Goal: Complete application form: Complete application form

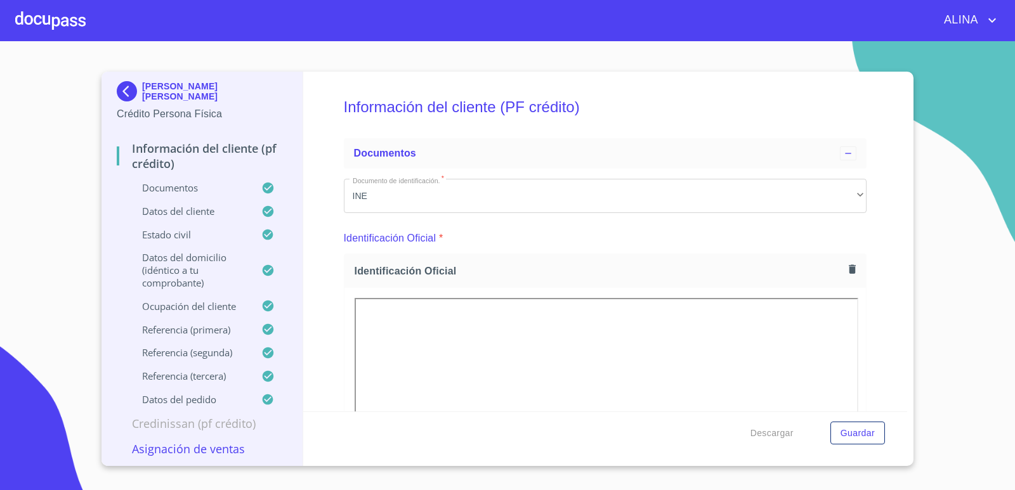
scroll to position [5012, 0]
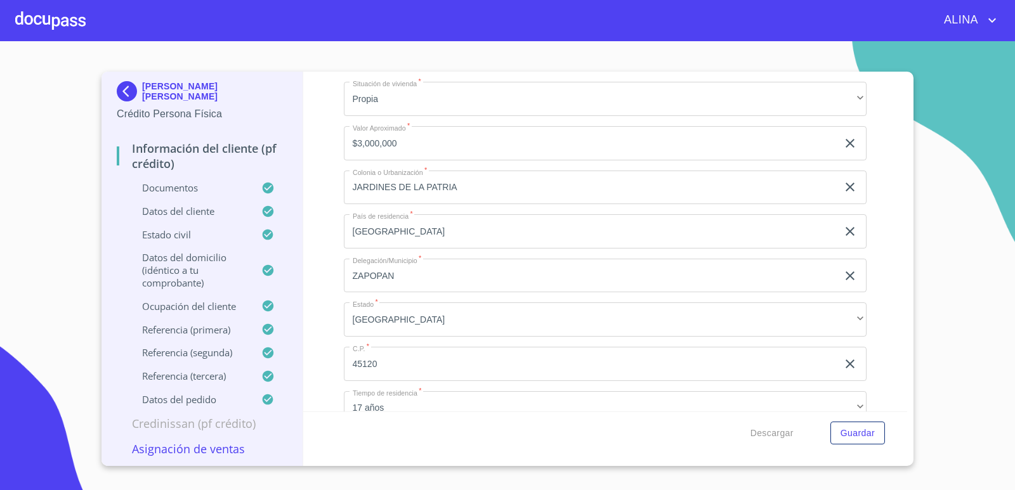
click at [52, 18] on div at bounding box center [50, 20] width 70 height 41
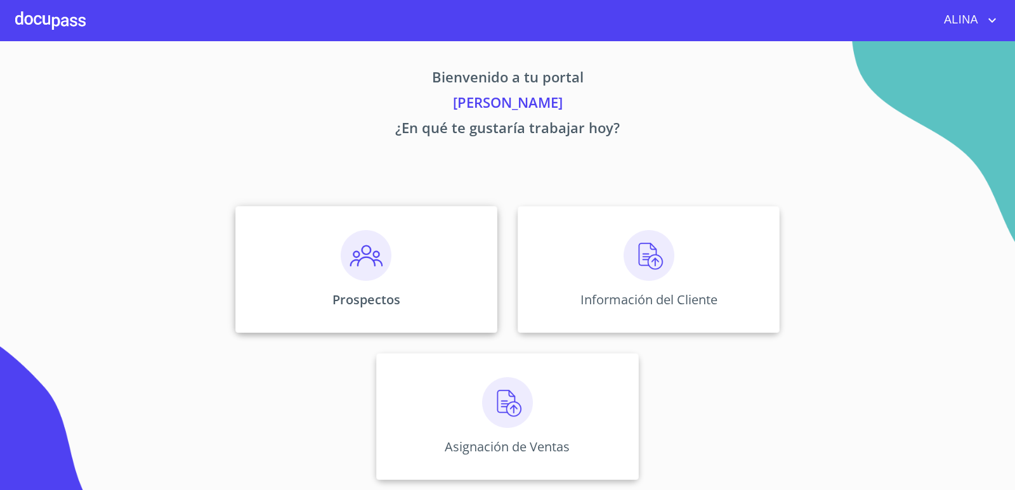
click at [459, 276] on div "Prospectos" at bounding box center [366, 269] width 262 height 127
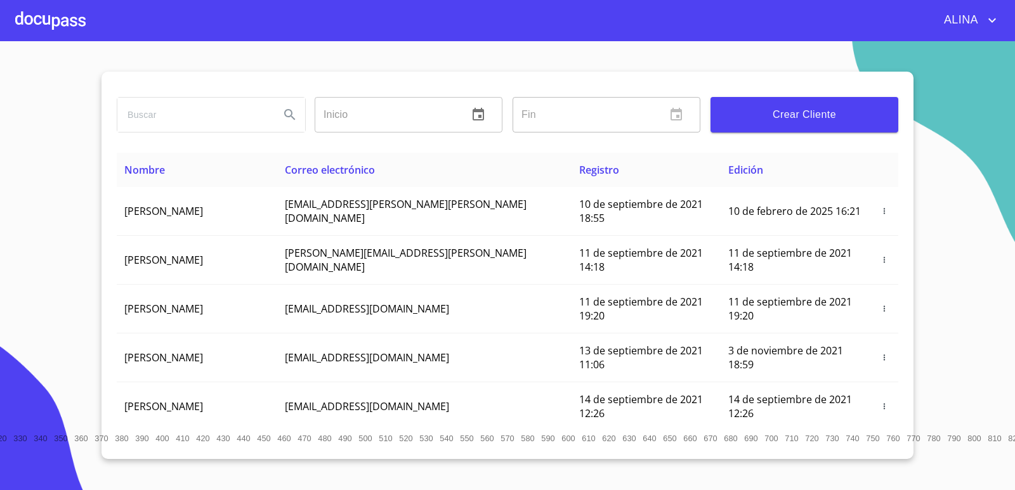
click at [797, 115] on span "Crear Cliente" at bounding box center [804, 115] width 167 height 18
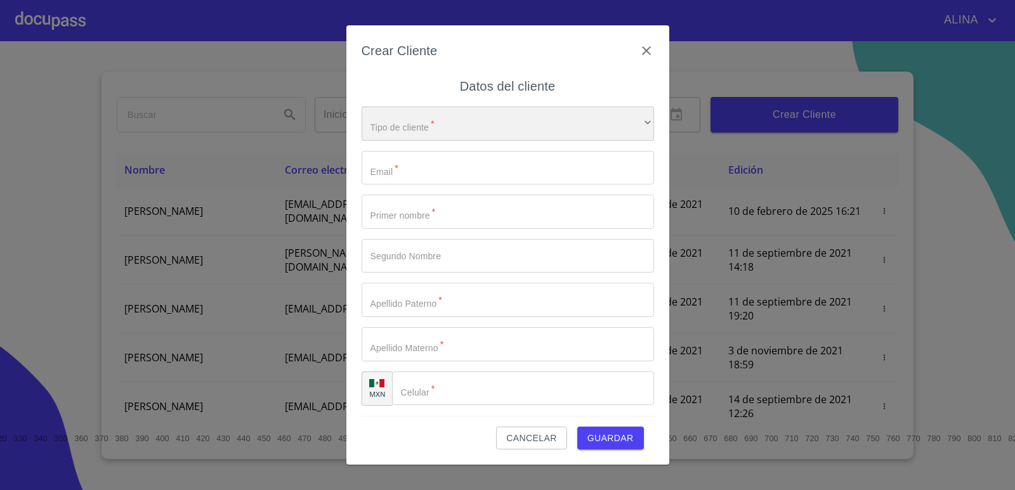
click at [495, 121] on div "​" at bounding box center [508, 124] width 292 height 34
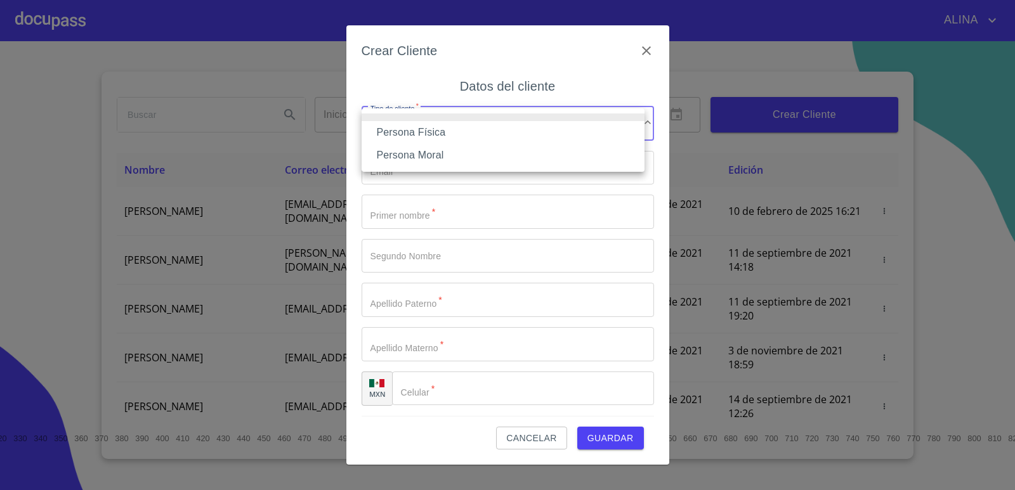
click at [438, 126] on li "Persona Física" at bounding box center [503, 132] width 283 height 23
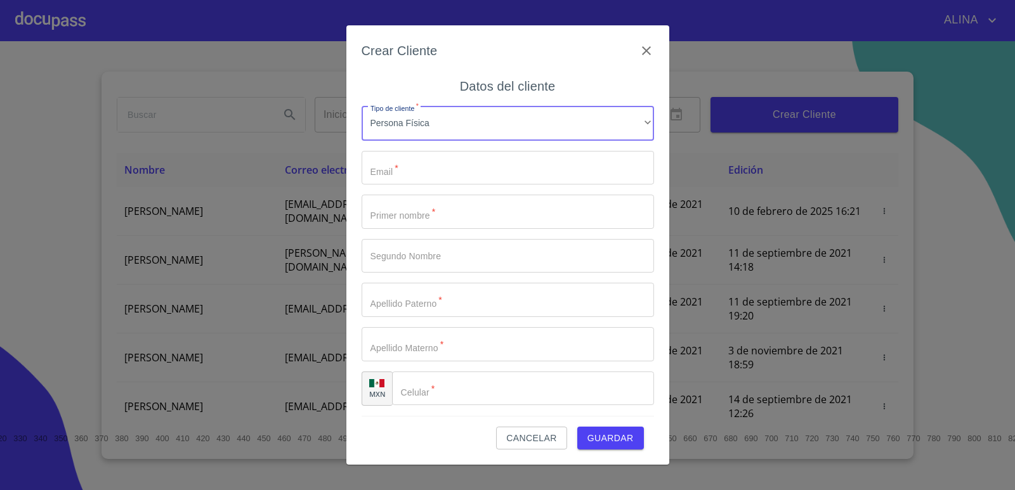
click at [420, 180] on input "Tipo de cliente   *" at bounding box center [508, 168] width 292 height 34
type input "F"
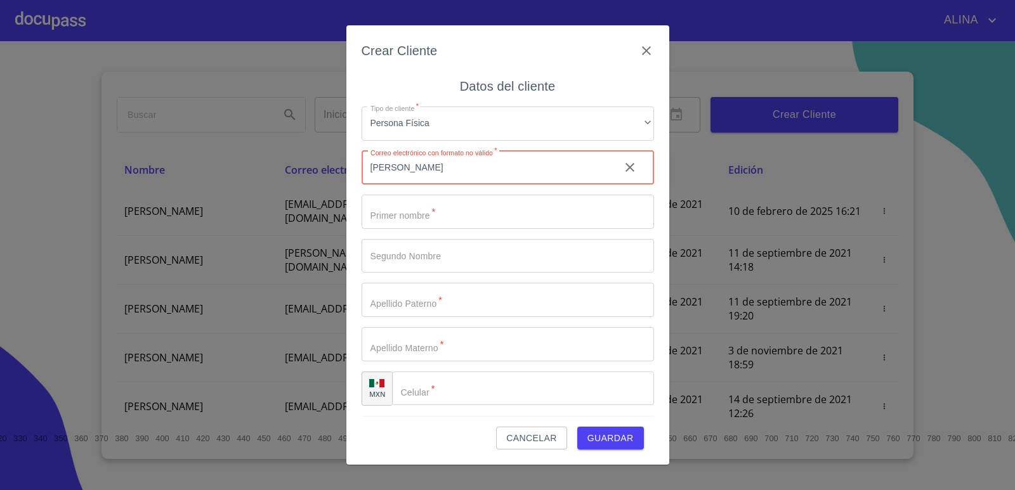
drag, startPoint x: 428, startPoint y: 166, endPoint x: 350, endPoint y: 169, distance: 78.1
click at [350, 169] on div "Crear Cliente Datos del cliente Tipo de cliente   * Persona Física ​ Correo ele…" at bounding box center [507, 245] width 323 height 440
paste input "[PERSON_NAME][EMAIL_ADDRESS][DOMAIN_NAME]"
click at [375, 166] on input "[PERSON_NAME][EMAIL_ADDRESS][DOMAIN_NAME]" at bounding box center [486, 168] width 248 height 34
type input "[PERSON_NAME][EMAIL_ADDRESS][DOMAIN_NAME]"
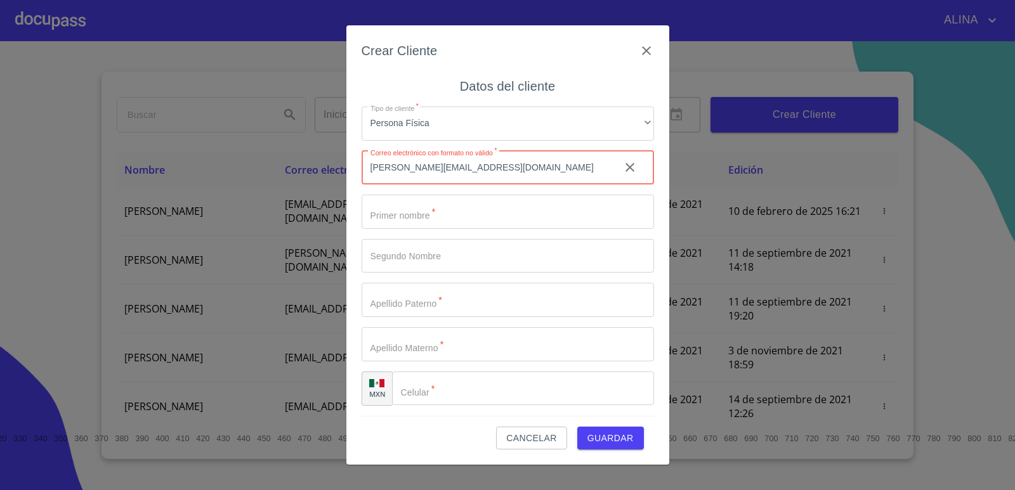
click at [448, 212] on input "Tipo de cliente   *" at bounding box center [508, 212] width 292 height 34
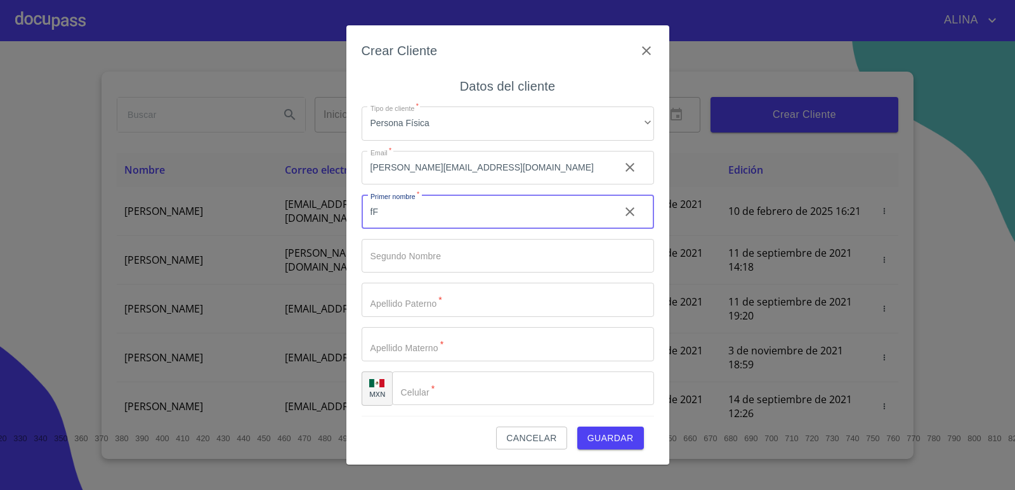
type input "f"
type input "[PERSON_NAME]"
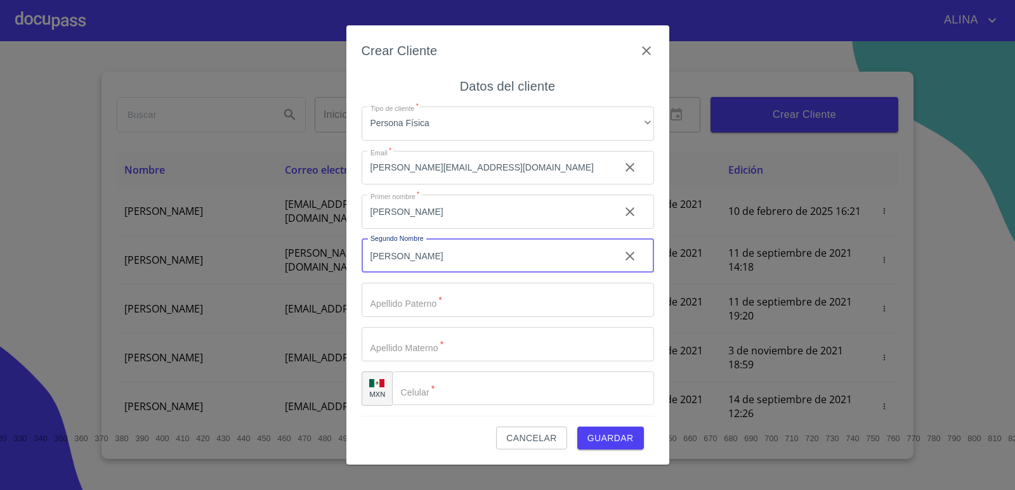
type input "[PERSON_NAME]"
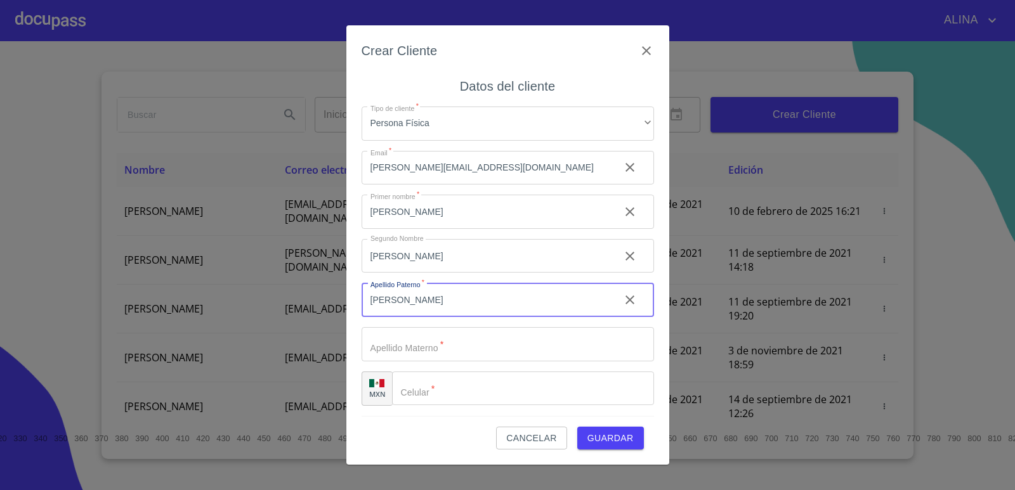
type input "[PERSON_NAME]"
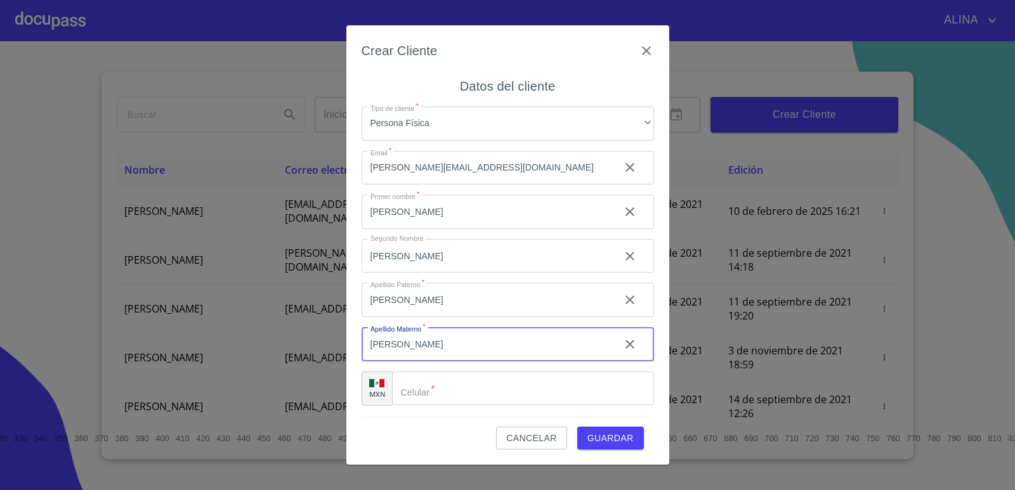
type input "[PERSON_NAME]"
click at [456, 393] on input "Tipo de cliente   *" at bounding box center [523, 389] width 262 height 34
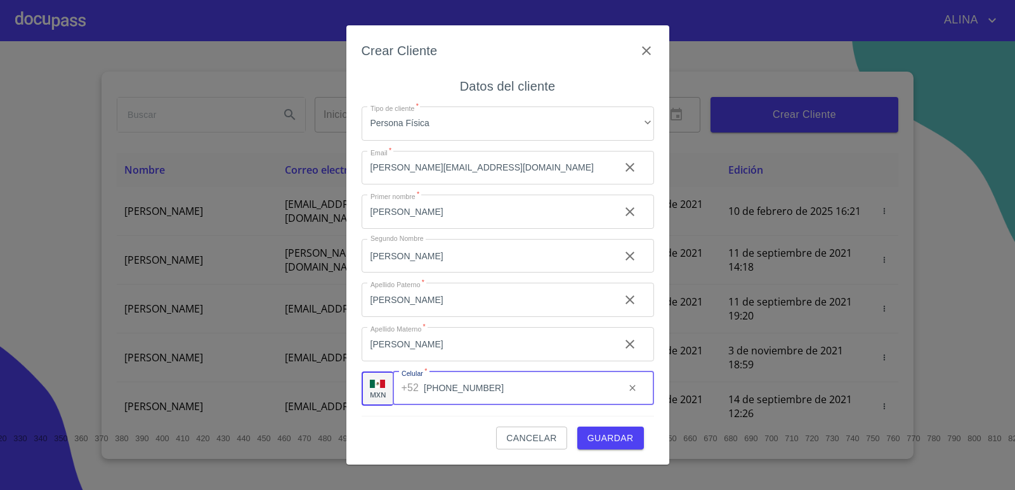
type input "[PHONE_NUMBER]"
click at [610, 442] on span "Guardar" at bounding box center [610, 439] width 46 height 16
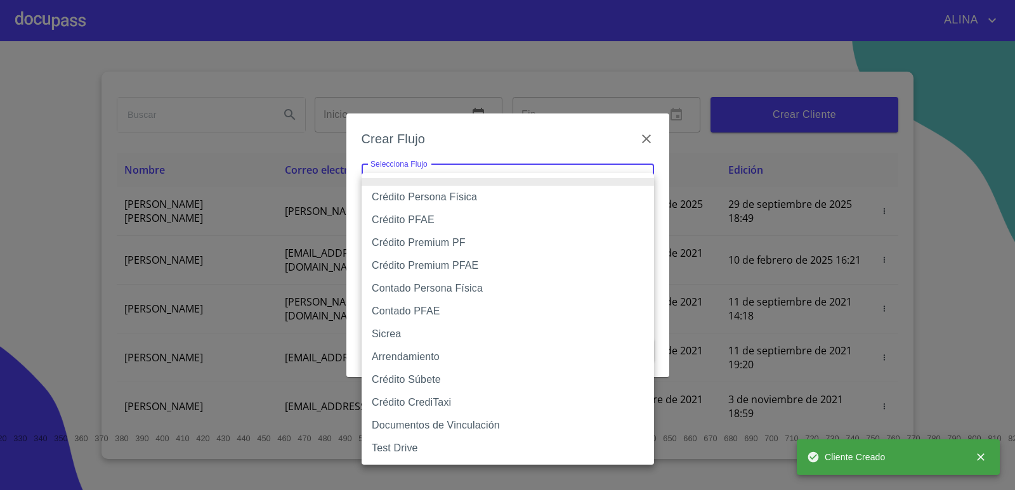
click at [638, 177] on body "[PERSON_NAME] ​ Fin ​ Crear Cliente Nombre Correo electrónico Registro Edición …" at bounding box center [507, 245] width 1015 height 490
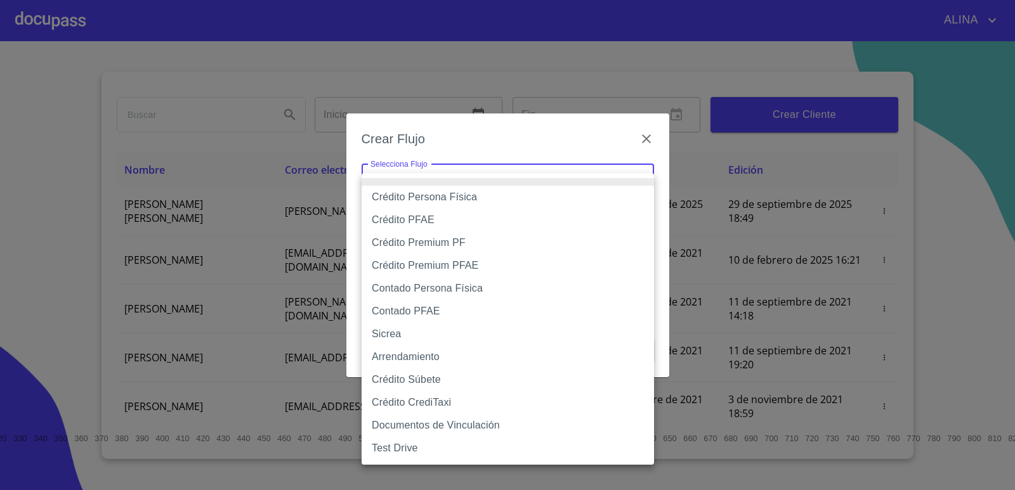
click at [430, 221] on li "Crédito PFAE" at bounding box center [508, 220] width 292 height 23
type input "60bfa0150d9865ccc24afd7c"
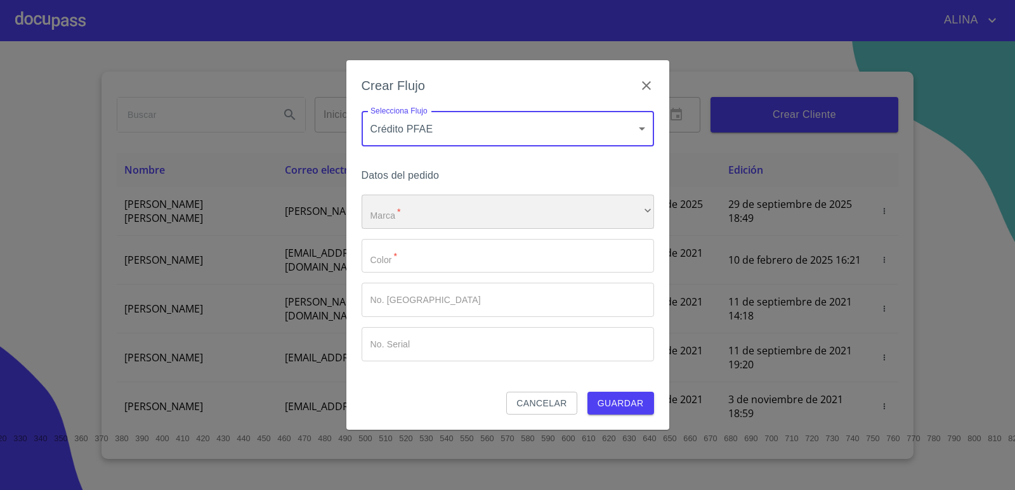
click at [433, 211] on div "​" at bounding box center [508, 212] width 292 height 34
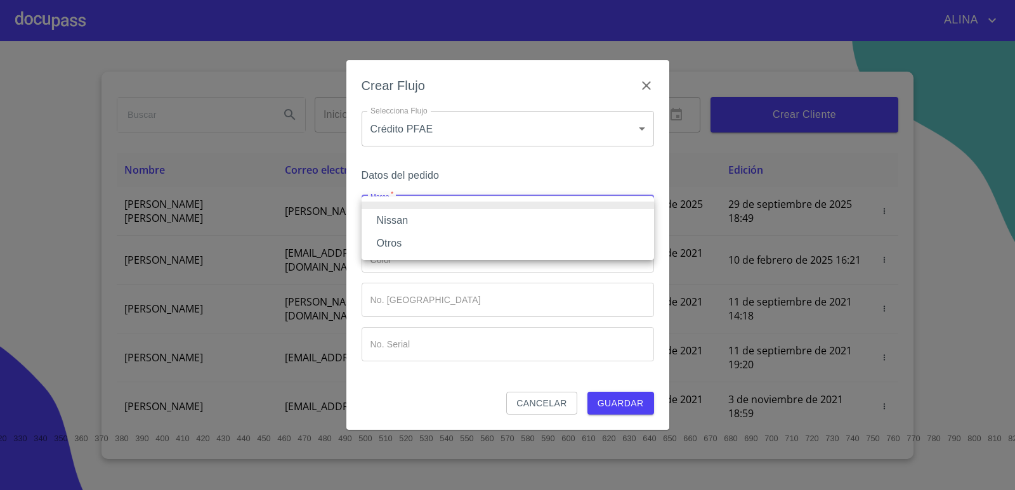
click at [396, 218] on li "Nissan" at bounding box center [508, 220] width 292 height 23
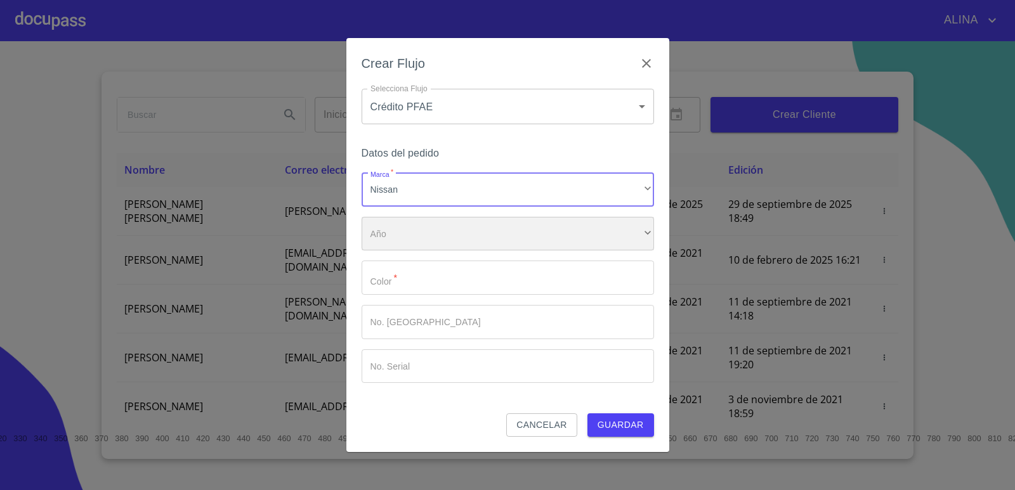
click at [395, 230] on div "​" at bounding box center [508, 234] width 292 height 34
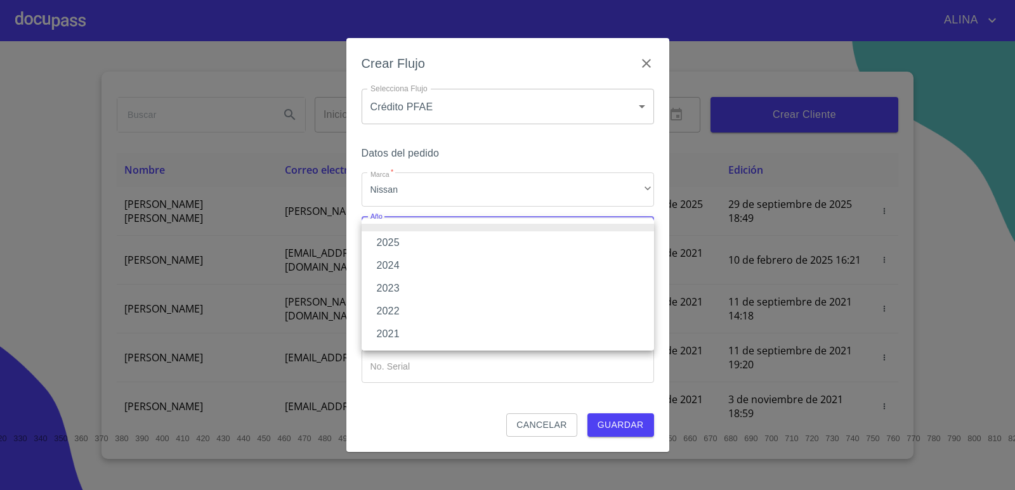
click at [395, 244] on li "2025" at bounding box center [508, 243] width 292 height 23
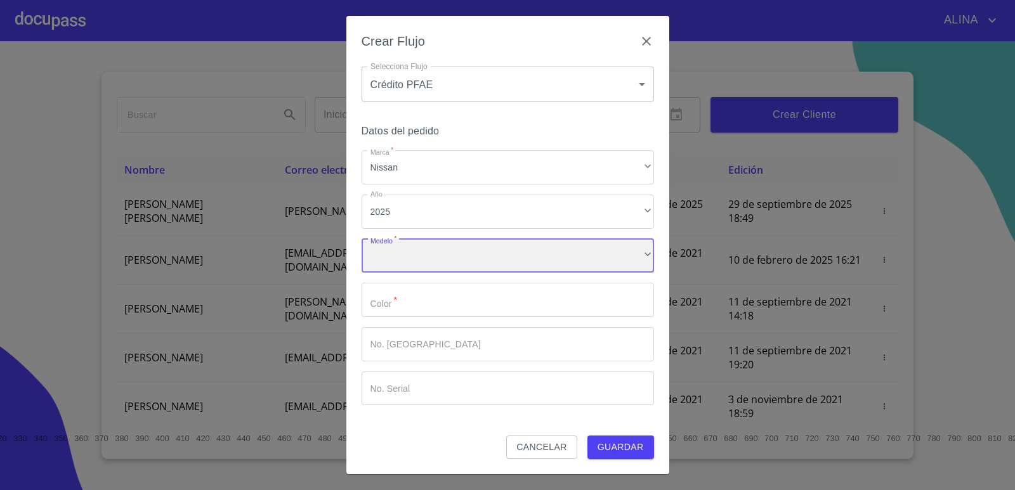
click at [443, 257] on div "​" at bounding box center [508, 256] width 292 height 34
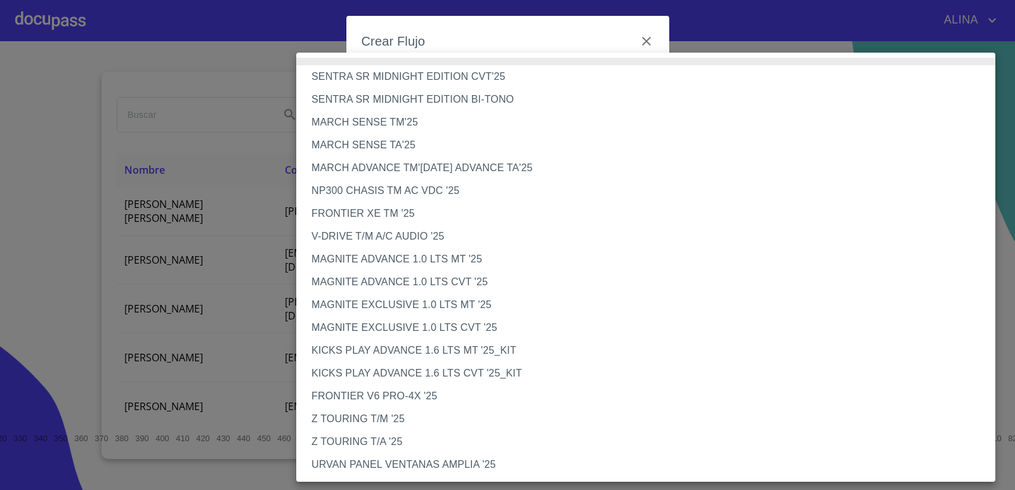
click at [412, 235] on li "V-DRIVE T/M A/C AUDIO '25" at bounding box center [650, 236] width 709 height 23
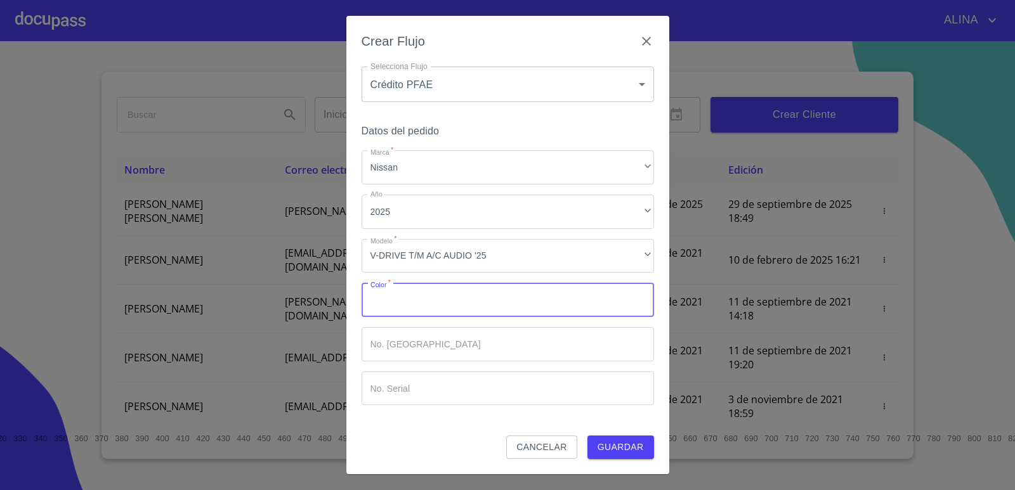
click at [445, 300] on input "Marca   *" at bounding box center [508, 300] width 292 height 34
type input "ROJO"
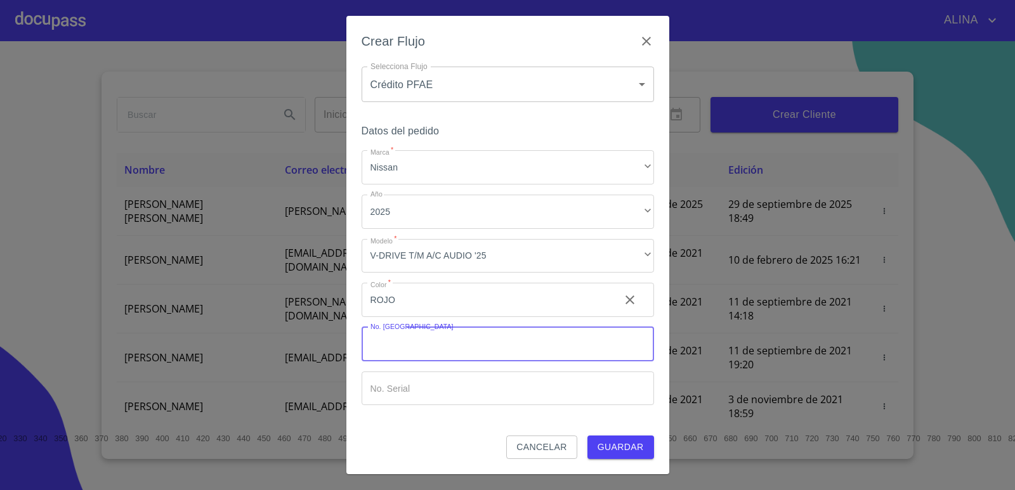
click at [462, 351] on input "Marca   *" at bounding box center [508, 344] width 292 height 34
click at [629, 445] on span "Guardar" at bounding box center [621, 448] width 46 height 16
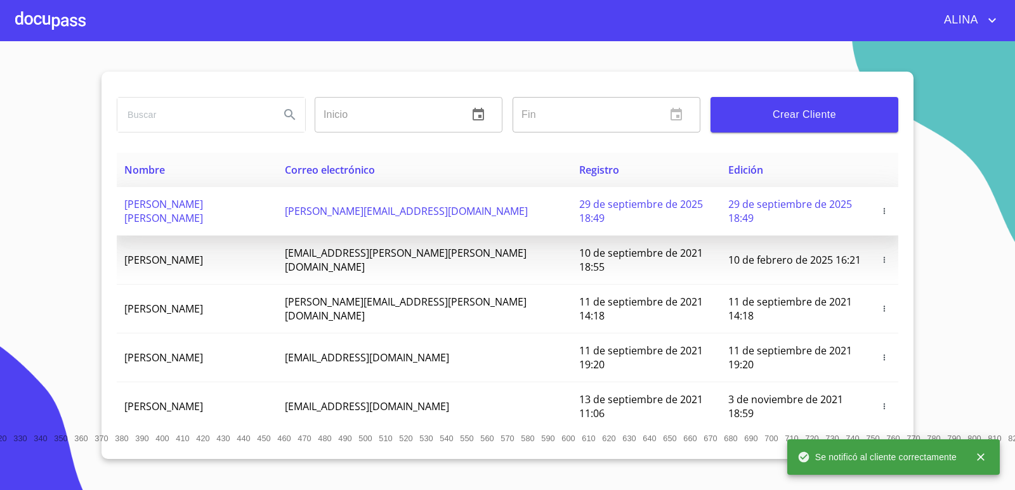
copy span "[PERSON_NAME] [PERSON_NAME]"
drag, startPoint x: 118, startPoint y: 207, endPoint x: 310, endPoint y: 204, distance: 191.6
click at [277, 204] on td "[PERSON_NAME] [PERSON_NAME]" at bounding box center [197, 211] width 161 height 49
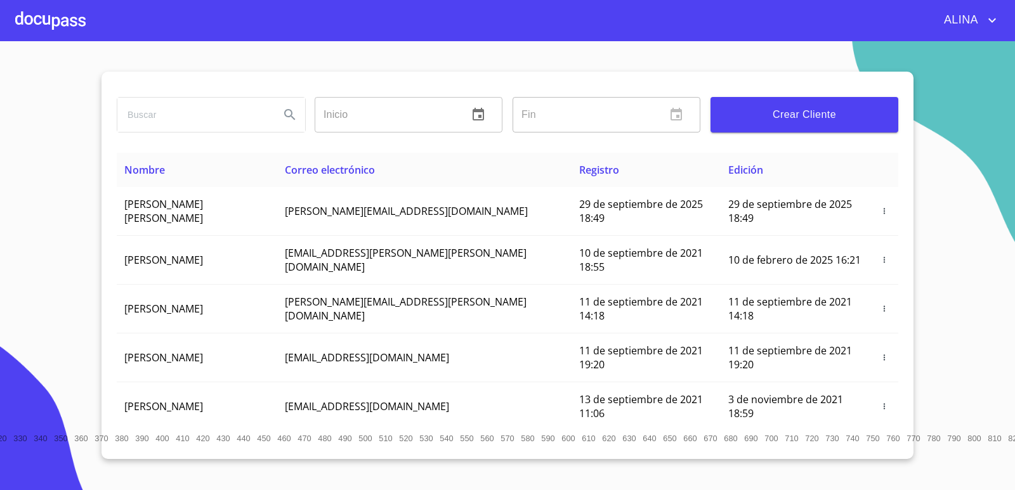
click at [58, 31] on div at bounding box center [50, 20] width 70 height 41
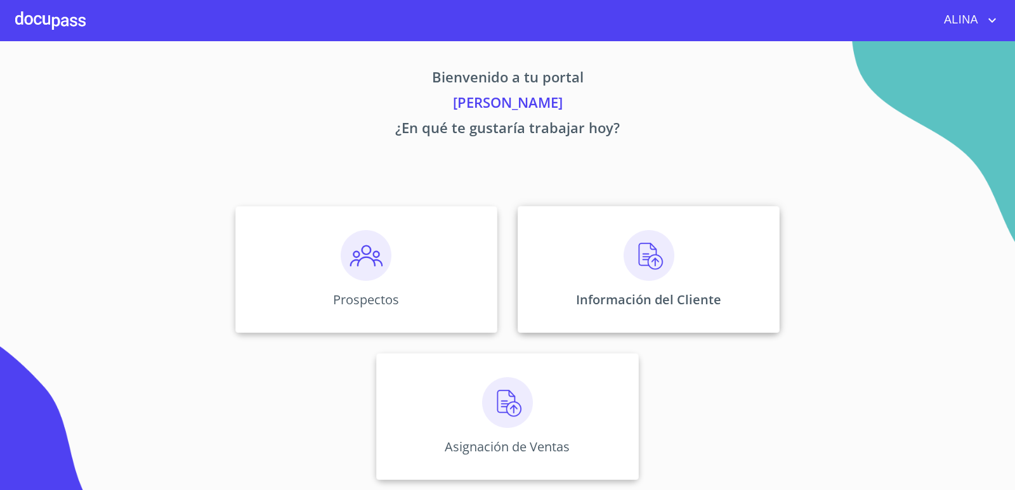
click at [590, 252] on div "Información del Cliente" at bounding box center [649, 269] width 262 height 127
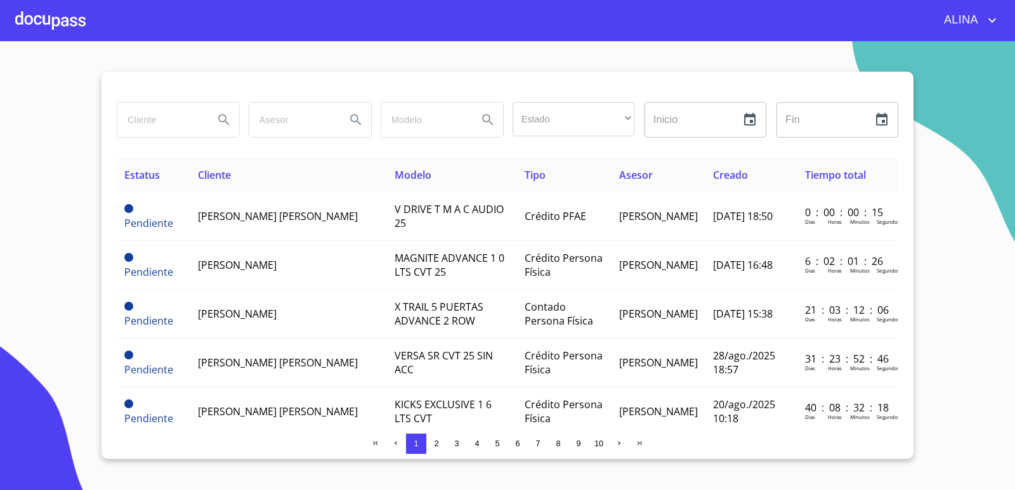
click at [155, 124] on input "search" at bounding box center [160, 120] width 86 height 34
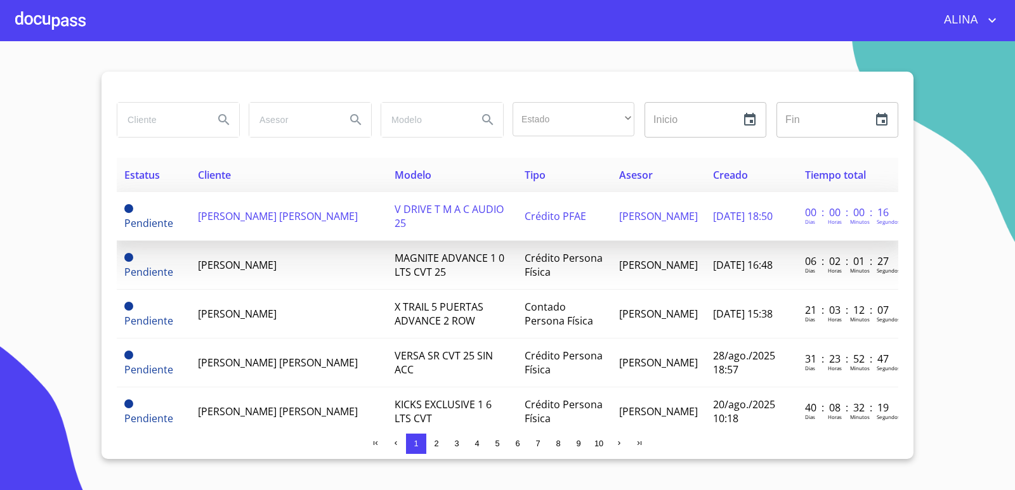
click at [224, 216] on span "[PERSON_NAME] [PERSON_NAME]" at bounding box center [278, 216] width 160 height 14
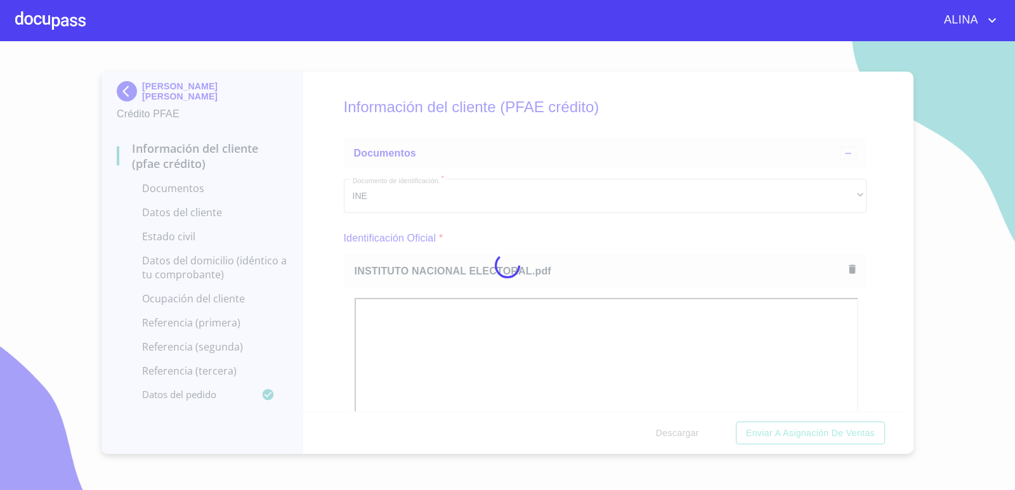
click at [891, 299] on div at bounding box center [507, 265] width 1015 height 449
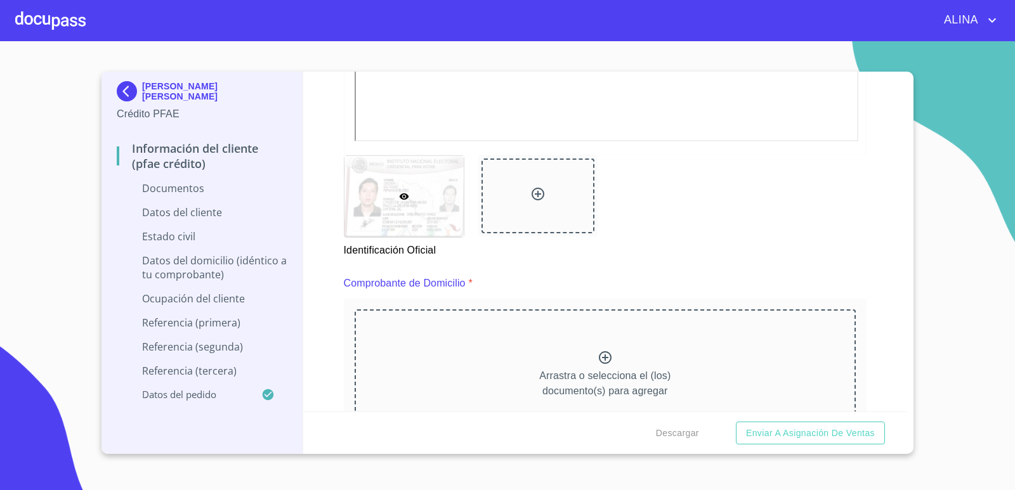
scroll to position [634, 0]
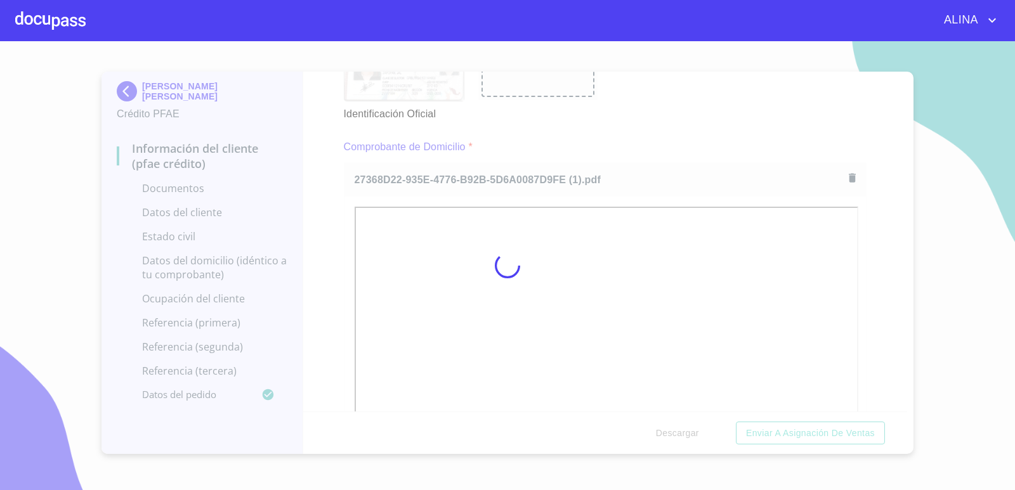
click at [650, 128] on div at bounding box center [507, 265] width 1015 height 449
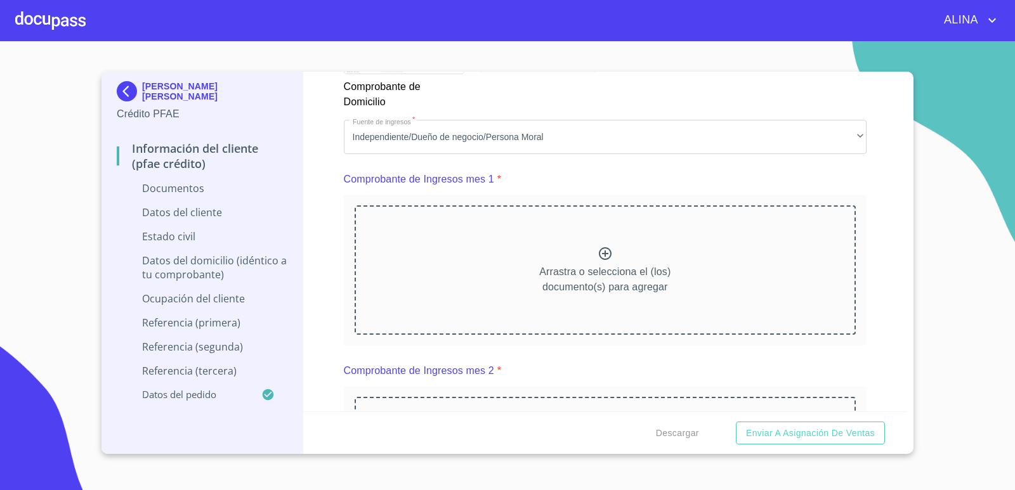
scroll to position [1205, 0]
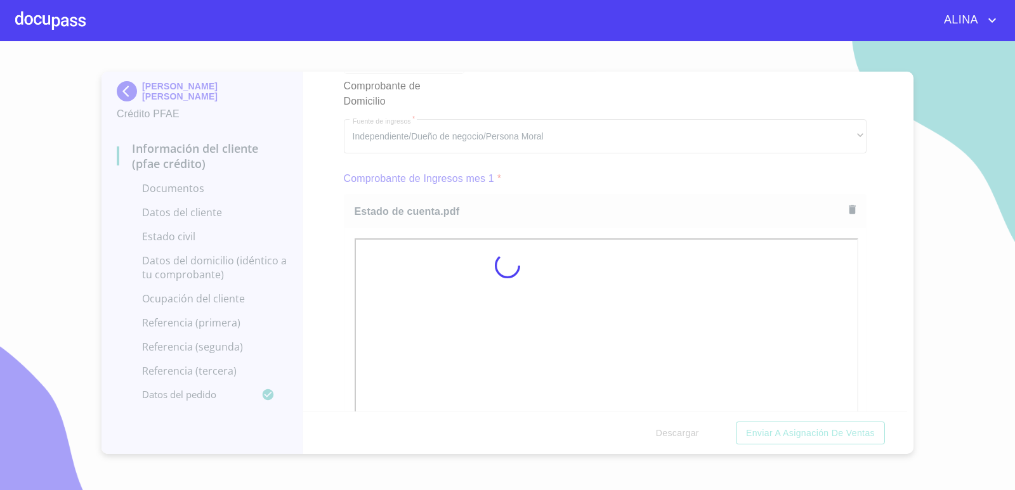
drag, startPoint x: 625, startPoint y: 206, endPoint x: 636, endPoint y: 200, distance: 12.2
click at [633, 200] on div at bounding box center [507, 265] width 1015 height 449
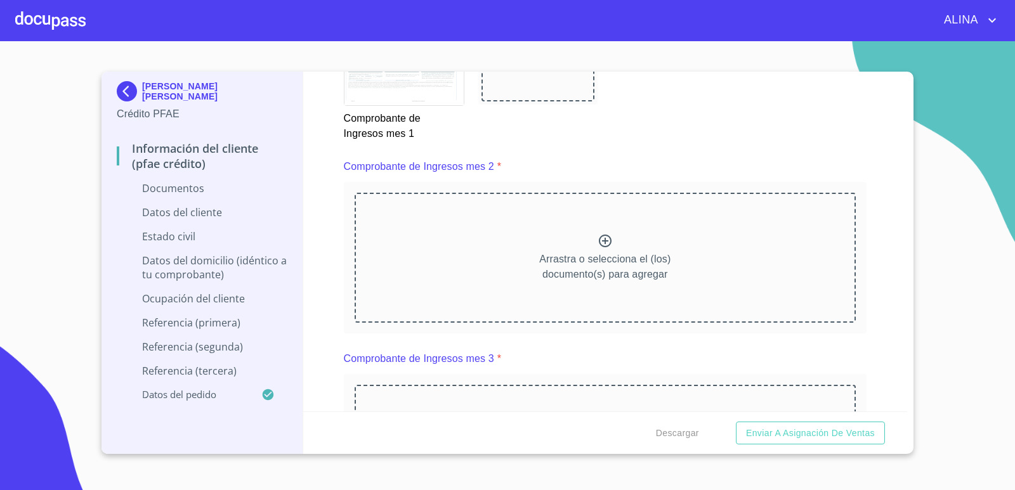
scroll to position [1776, 0]
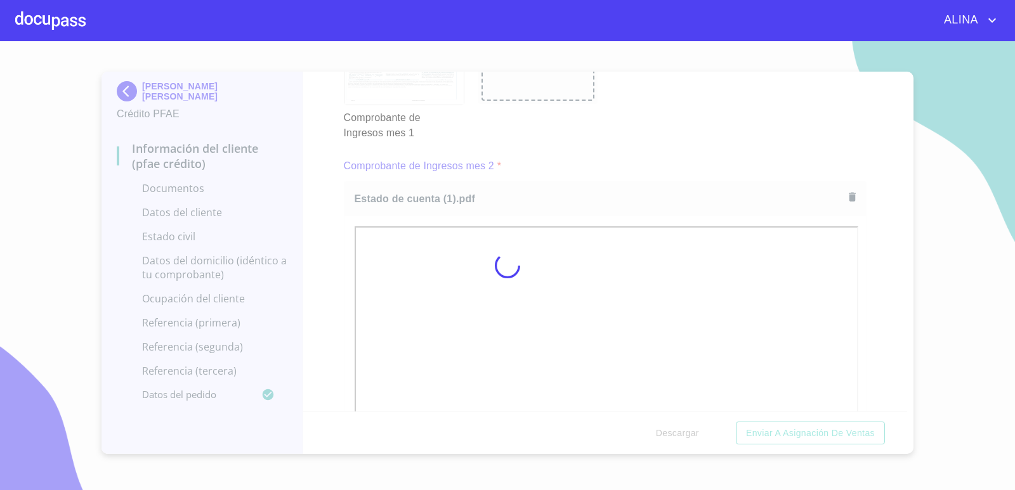
click at [864, 374] on div at bounding box center [507, 265] width 1015 height 449
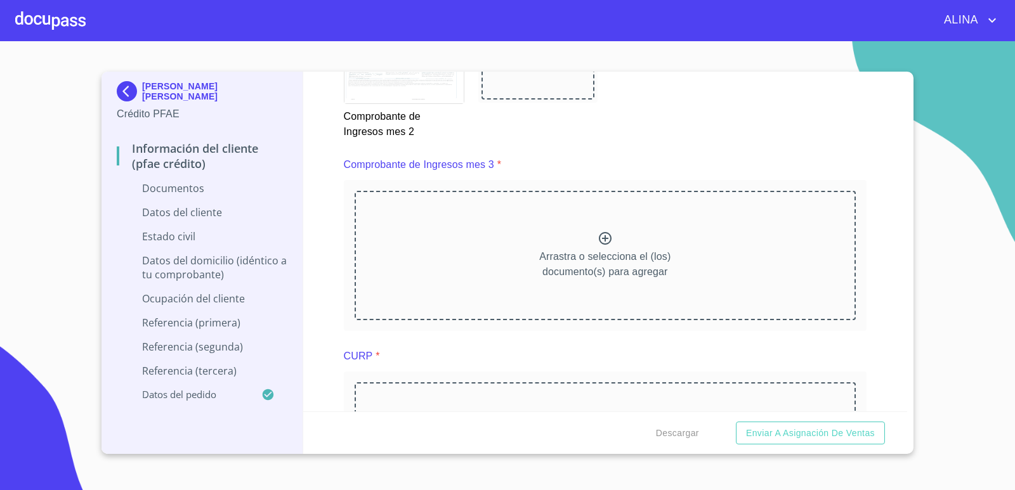
scroll to position [2347, 0]
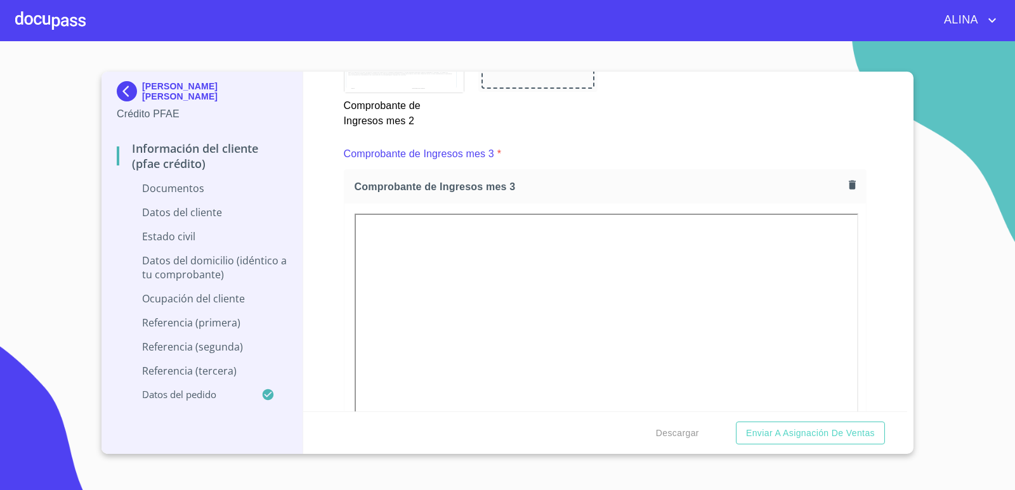
click at [686, 133] on div "Comprobante de Ingresos mes 2" at bounding box center [605, 69] width 539 height 133
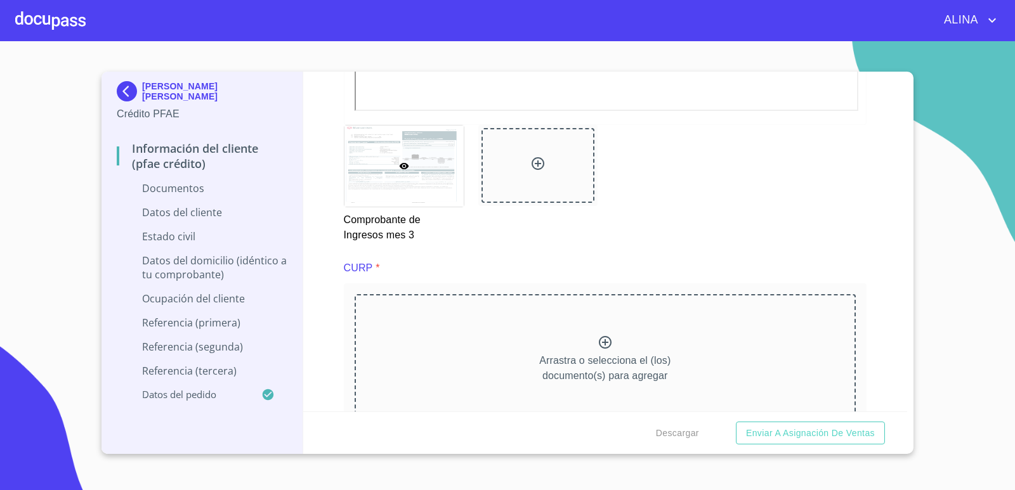
scroll to position [2855, 0]
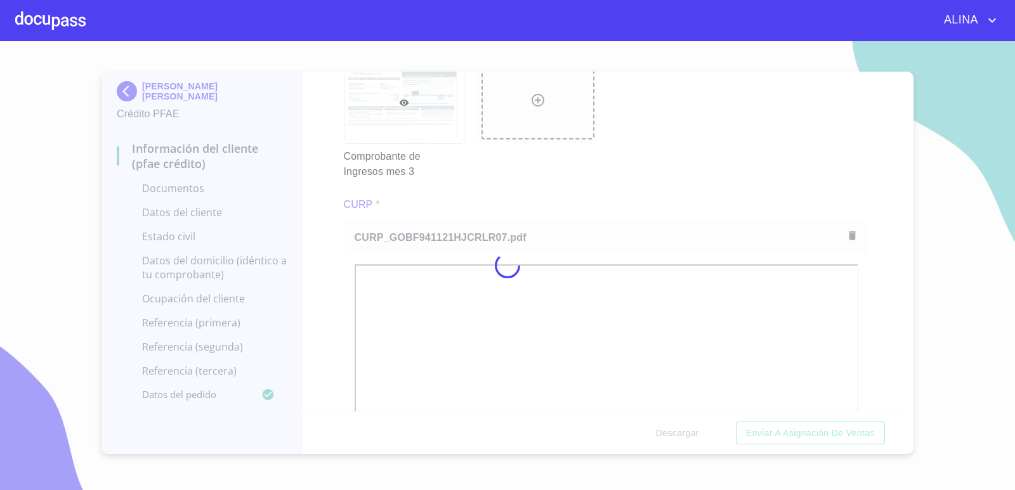
click at [674, 147] on div at bounding box center [507, 265] width 1015 height 449
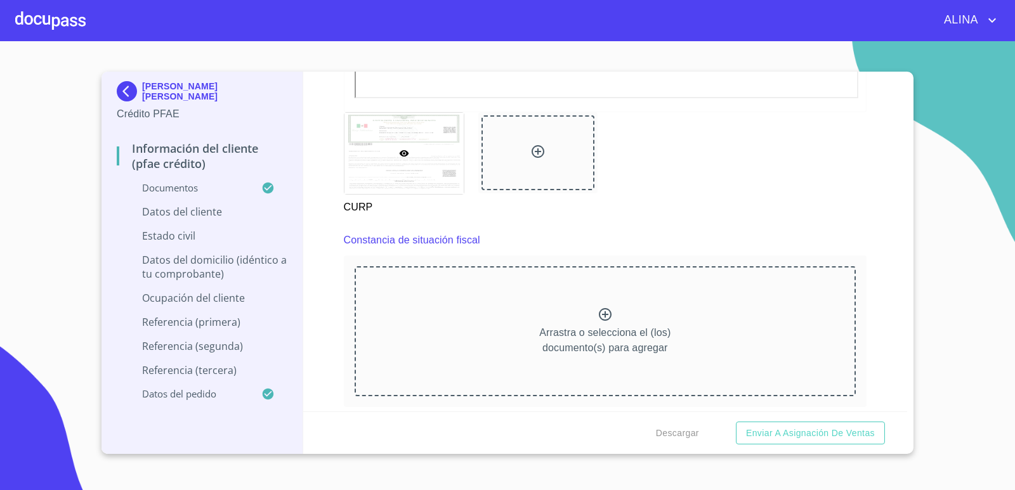
scroll to position [3426, 0]
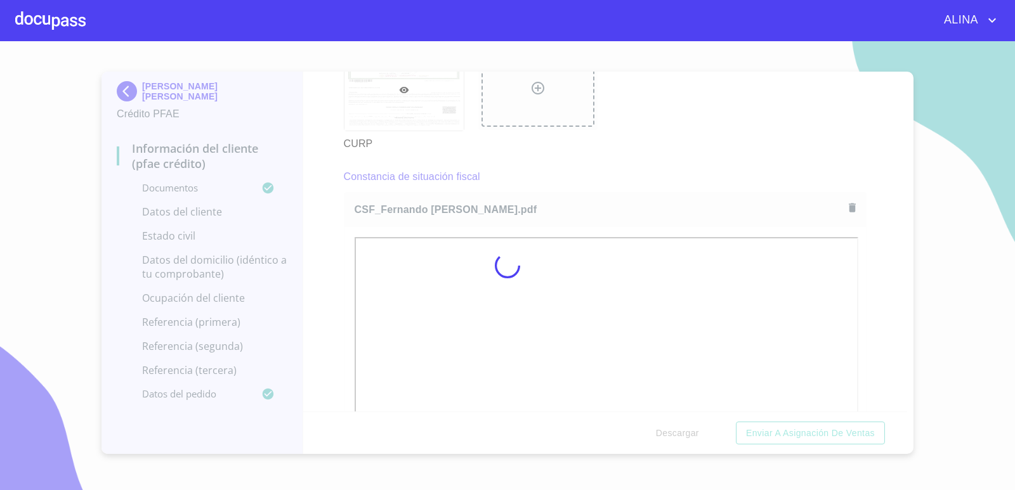
click at [672, 107] on div at bounding box center [507, 265] width 1015 height 449
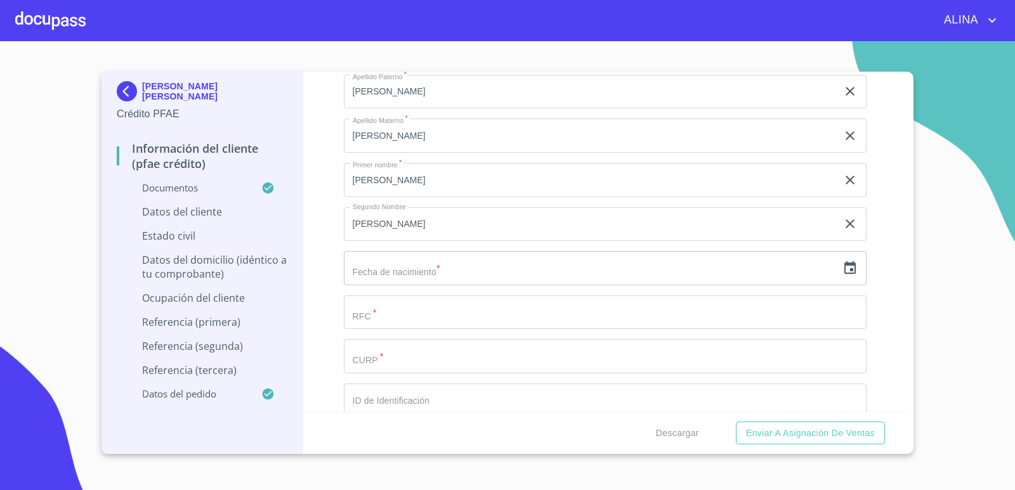
scroll to position [4124, 0]
click at [842, 266] on icon "button" at bounding box center [849, 266] width 15 height 15
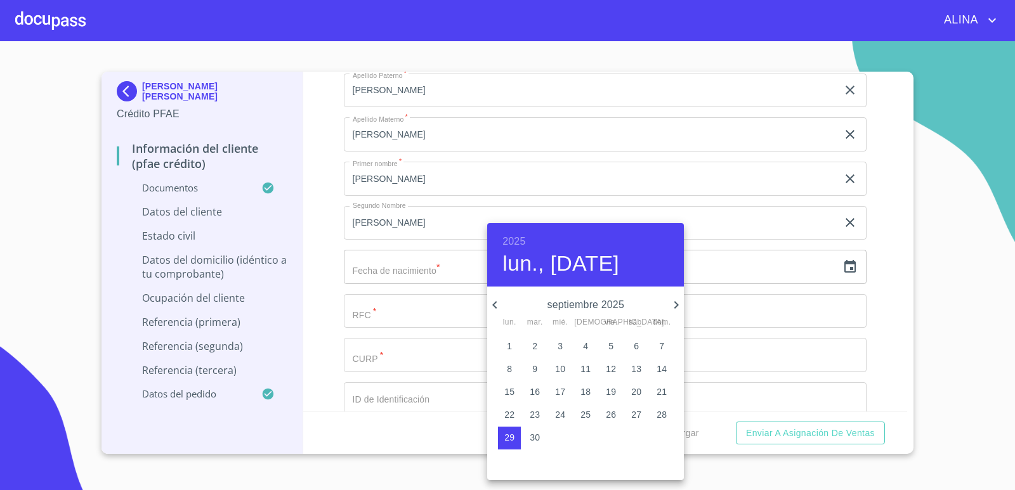
click at [875, 284] on div at bounding box center [507, 245] width 1015 height 490
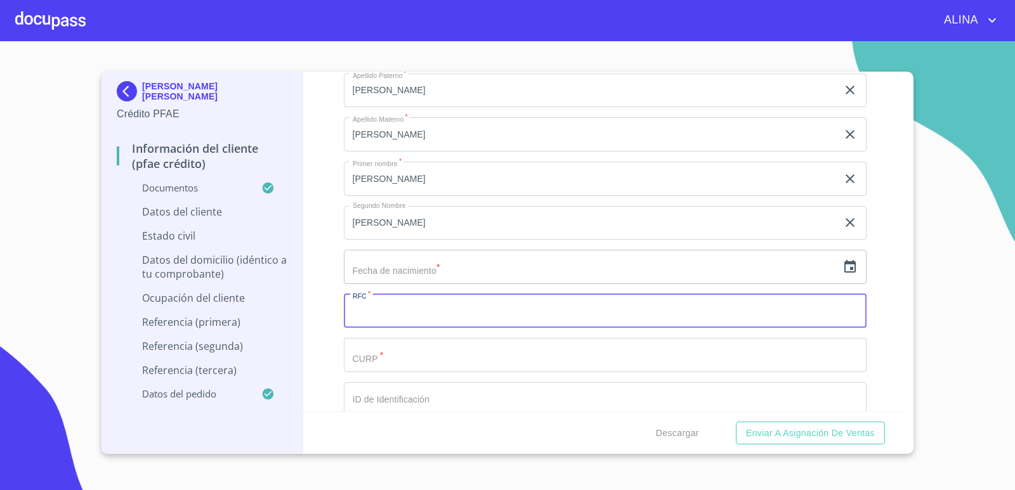
click at [428, 310] on input "Documento de identificación.   *" at bounding box center [605, 311] width 523 height 34
paste input "GOBF941121FS1"
type input "GOBF941121FS1"
click at [415, 358] on input "Documento de identificación.   *" at bounding box center [605, 355] width 523 height 34
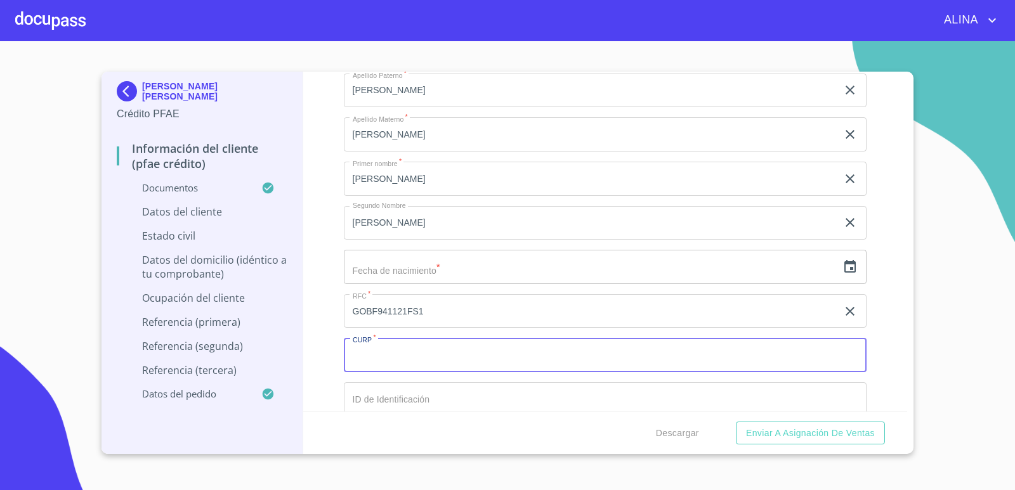
paste input "GOBF941121HJCRLR07"
type input "GOBF941121HJCRLR07"
click at [844, 264] on icon "button" at bounding box center [849, 266] width 11 height 13
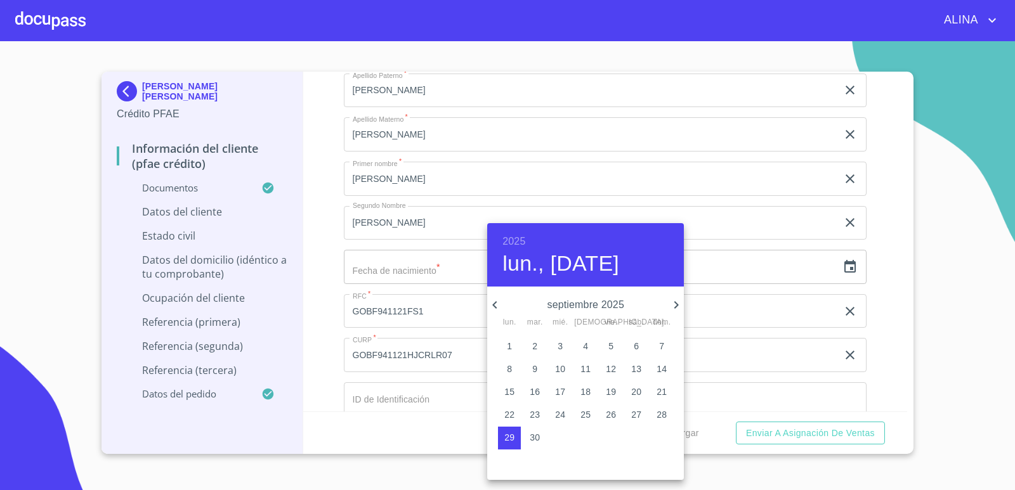
click at [524, 240] on h6 "2025" at bounding box center [513, 242] width 23 height 18
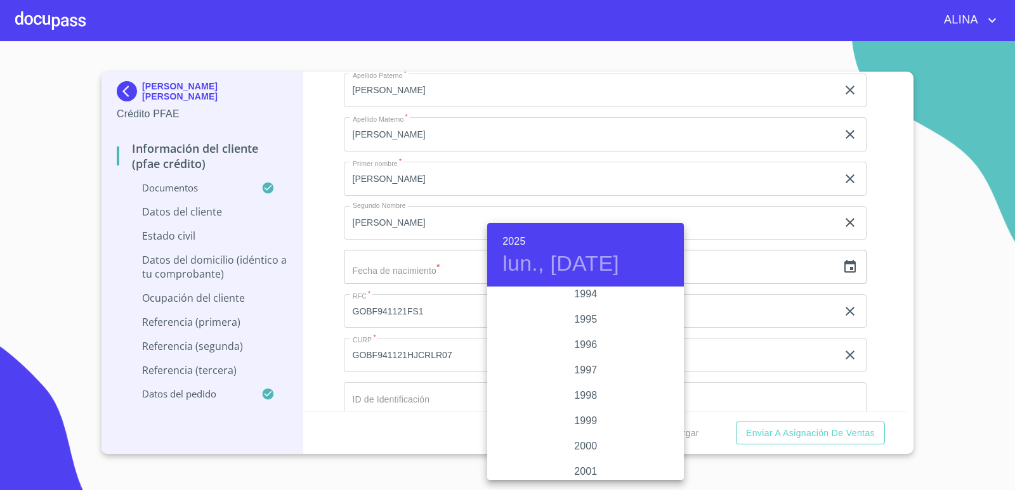
scroll to position [1751, 0]
click at [584, 302] on div "1994" at bounding box center [585, 301] width 197 height 25
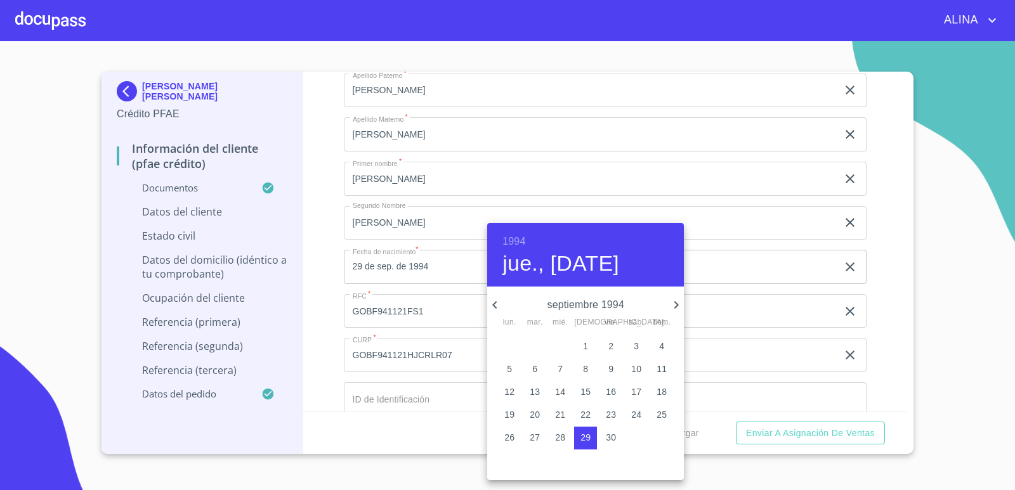
click at [673, 304] on icon "button" at bounding box center [676, 305] width 15 height 15
click at [509, 411] on p "21" at bounding box center [509, 415] width 10 height 13
type input "21 de nov. de 1994"
click at [887, 347] on div at bounding box center [507, 245] width 1015 height 490
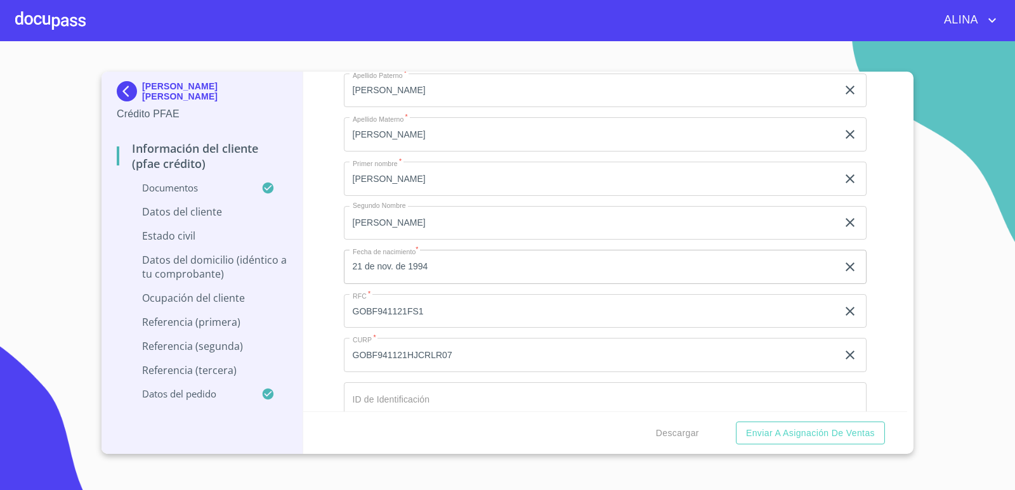
scroll to position [4250, 0]
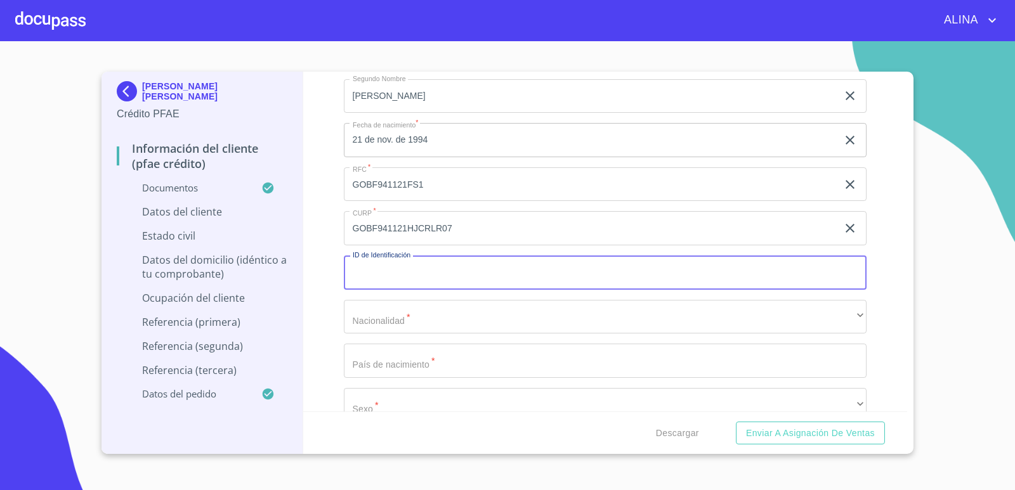
click at [465, 274] on input "Documento de identificación.   *" at bounding box center [605, 273] width 523 height 34
click at [414, 278] on input "Documento de identificación.   *" at bounding box center [605, 273] width 523 height 34
type input "279225180"
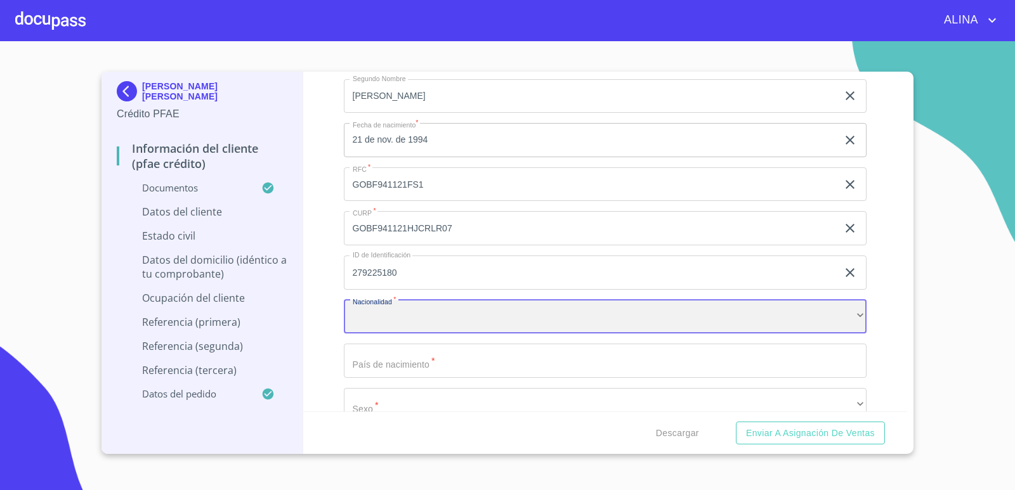
click at [461, 311] on div "​" at bounding box center [605, 317] width 523 height 34
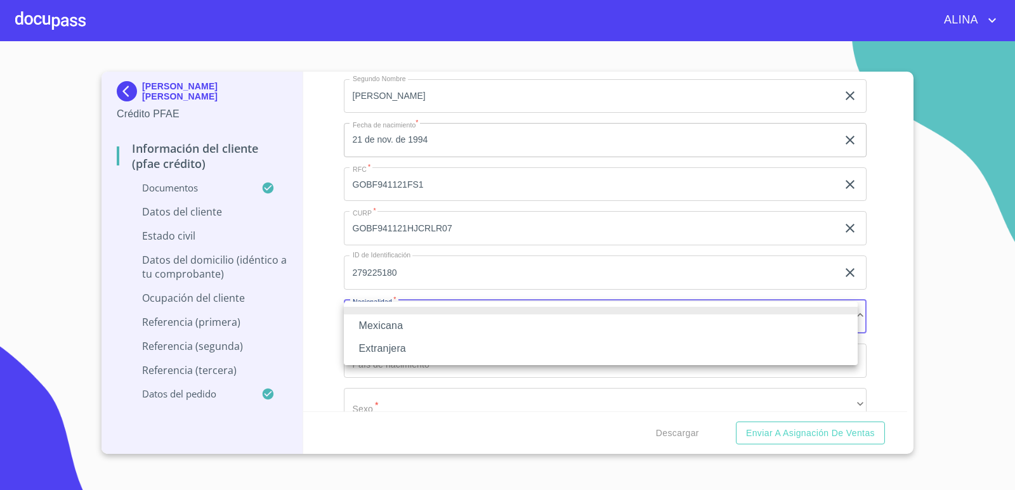
click at [382, 327] on li "Mexicana" at bounding box center [601, 326] width 514 height 23
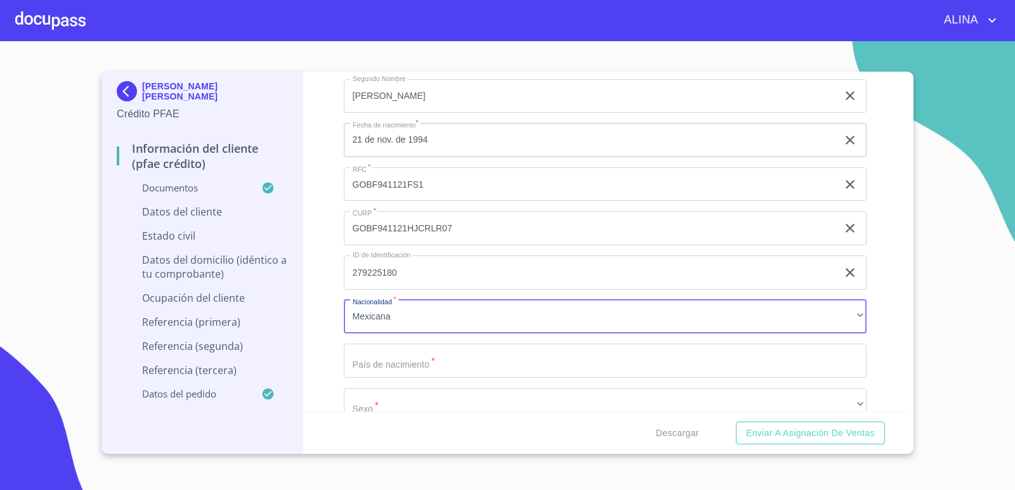
click at [442, 363] on input "Documento de identificación.   *" at bounding box center [605, 361] width 523 height 34
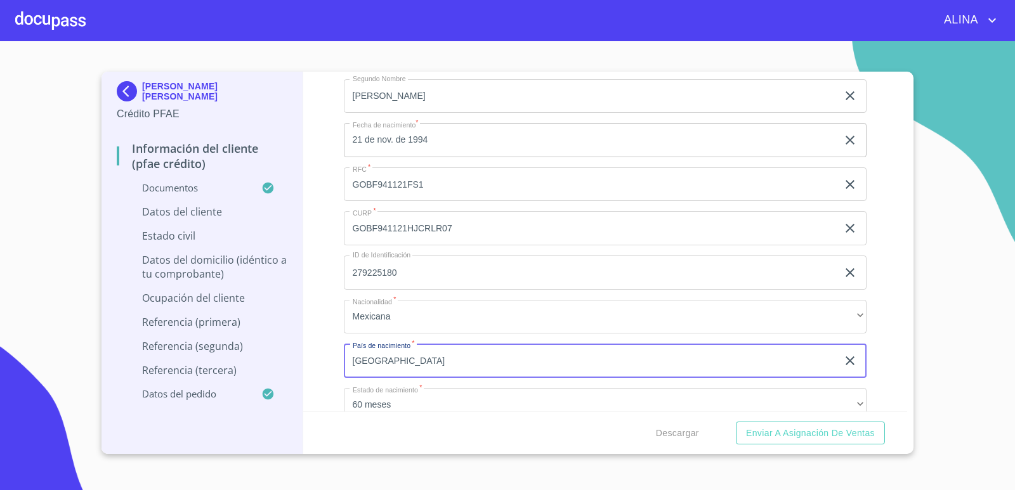
type input "[GEOGRAPHIC_DATA]"
click at [416, 401] on div "60 meses" at bounding box center [605, 405] width 523 height 34
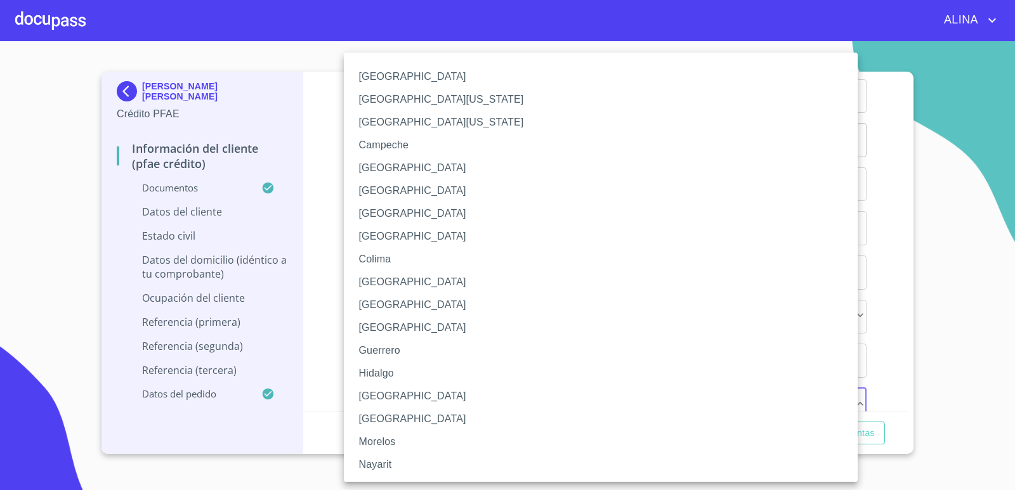
click at [364, 396] on li "[GEOGRAPHIC_DATA]" at bounding box center [605, 396] width 523 height 23
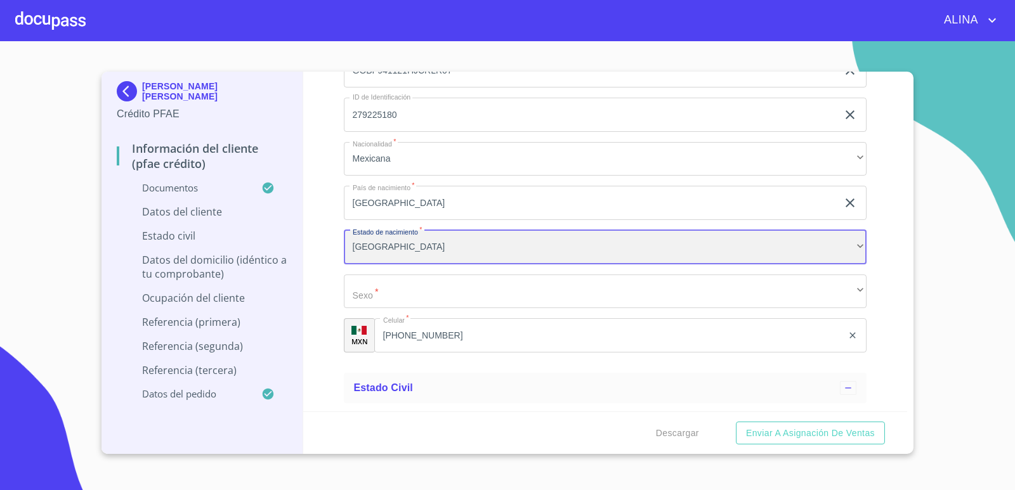
scroll to position [4452, 0]
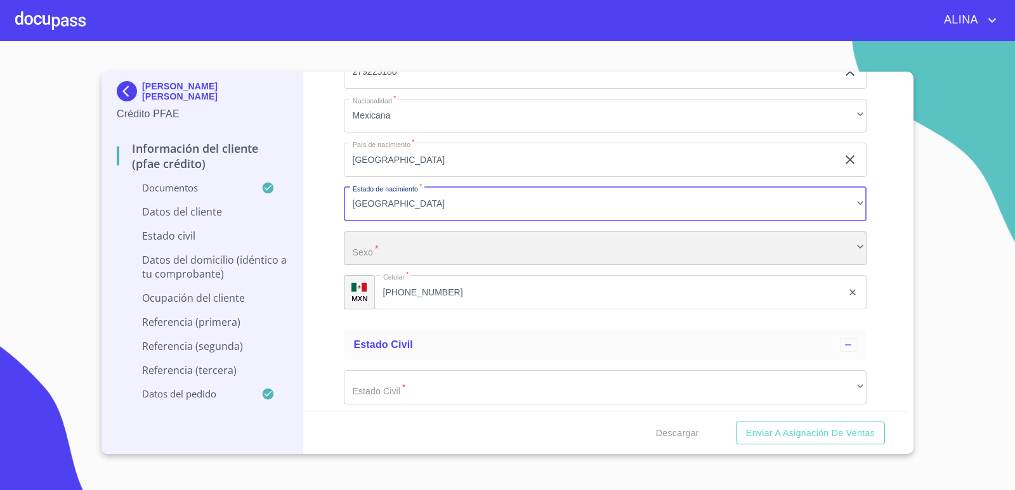
click at [416, 248] on div "​" at bounding box center [605, 249] width 523 height 34
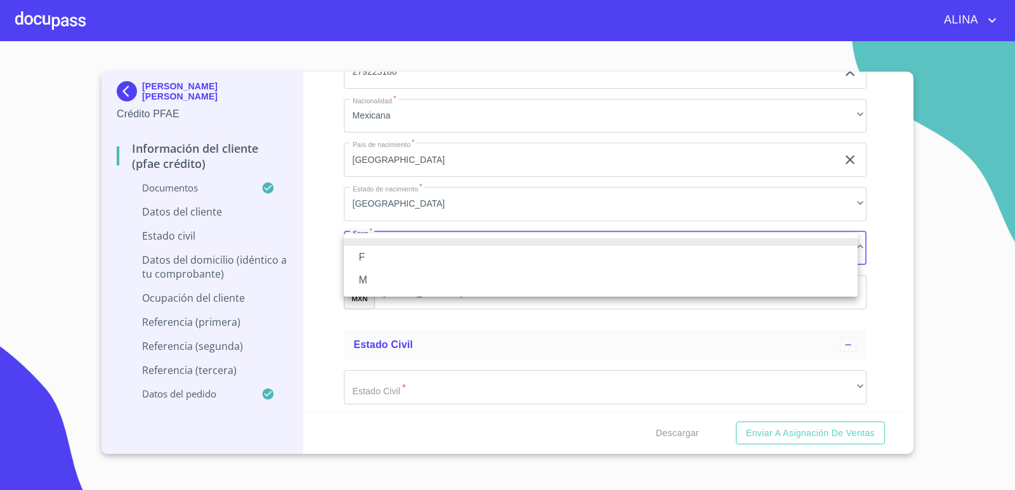
click at [356, 282] on li "M" at bounding box center [601, 280] width 514 height 23
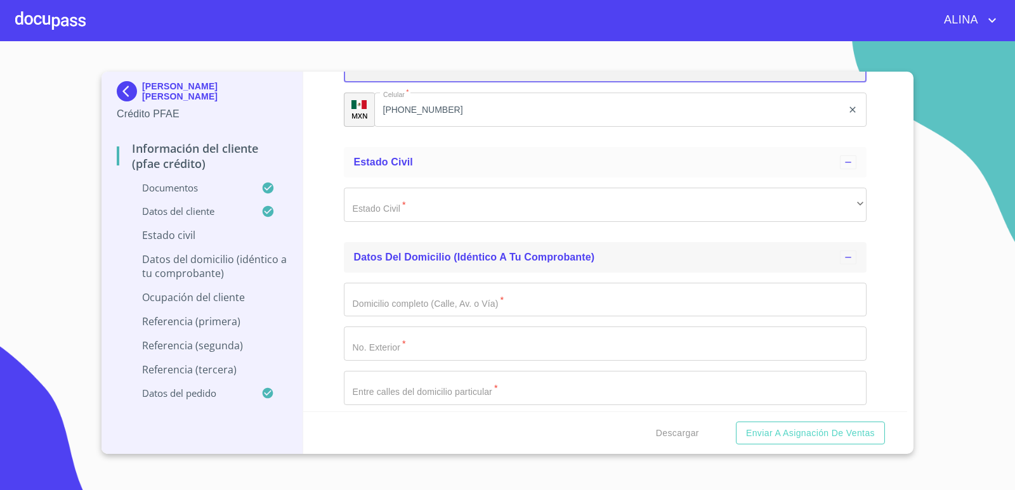
scroll to position [4642, 0]
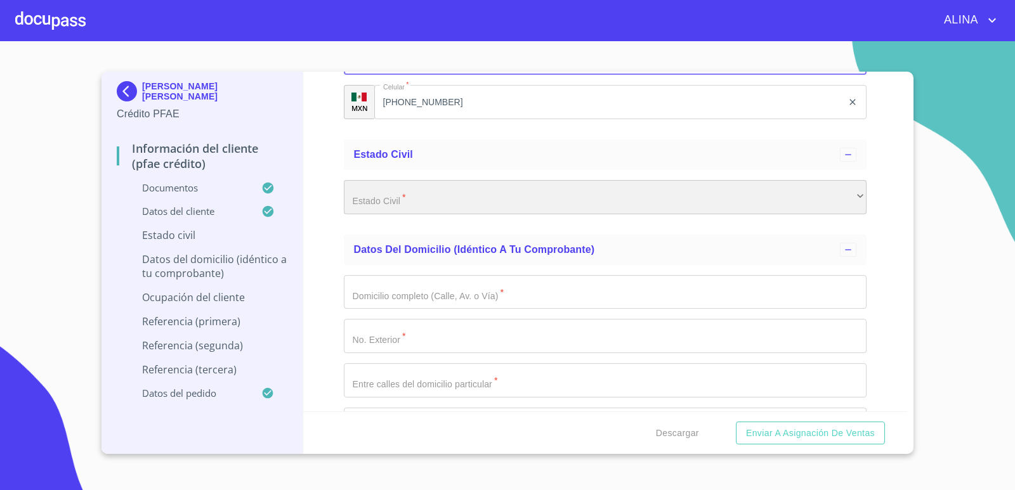
click at [468, 197] on div "​" at bounding box center [605, 197] width 523 height 34
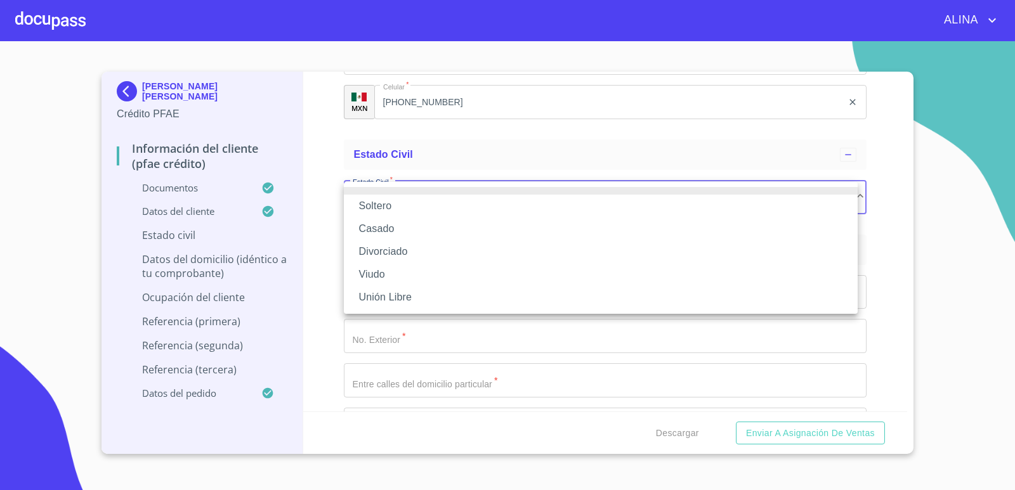
click at [367, 203] on li "Soltero" at bounding box center [601, 206] width 514 height 23
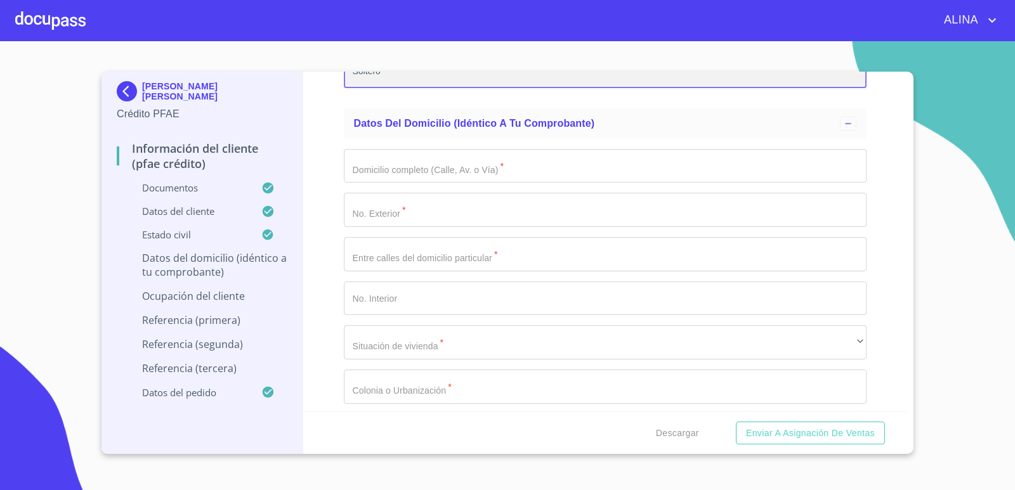
scroll to position [4769, 0]
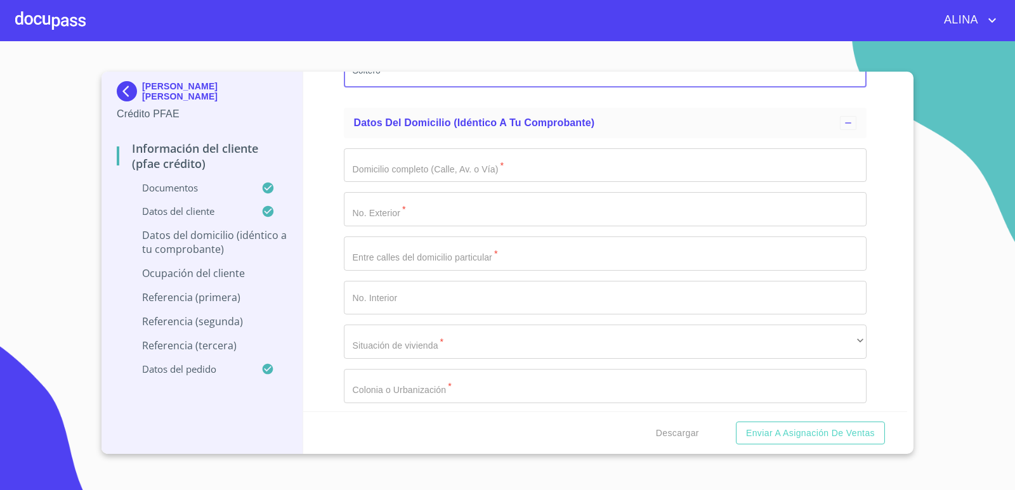
click at [502, 166] on input "Documento de identificación.   *" at bounding box center [605, 165] width 523 height 34
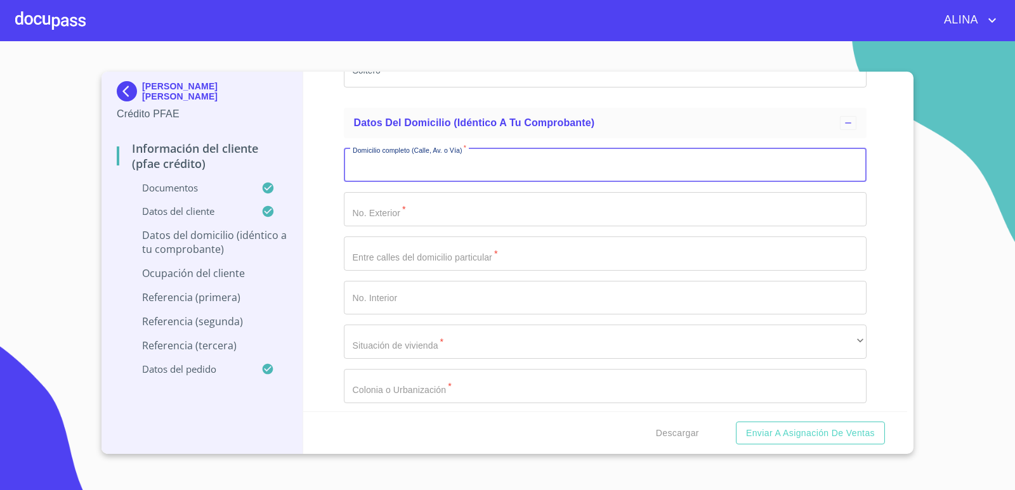
type input "p"
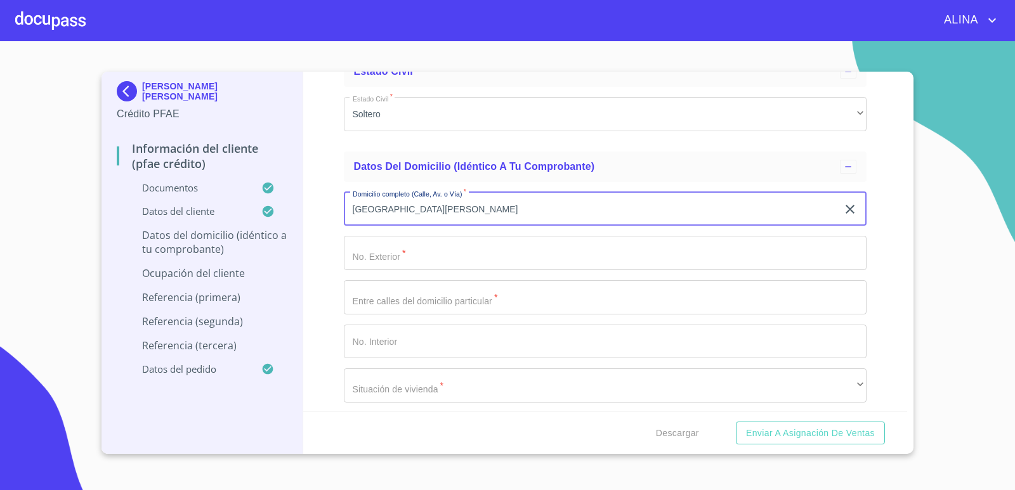
scroll to position [4705, 0]
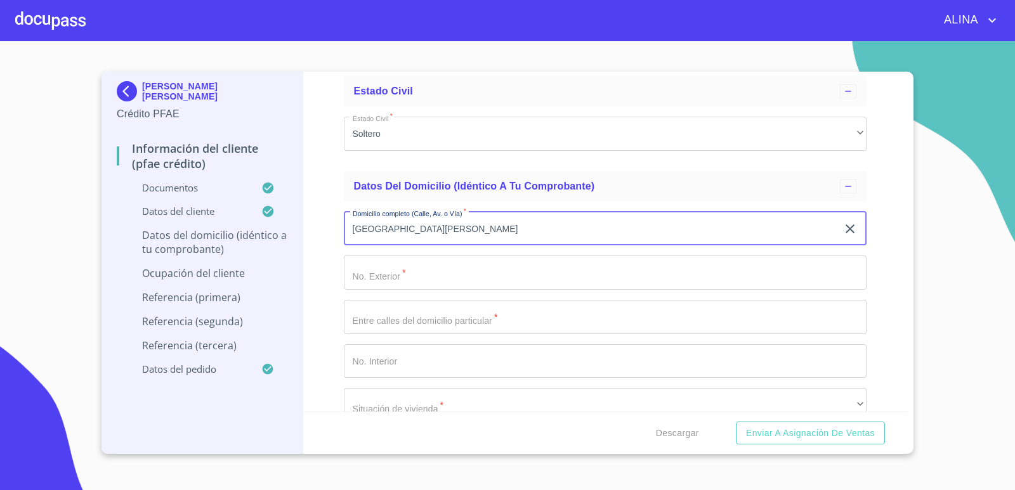
type input "[GEOGRAPHIC_DATA][PERSON_NAME]"
click at [478, 275] on input "Documento de identificación.   *" at bounding box center [605, 273] width 523 height 34
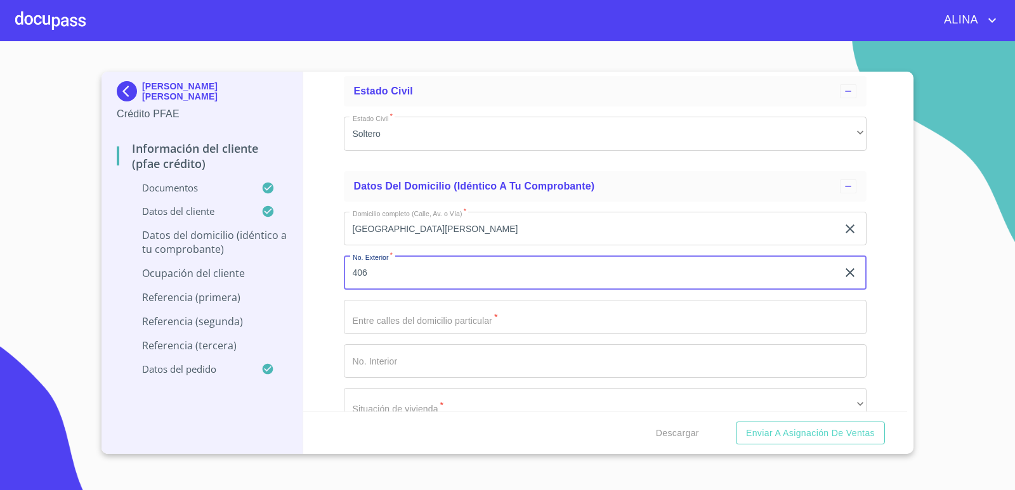
type input "406"
click at [414, 367] on input "Documento de identificación.   *" at bounding box center [605, 361] width 523 height 34
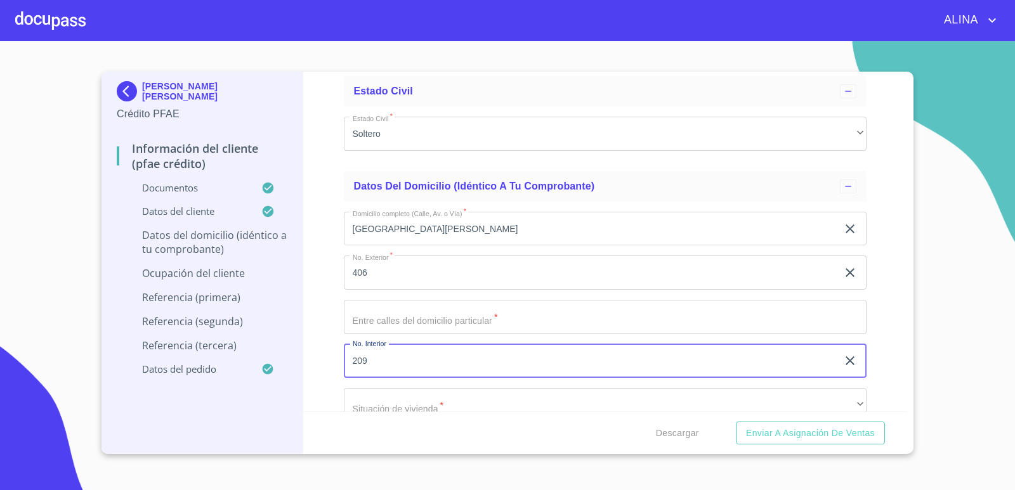
type input "209"
click at [405, 319] on input "Documento de identificación.   *" at bounding box center [605, 317] width 523 height 34
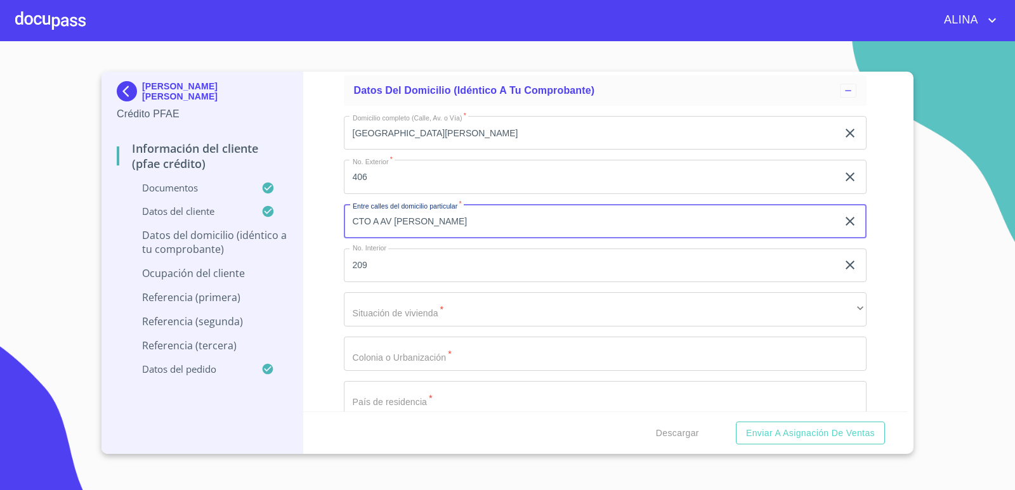
scroll to position [4832, 0]
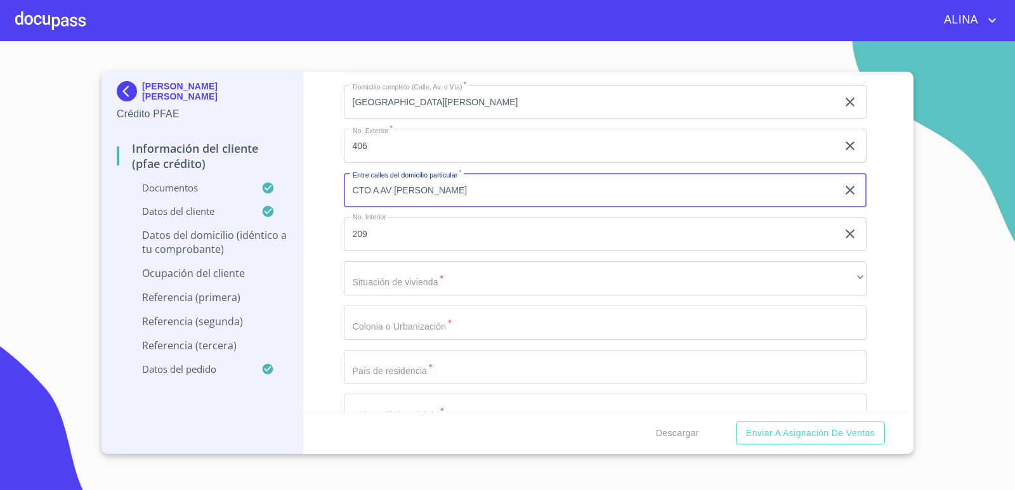
type input "CTO A AV [PERSON_NAME]"
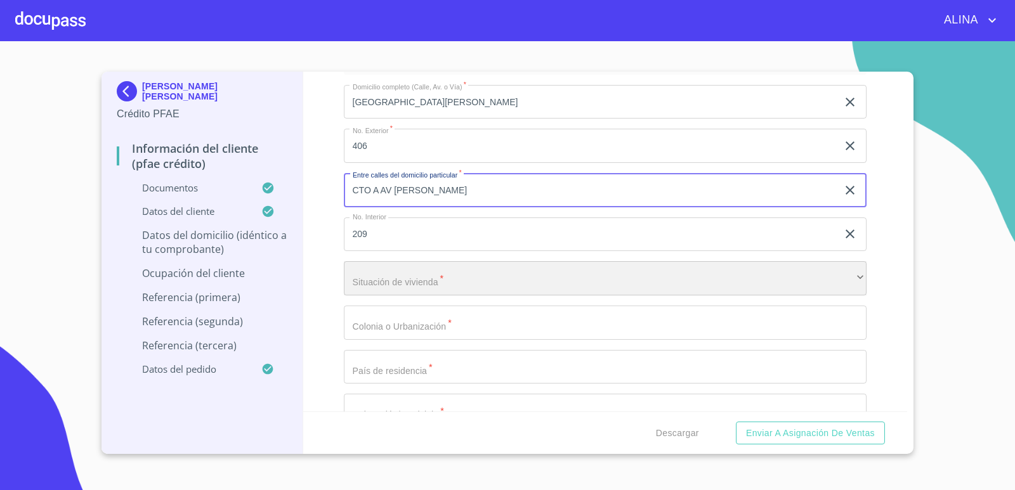
click at [409, 279] on div "​" at bounding box center [605, 278] width 523 height 34
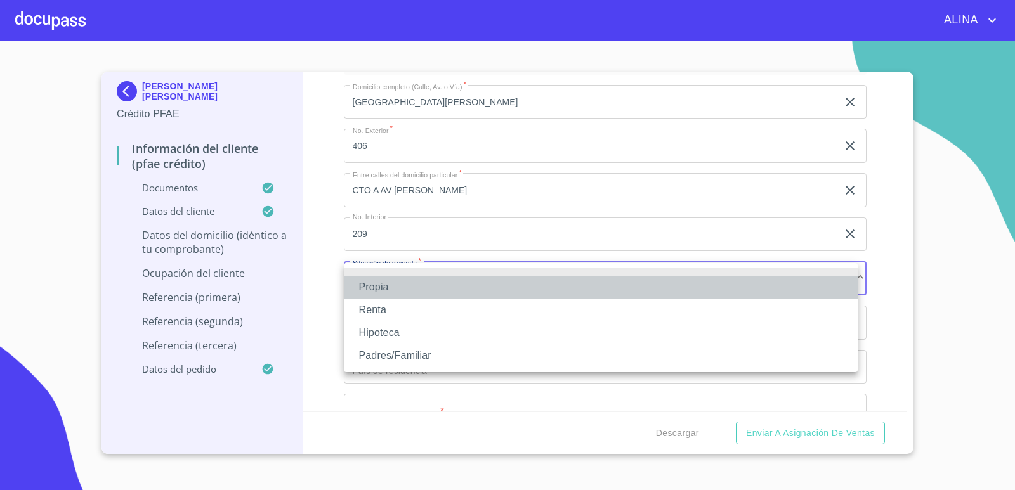
click at [383, 285] on li "Propia" at bounding box center [601, 287] width 514 height 23
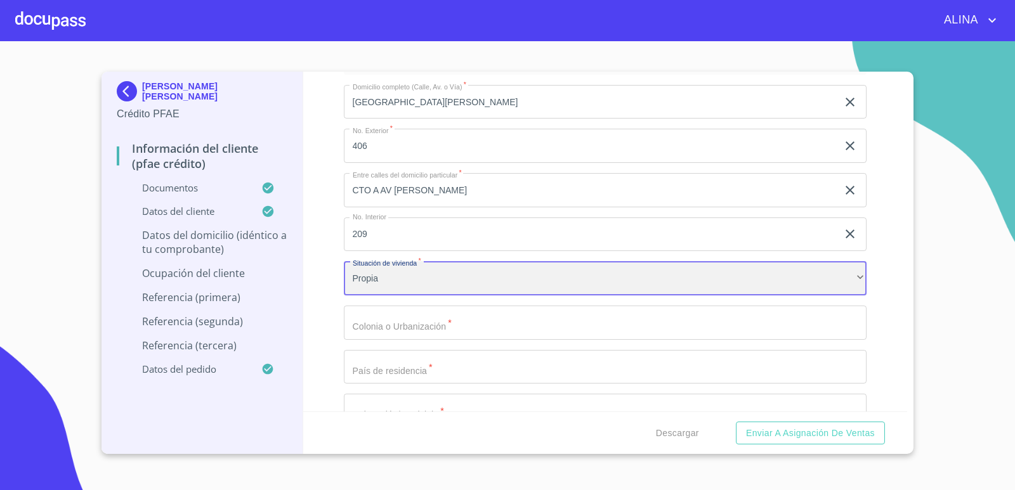
click at [403, 284] on div "Propia" at bounding box center [605, 278] width 523 height 34
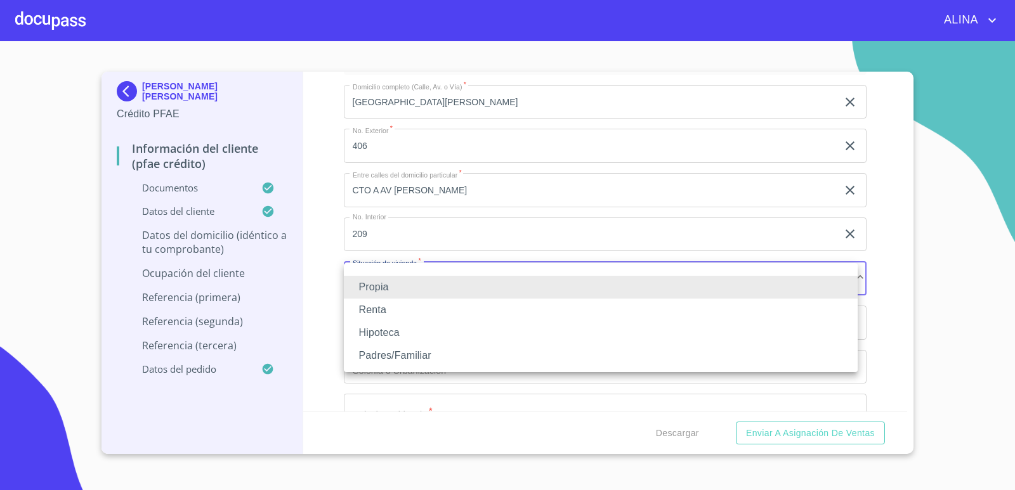
click at [403, 351] on li "Padres/Familiar" at bounding box center [601, 355] width 514 height 23
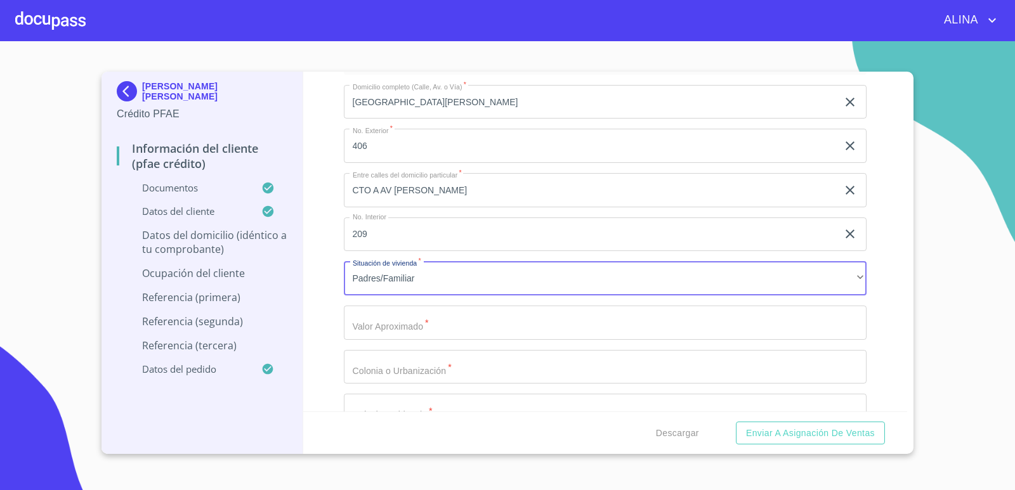
click at [428, 323] on input "Documento de identificación.   *" at bounding box center [605, 323] width 523 height 34
click at [441, 302] on div "Domicilio completo (Calle, Av. o Vía)   * [GEOGRAPHIC_DATA][PERSON_NAME] ​ No.…" at bounding box center [605, 345] width 523 height 541
click at [423, 319] on input "Documento de identificación.   *" at bounding box center [605, 323] width 523 height 34
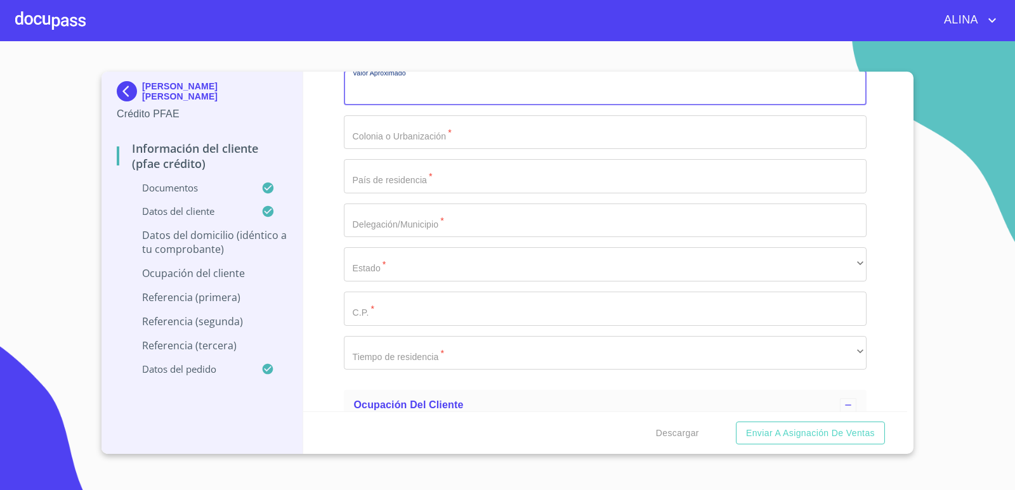
scroll to position [4876, 0]
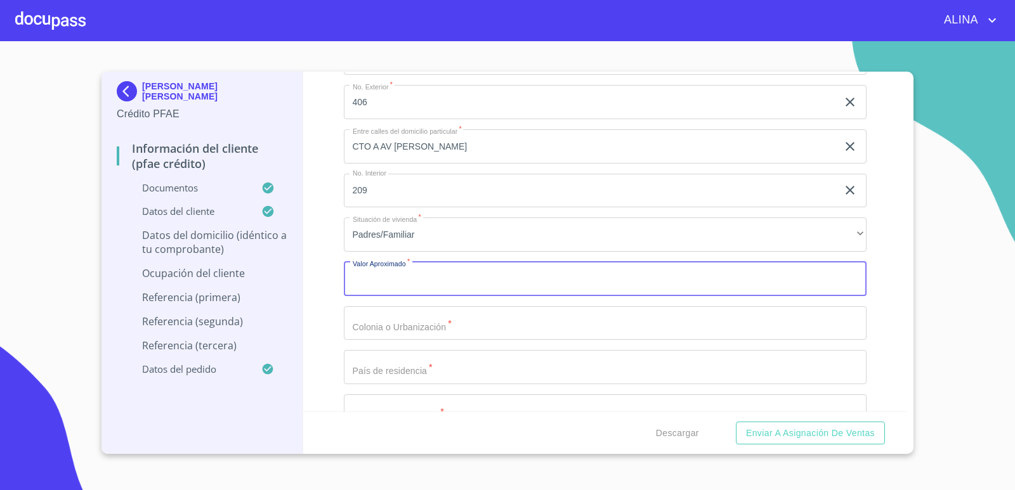
click at [429, 278] on input "Documento de identificación.   *" at bounding box center [605, 279] width 523 height 34
type input "$3,000,000"
click at [435, 321] on input "Documento de identificación.   *" at bounding box center [605, 323] width 523 height 34
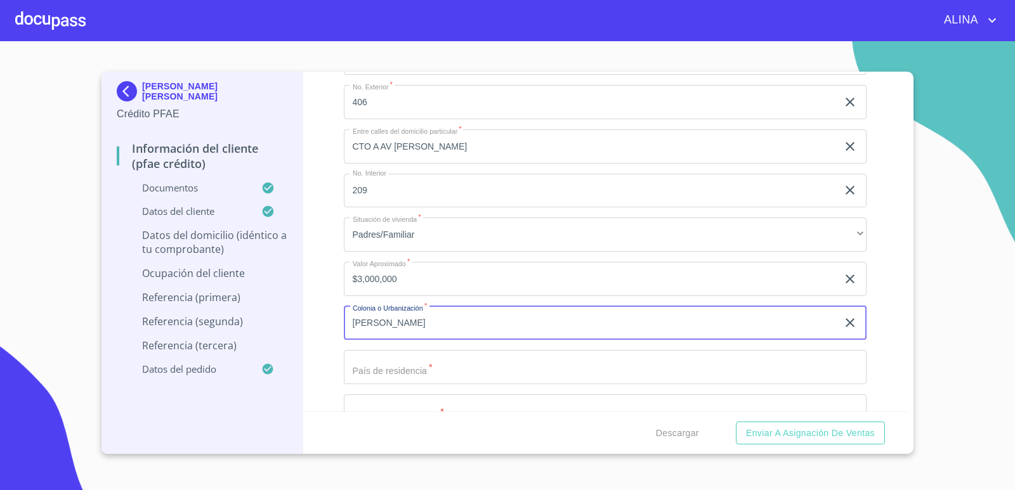
type input "[PERSON_NAME]"
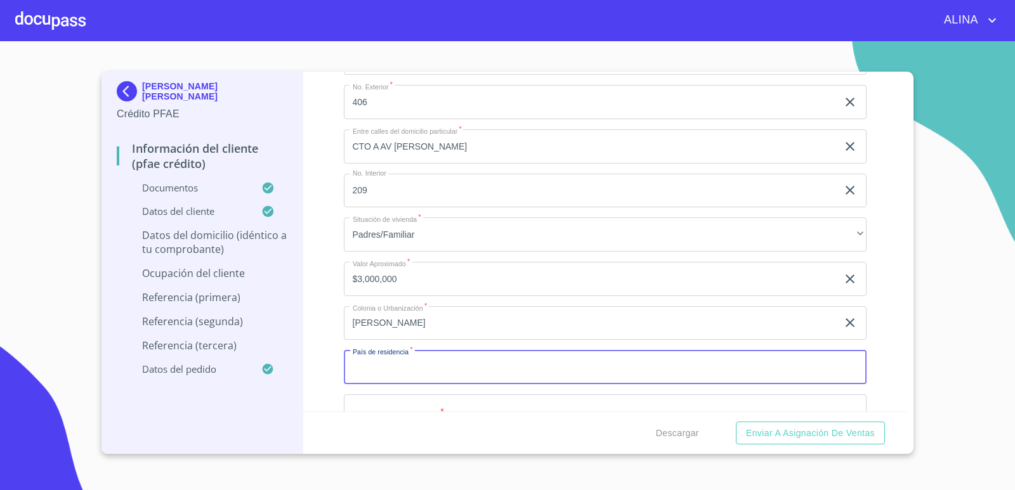
click at [441, 369] on input "Documento de identificación.   *" at bounding box center [605, 367] width 523 height 34
type input "[GEOGRAPHIC_DATA]"
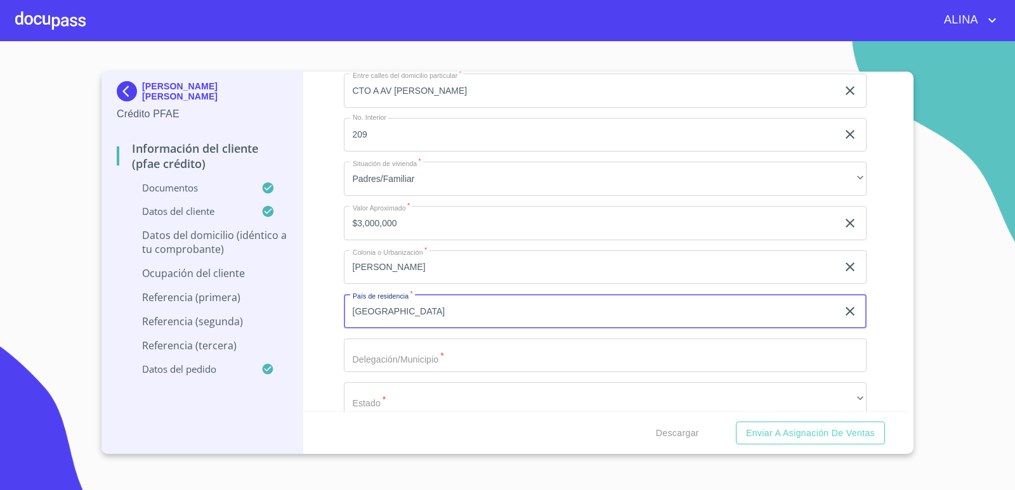
scroll to position [5003, 0]
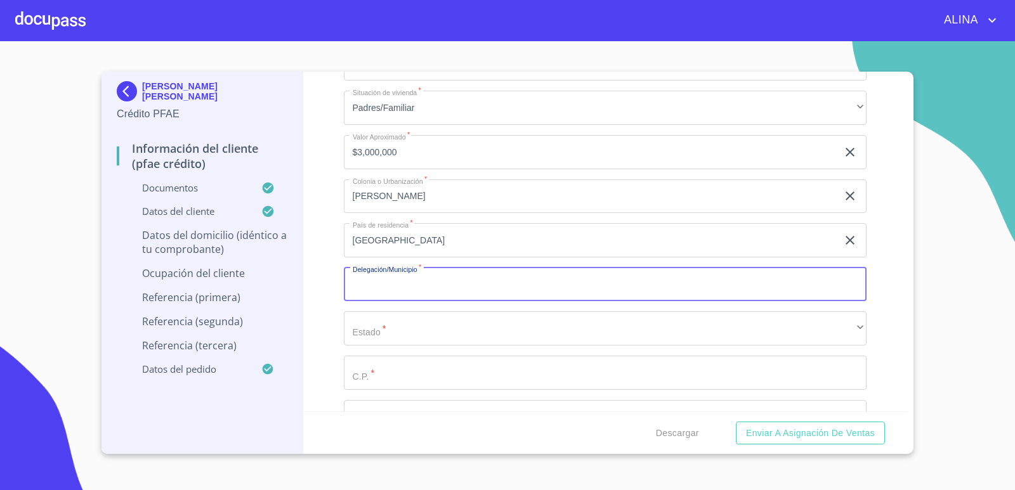
click at [439, 278] on input "Documento de identificación.   *" at bounding box center [605, 285] width 523 height 34
type input "ZAPOPAN"
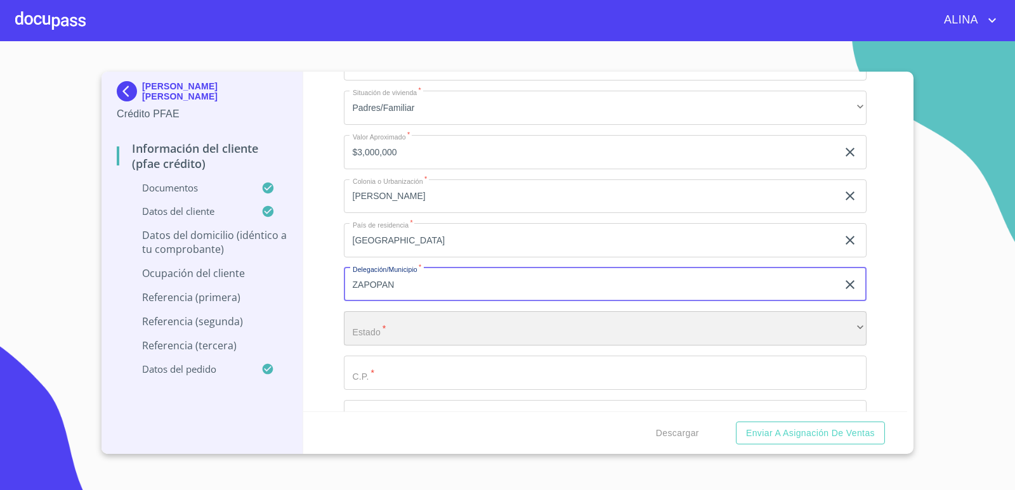
click at [432, 329] on div "​" at bounding box center [605, 328] width 523 height 34
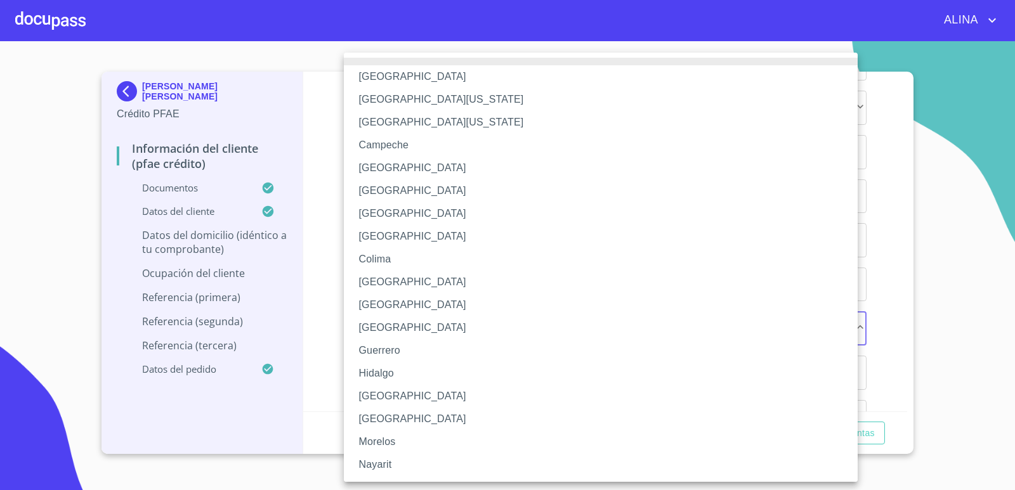
click at [379, 389] on li "[GEOGRAPHIC_DATA]" at bounding box center [605, 396] width 523 height 23
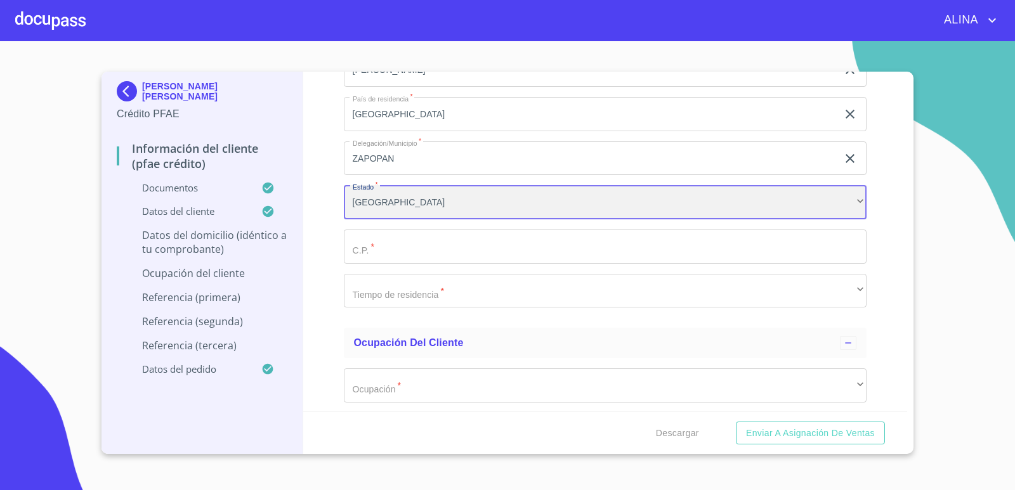
scroll to position [5130, 0]
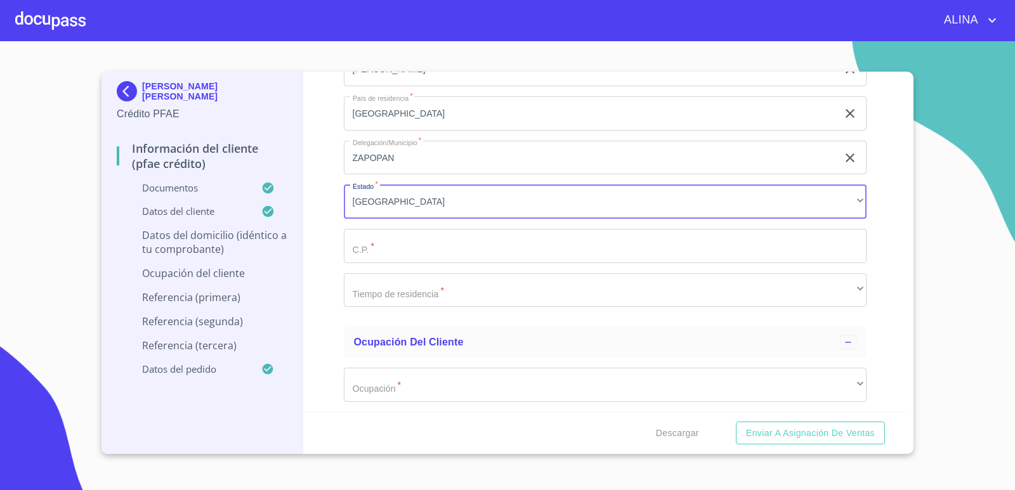
click at [473, 248] on input "Documento de identificación.   *" at bounding box center [605, 246] width 523 height 34
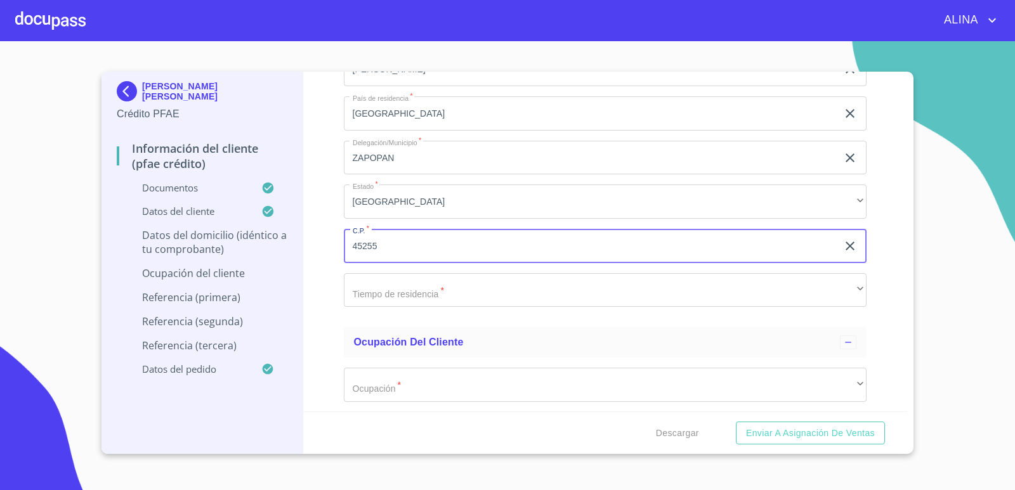
type input "45255"
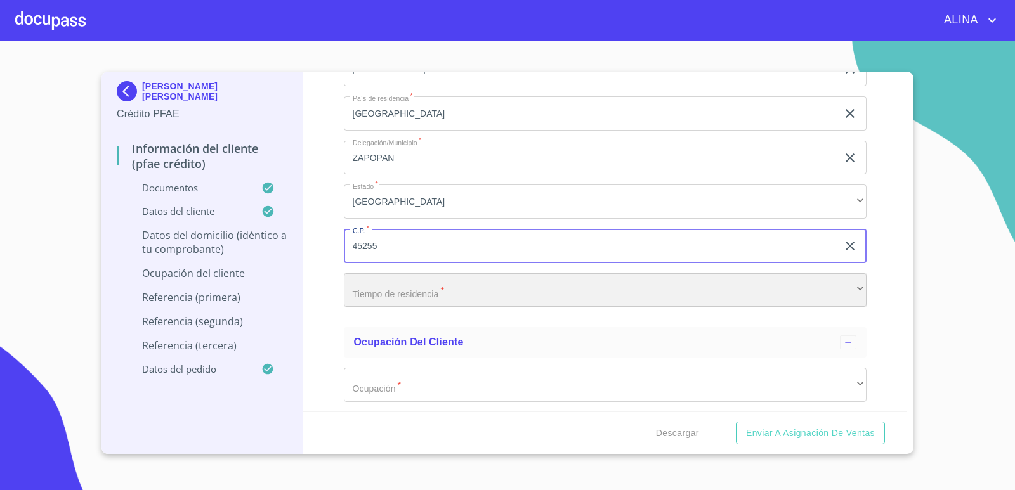
click at [478, 283] on div "​" at bounding box center [605, 290] width 523 height 34
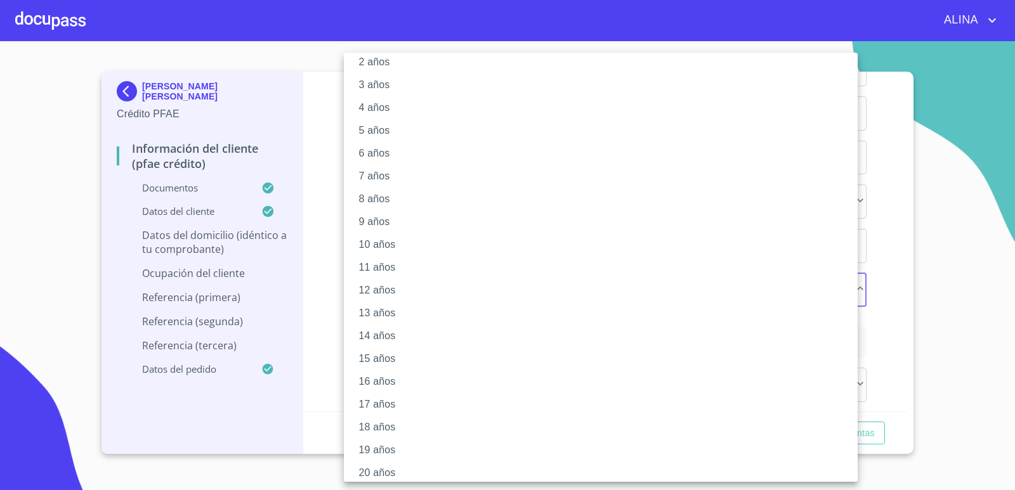
scroll to position [68, 0]
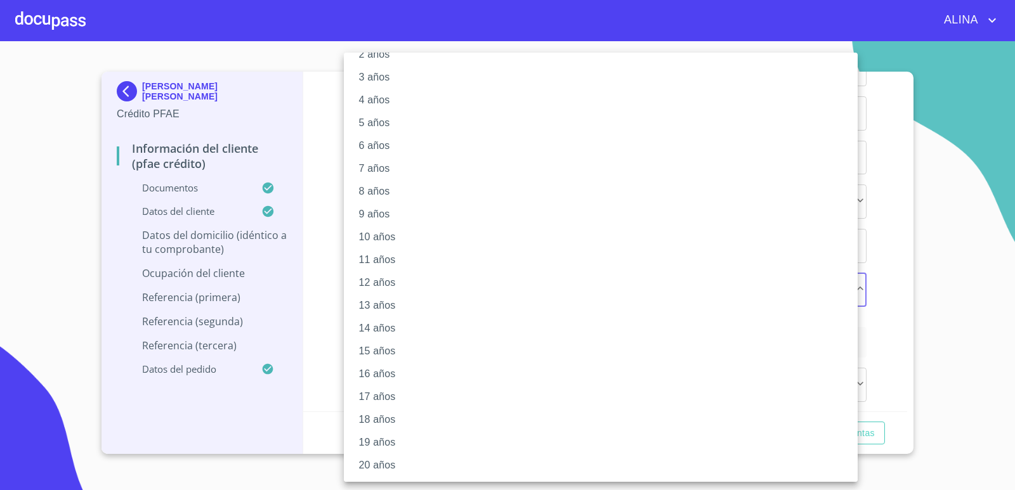
click at [381, 464] on li "20 años" at bounding box center [605, 465] width 523 height 23
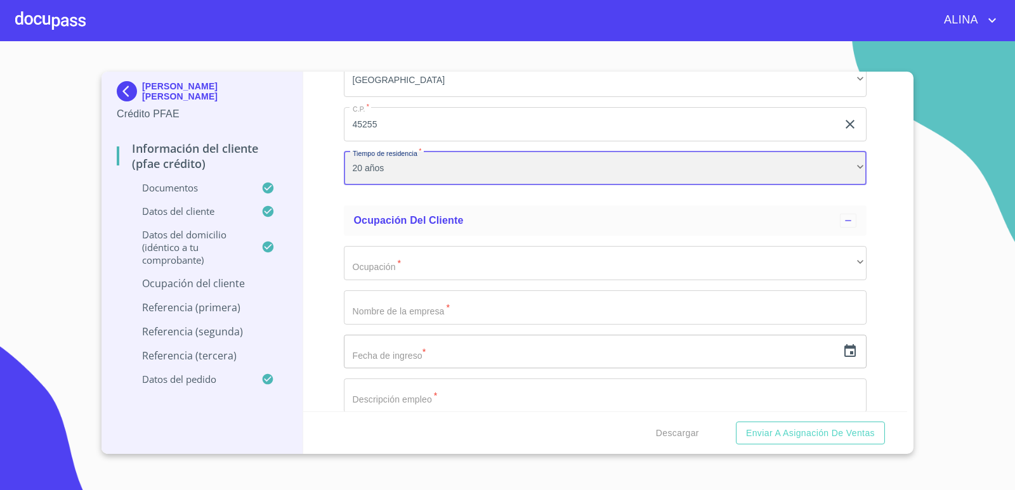
scroll to position [5257, 0]
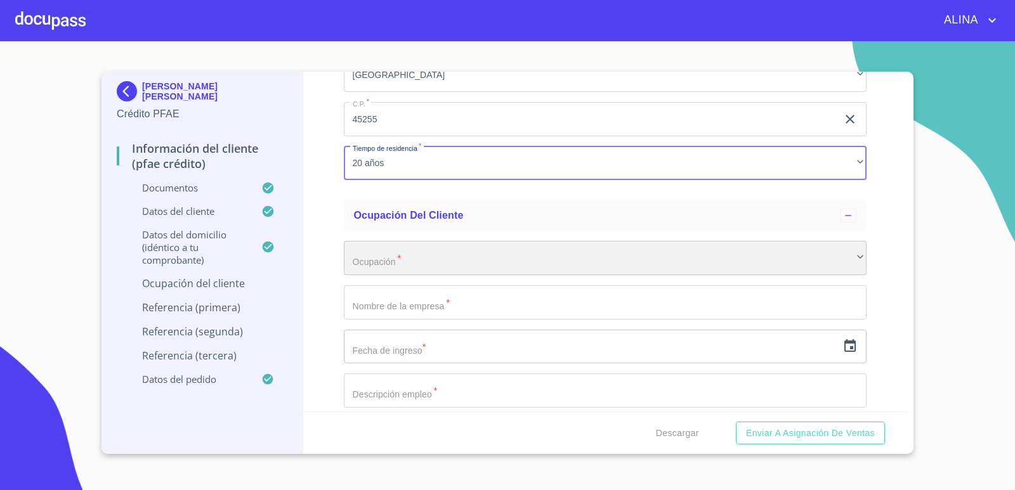
click at [407, 263] on div "​" at bounding box center [605, 258] width 523 height 34
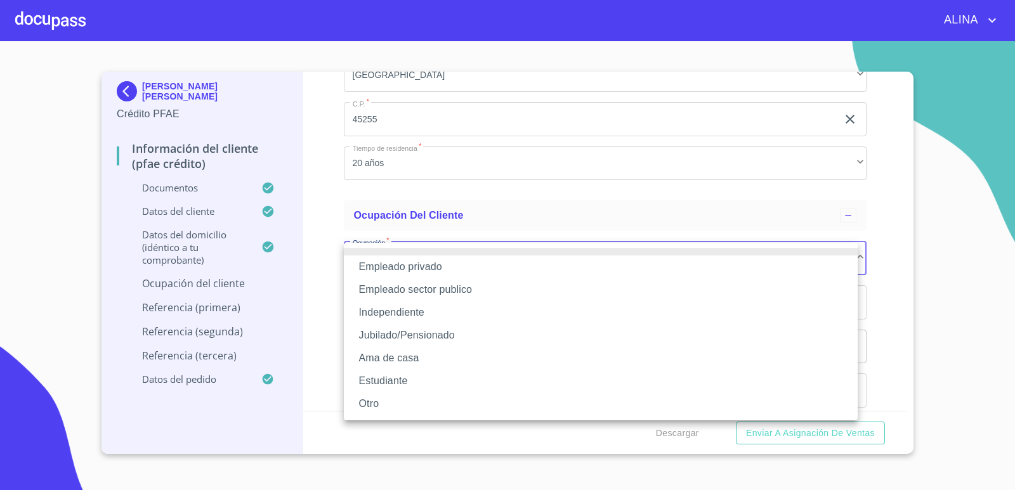
click at [405, 311] on li "Independiente" at bounding box center [601, 312] width 514 height 23
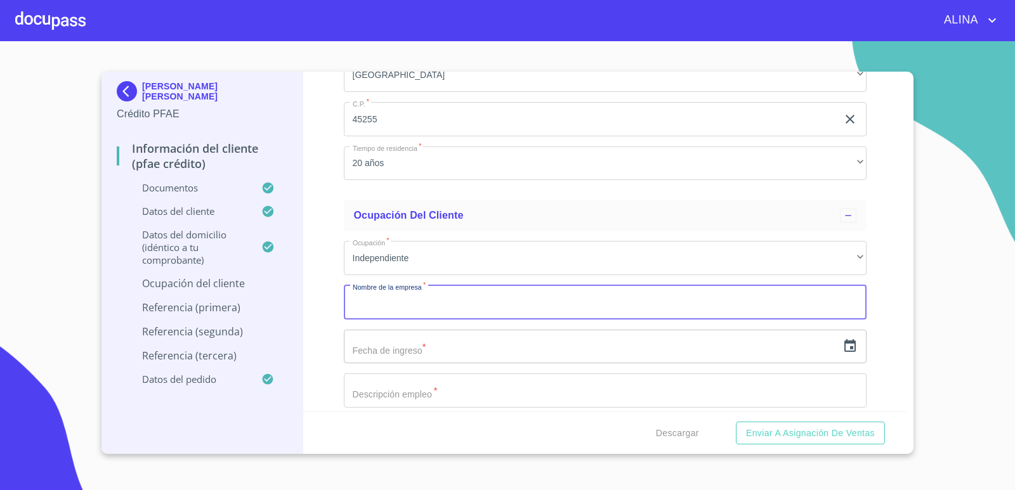
click at [409, 309] on input "Documento de identificación.   *" at bounding box center [605, 302] width 523 height 34
type input "PUNTO SALAD"
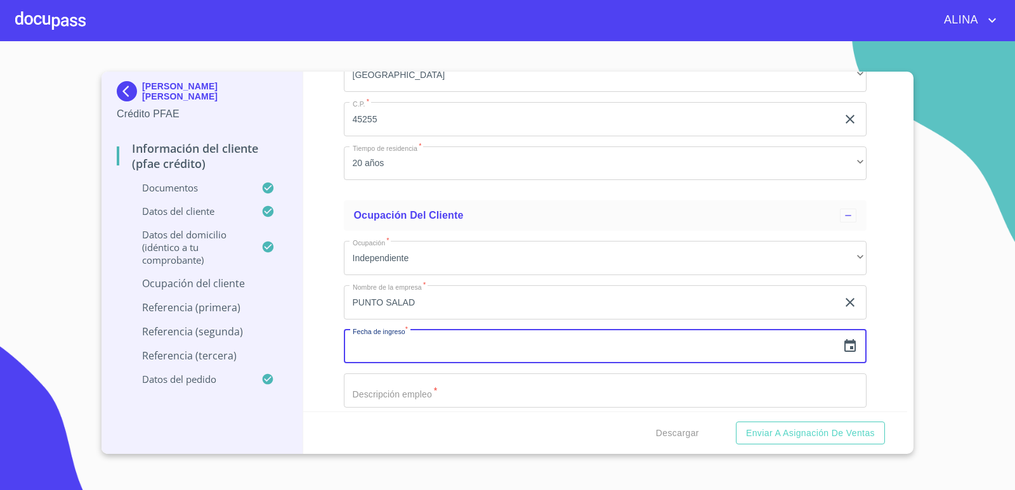
click at [453, 344] on input "text" at bounding box center [591, 347] width 494 height 34
click at [842, 345] on icon "button" at bounding box center [849, 346] width 15 height 15
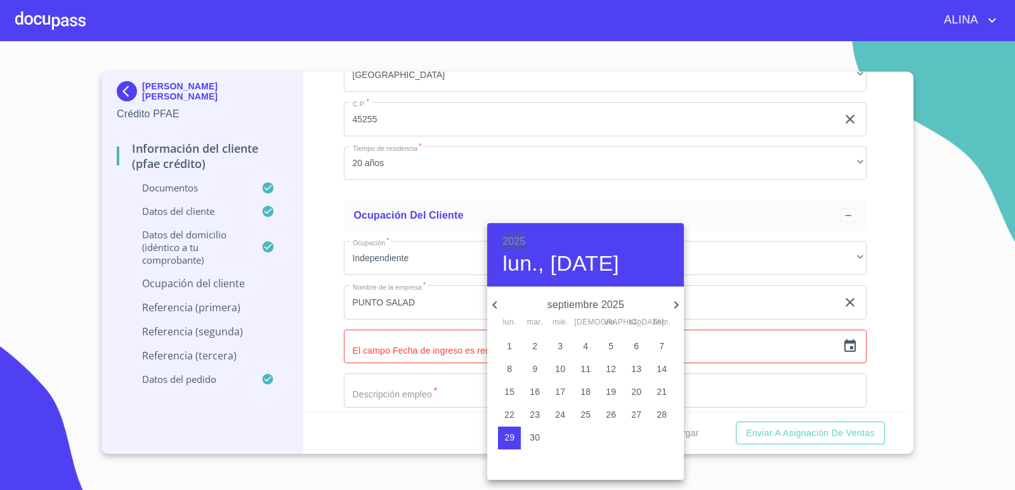
click at [520, 238] on h6 "2025" at bounding box center [513, 242] width 23 height 18
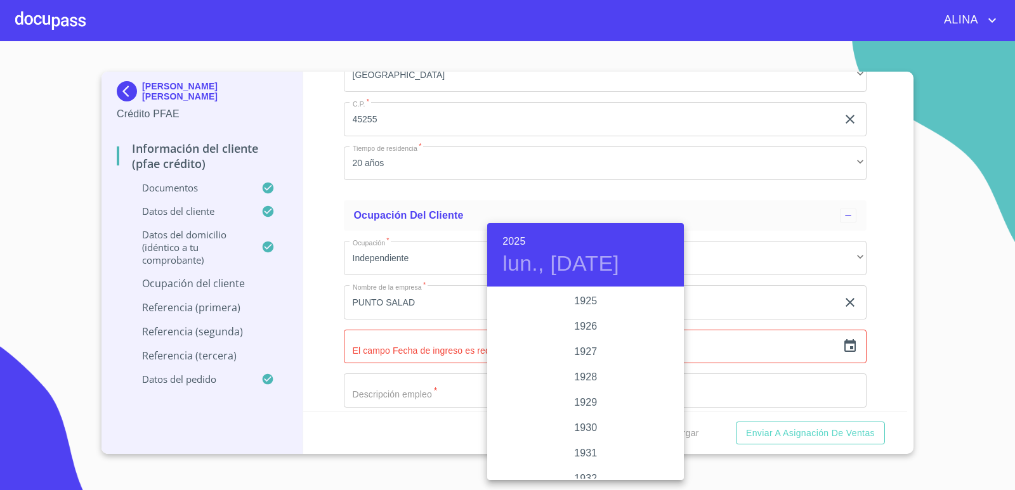
scroll to position [2461, 0]
click at [581, 326] on div "2023" at bounding box center [585, 326] width 197 height 25
type input "29 de sep. de 2023"
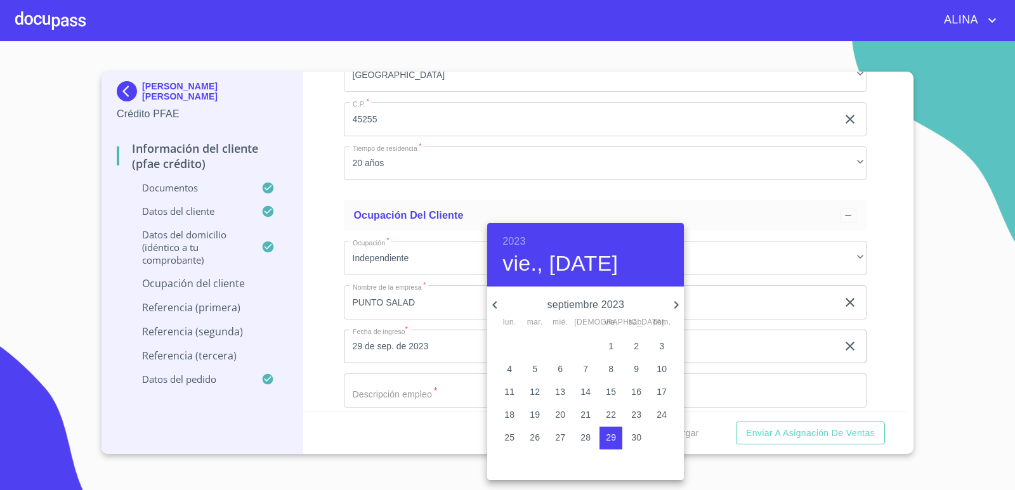
click at [888, 364] on div at bounding box center [507, 245] width 1015 height 490
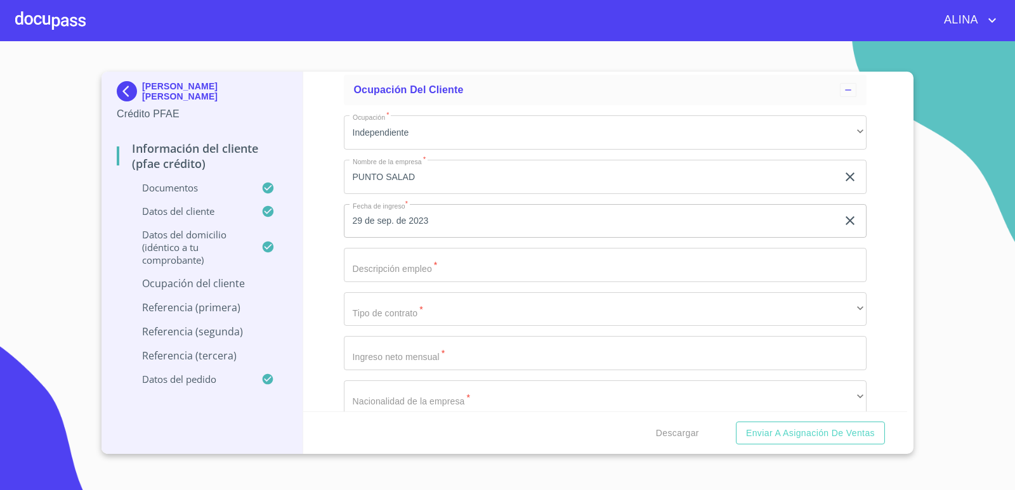
scroll to position [5383, 0]
click at [490, 261] on input "Documento de identificación.   *" at bounding box center [605, 264] width 523 height 34
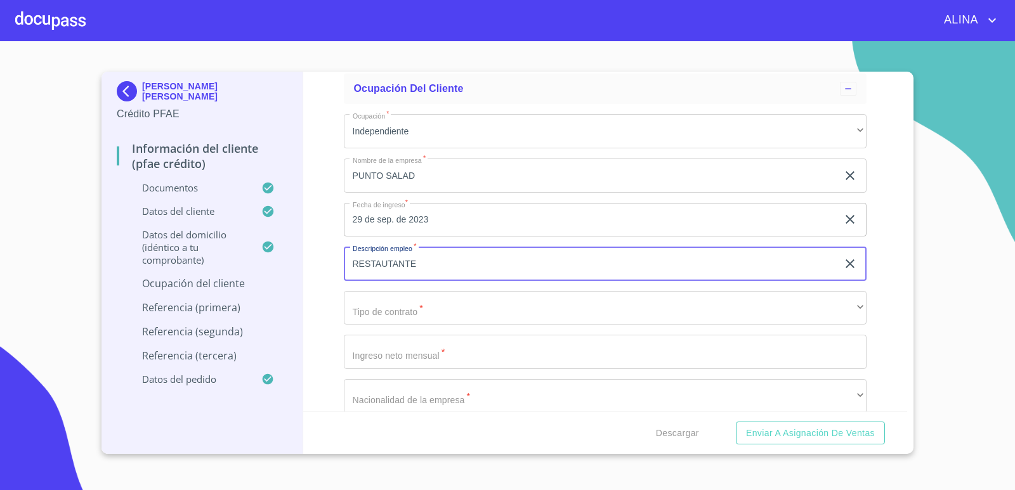
type input "RESTAUTANTE"
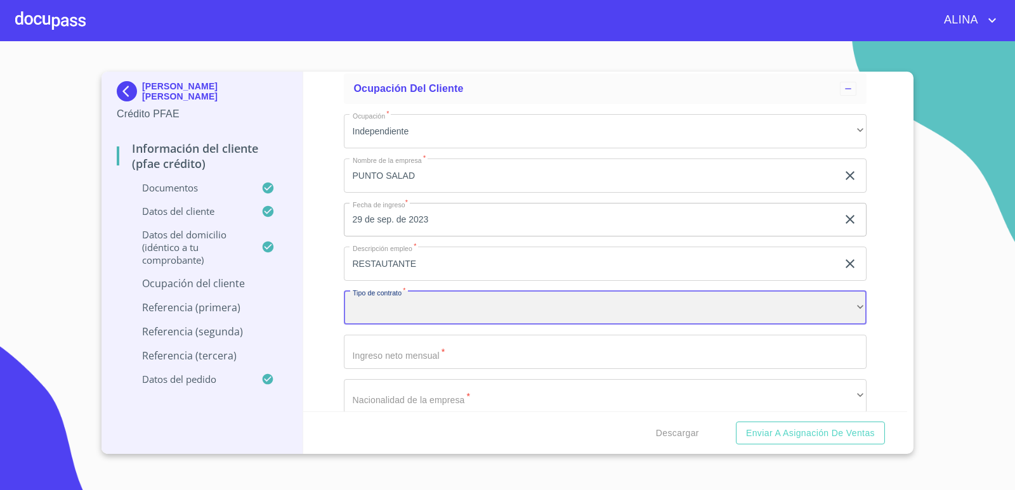
click at [419, 306] on div "​" at bounding box center [605, 308] width 523 height 34
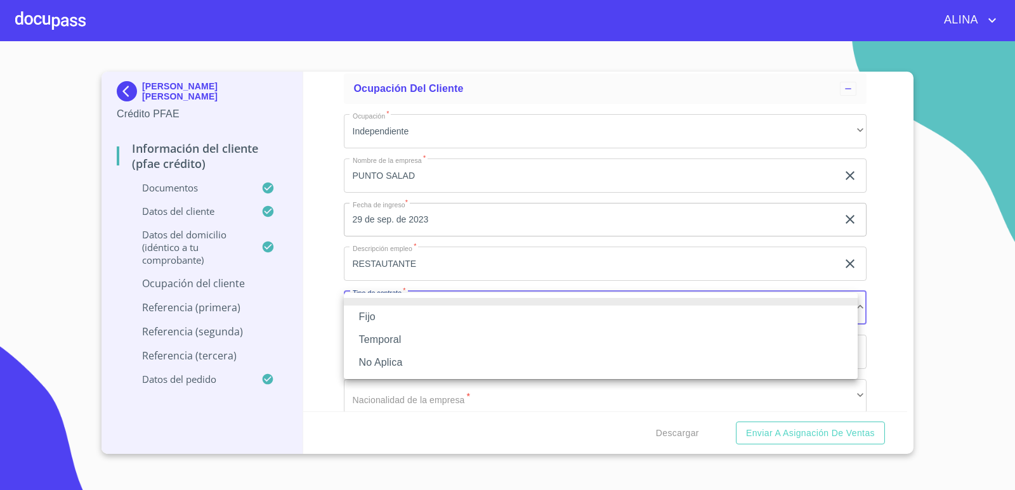
click at [380, 361] on li "No Aplica" at bounding box center [601, 362] width 514 height 23
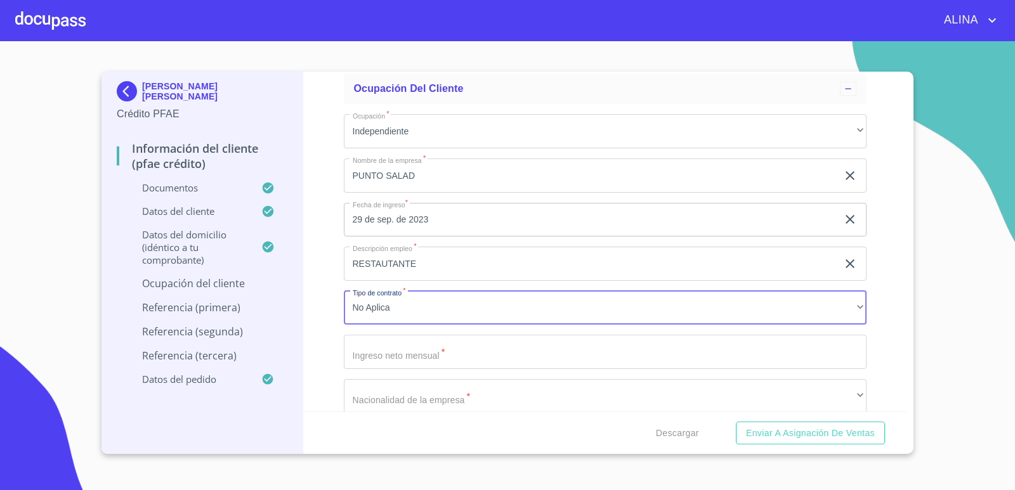
click at [410, 354] on input "Documento de identificación.   *" at bounding box center [605, 352] width 523 height 34
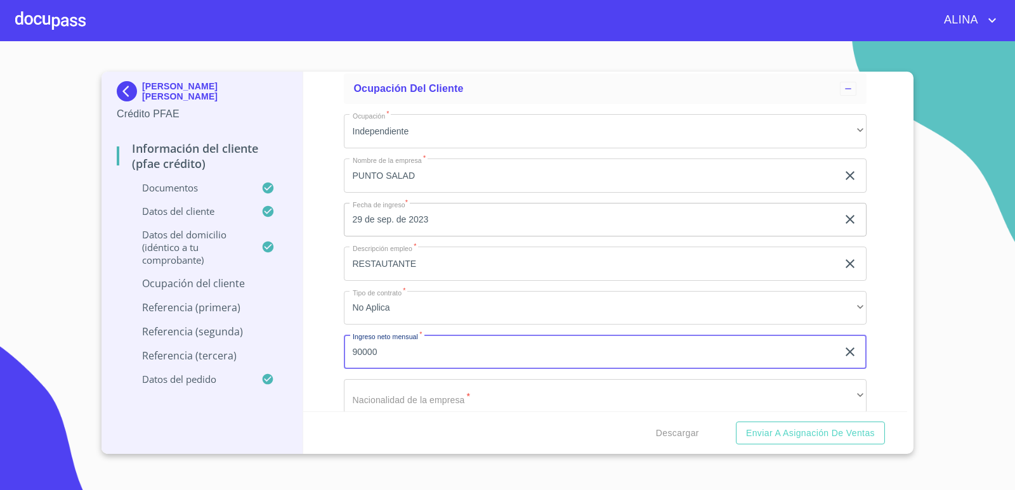
type input "90000"
click at [872, 291] on div "Información del cliente (PFAE crédito) Documentos Documento de identificación. …" at bounding box center [605, 242] width 605 height 340
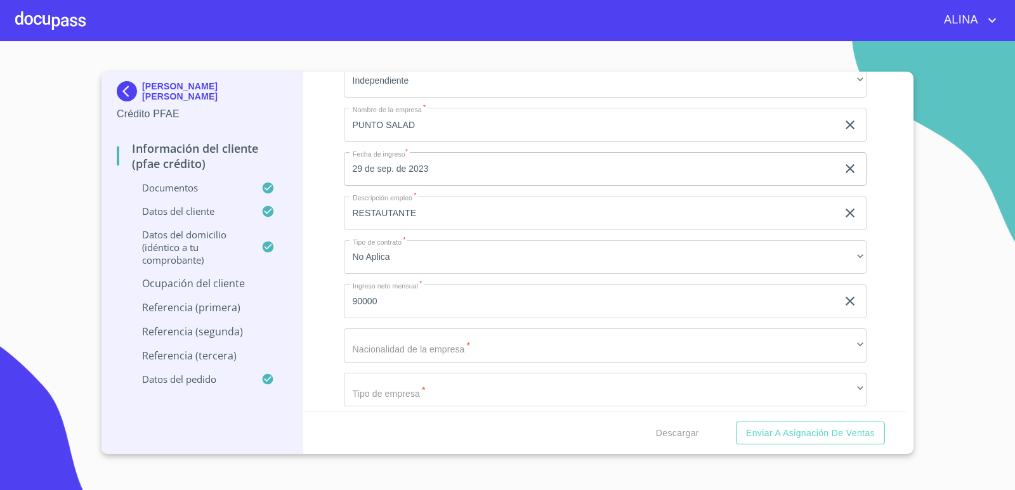
scroll to position [5510, 0]
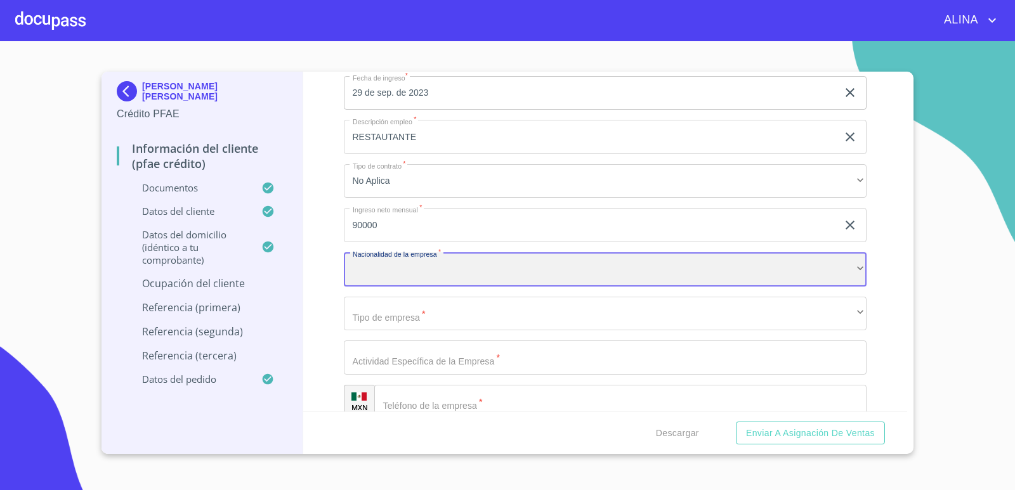
click at [484, 258] on div "​" at bounding box center [605, 269] width 523 height 34
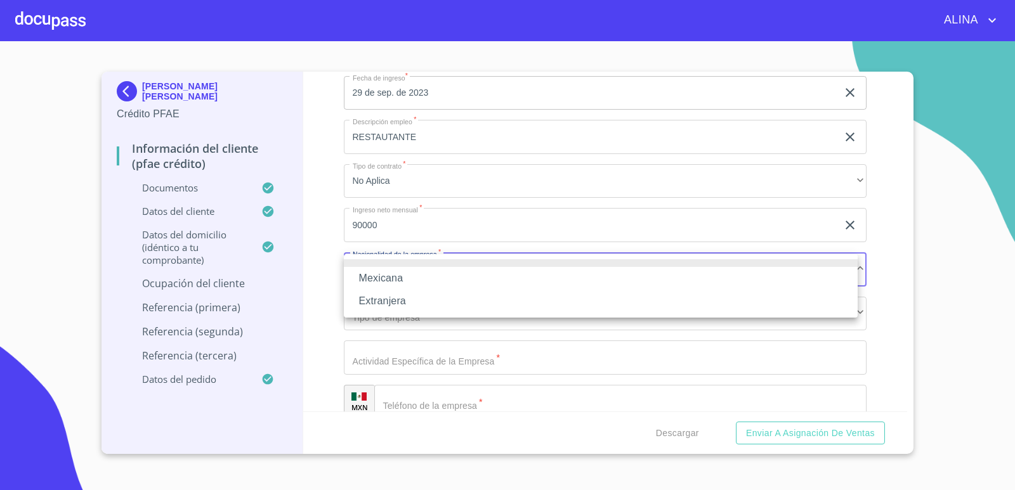
click at [393, 273] on li "Mexicana" at bounding box center [601, 278] width 514 height 23
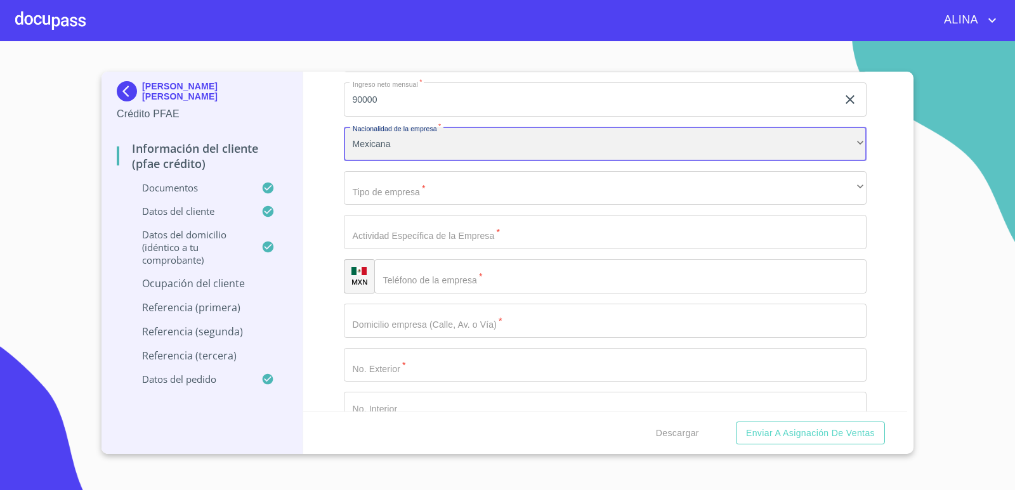
scroll to position [5637, 0]
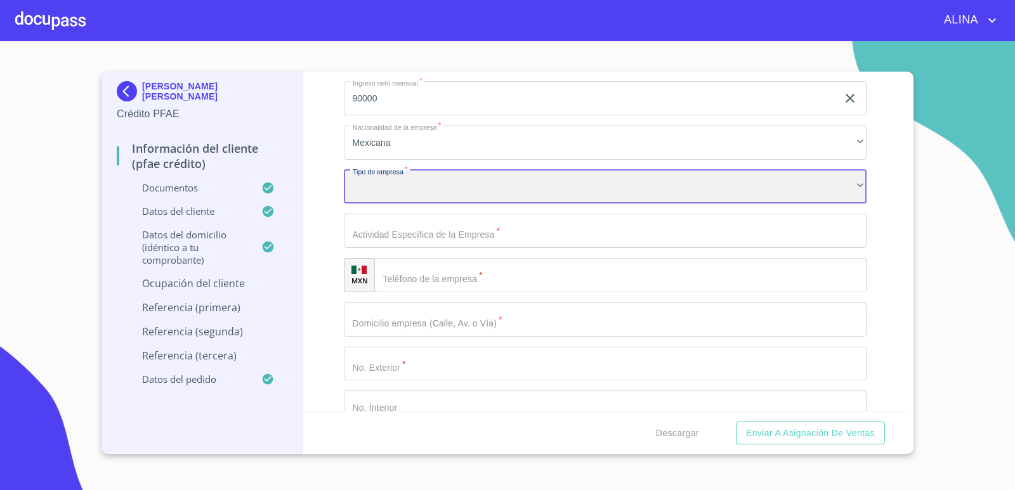
click at [445, 192] on div "​" at bounding box center [605, 187] width 523 height 34
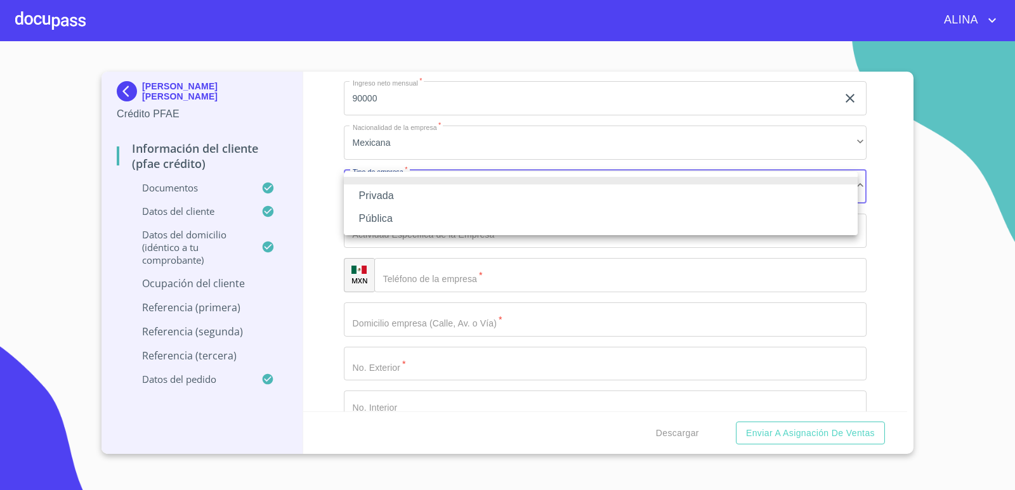
click at [377, 192] on li "Privada" at bounding box center [601, 196] width 514 height 23
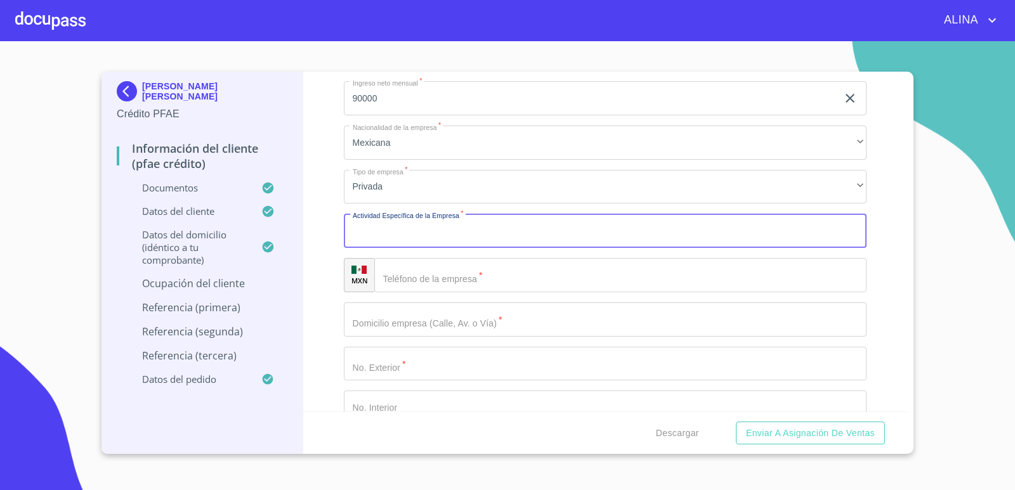
click at [459, 241] on input "Documento de identificación.   *" at bounding box center [605, 231] width 523 height 34
type input "VENTA DE ALIMENTOS"
click at [459, 272] on input "Documento de identificación.   *" at bounding box center [620, 275] width 493 height 34
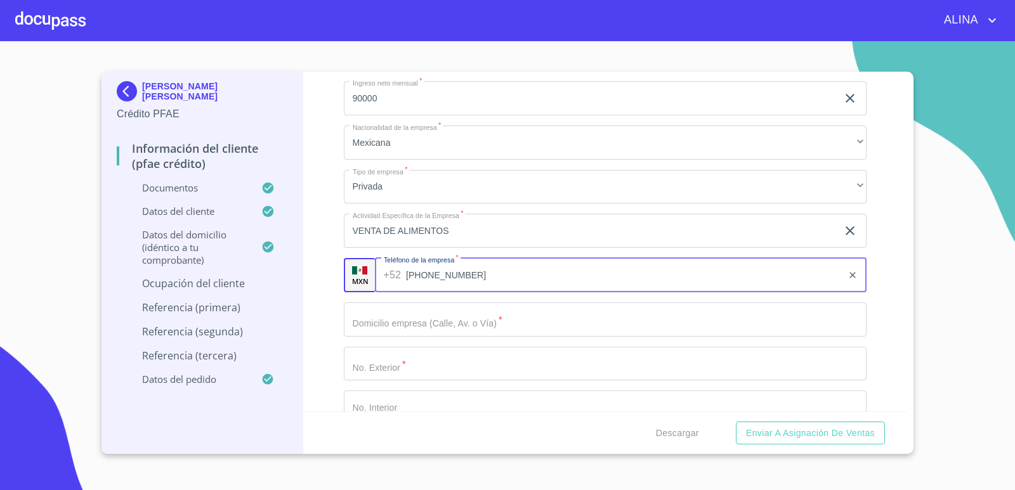
type input "[PHONE_NUMBER]"
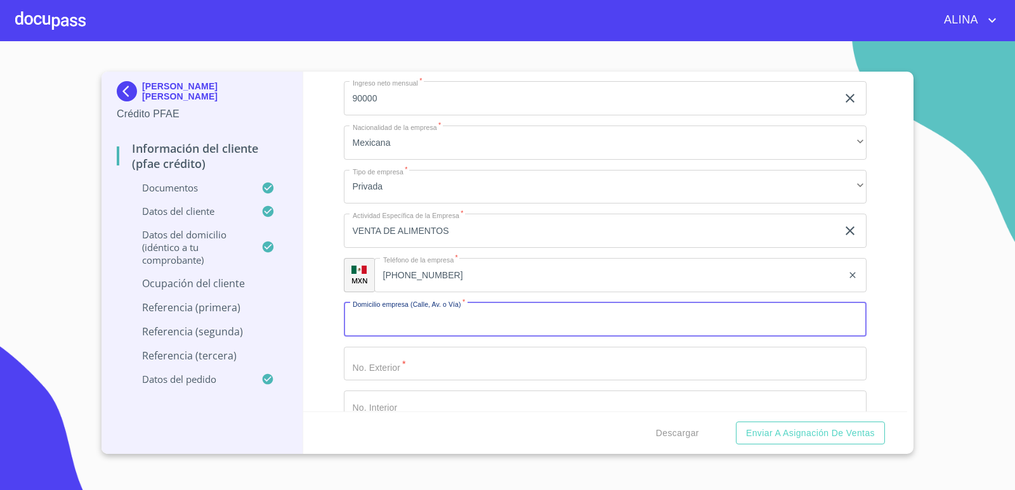
click at [461, 317] on input "Documento de identificación.   *" at bounding box center [605, 320] width 523 height 34
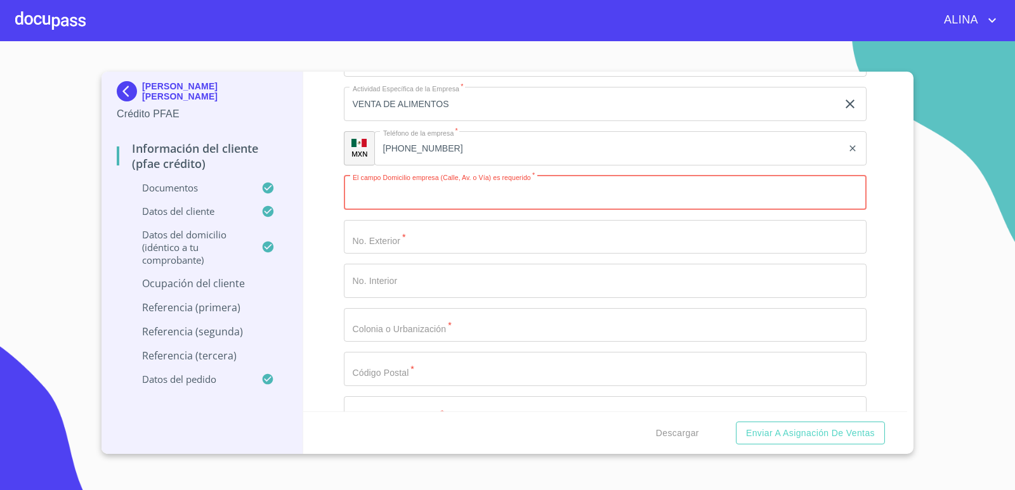
scroll to position [5701, 0]
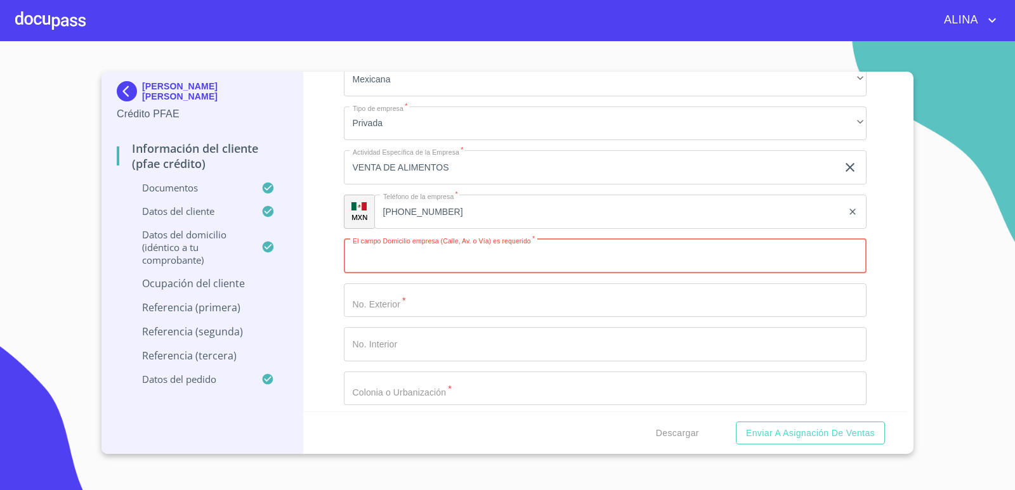
click at [434, 258] on input "Documento de identificación.   *" at bounding box center [605, 256] width 523 height 34
type input "a"
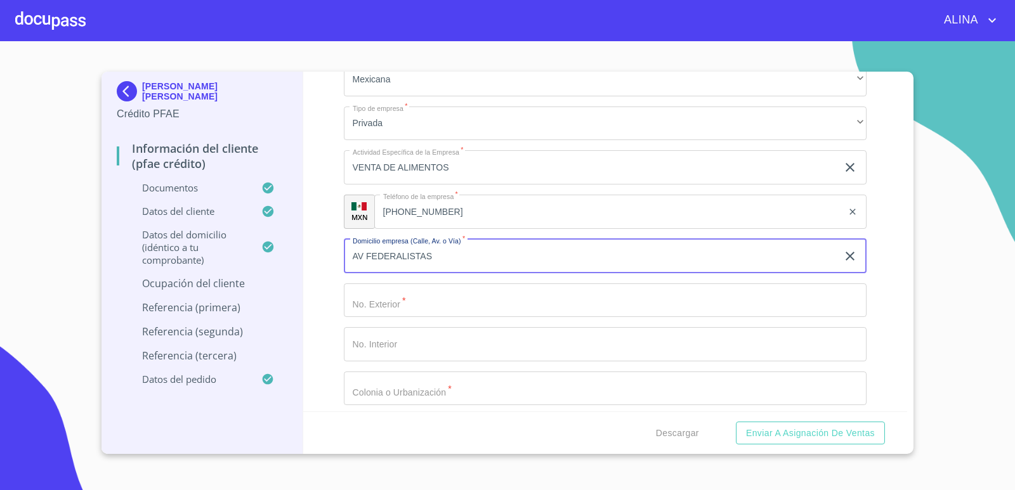
type input "AV FEDERALISTAS"
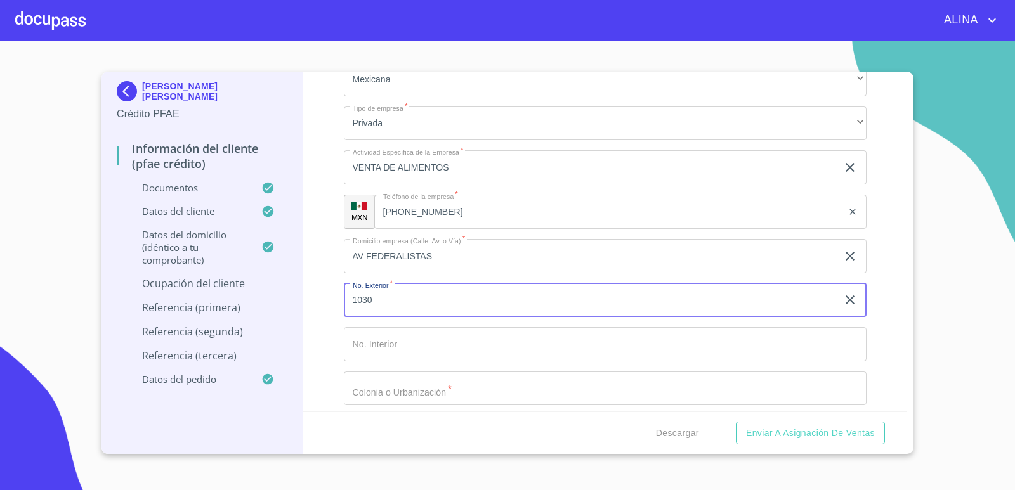
type input "1030"
click at [419, 350] on input "Documento de identificación.   *" at bounding box center [605, 344] width 523 height 34
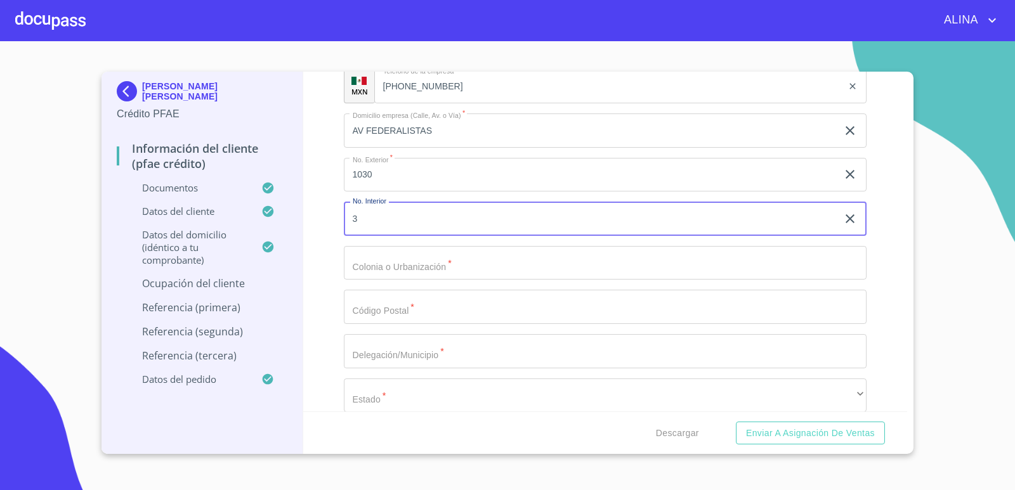
scroll to position [5828, 0]
type input "3"
click at [482, 268] on input "Documento de identificación.   *" at bounding box center [605, 262] width 523 height 34
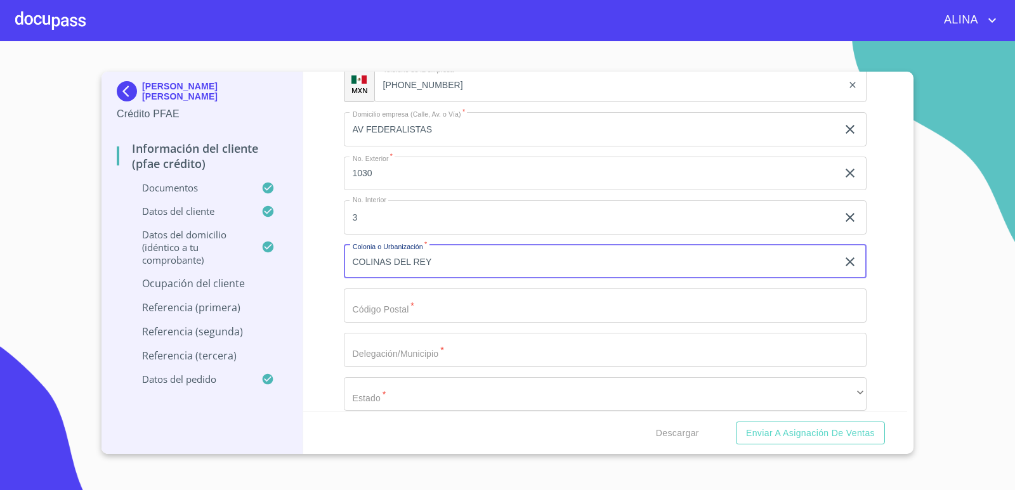
type input "COLINAS DEL REY"
click at [417, 313] on input "Documento de identificación.   *" at bounding box center [605, 306] width 523 height 34
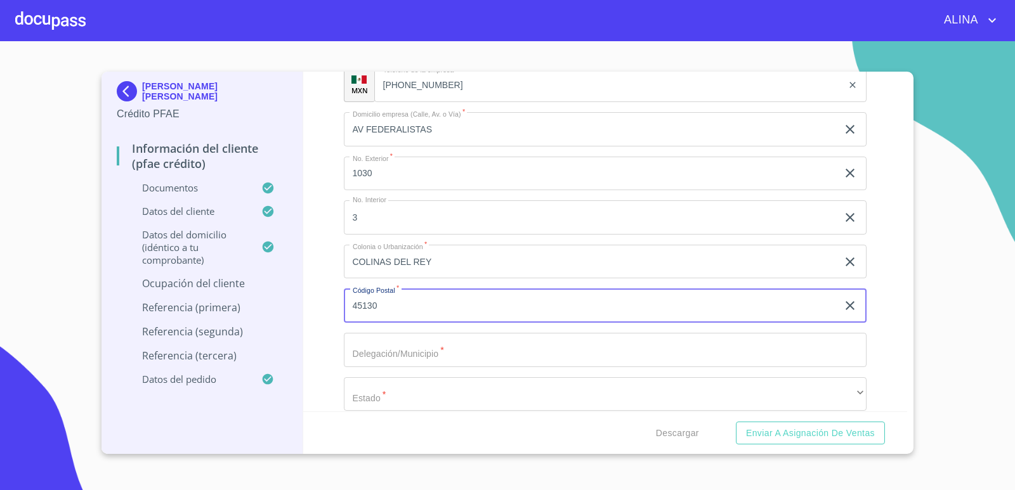
type input "45130"
click at [374, 341] on input "Documento de identificación.   *" at bounding box center [605, 350] width 523 height 34
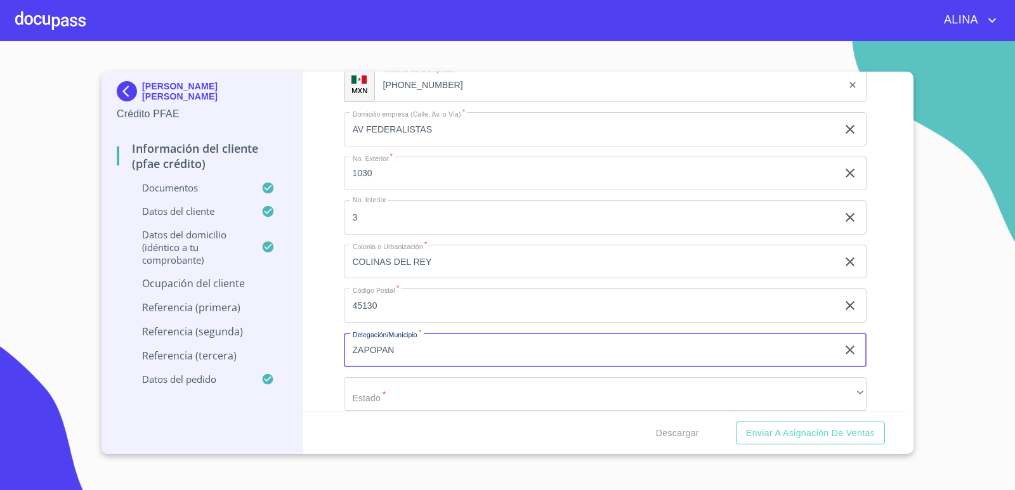
type input "ZAPOPAN"
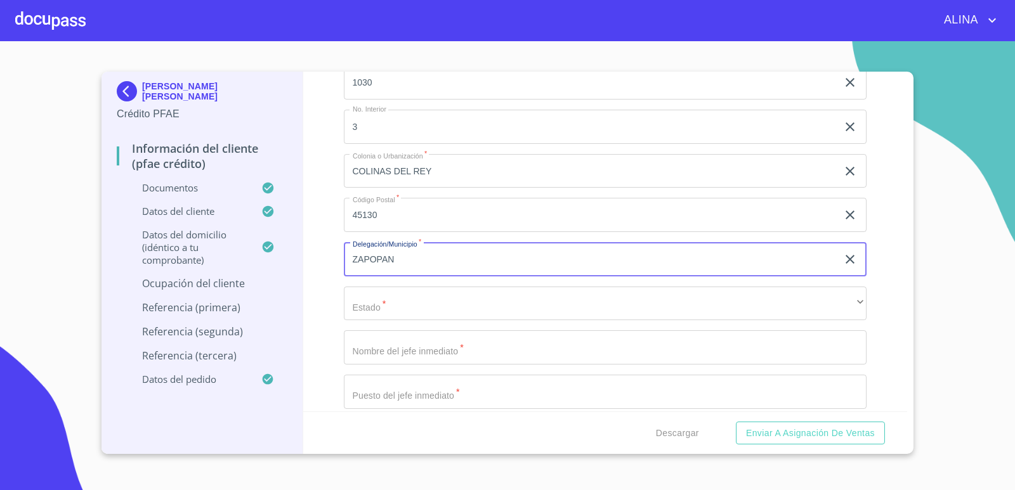
scroll to position [5954, 0]
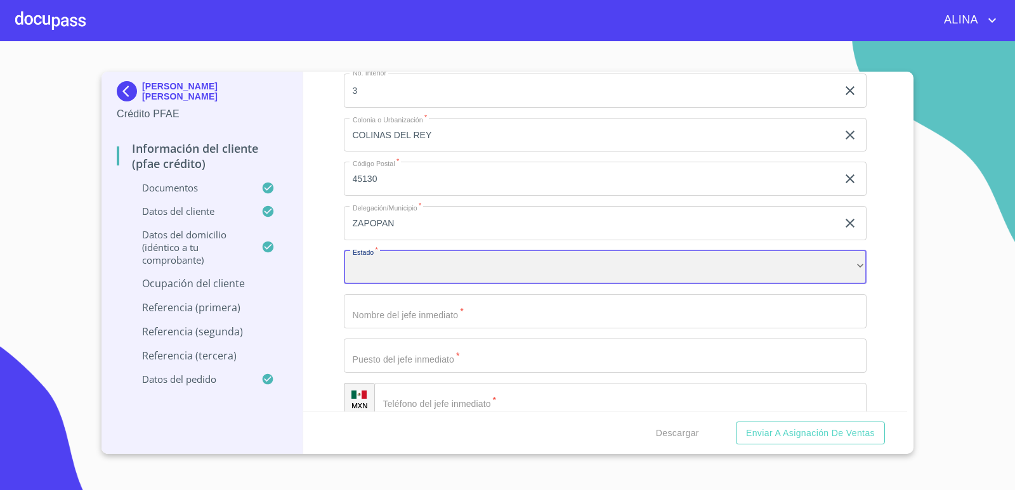
click at [415, 266] on div "​" at bounding box center [605, 268] width 523 height 34
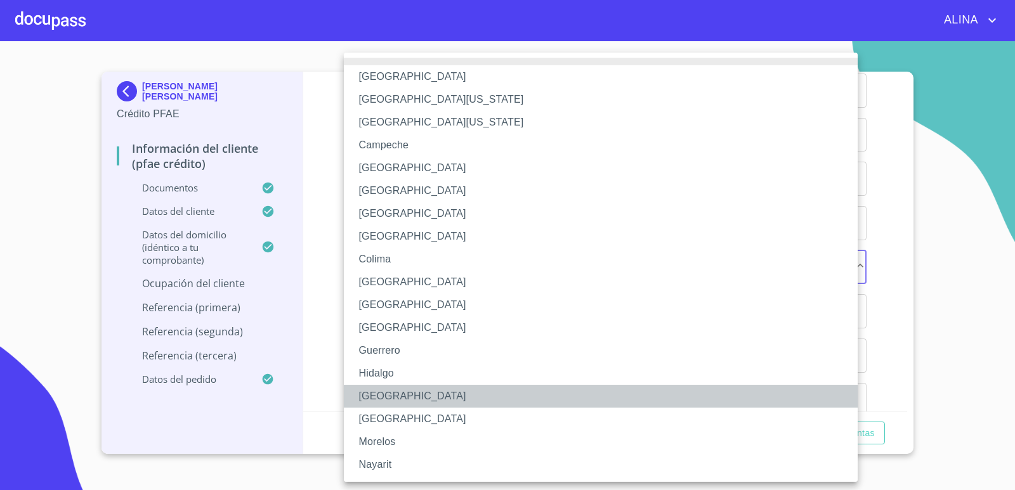
click at [381, 395] on li "[GEOGRAPHIC_DATA]" at bounding box center [605, 396] width 523 height 23
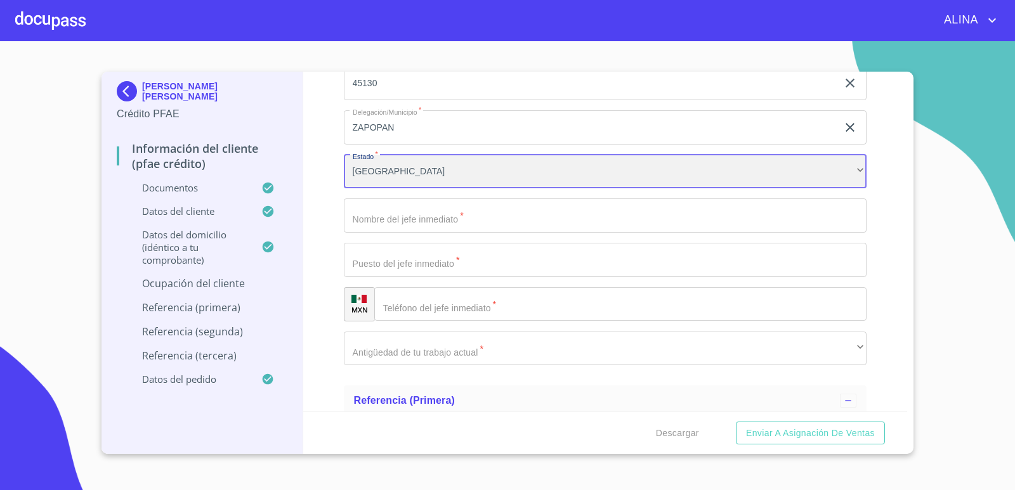
scroll to position [6081, 0]
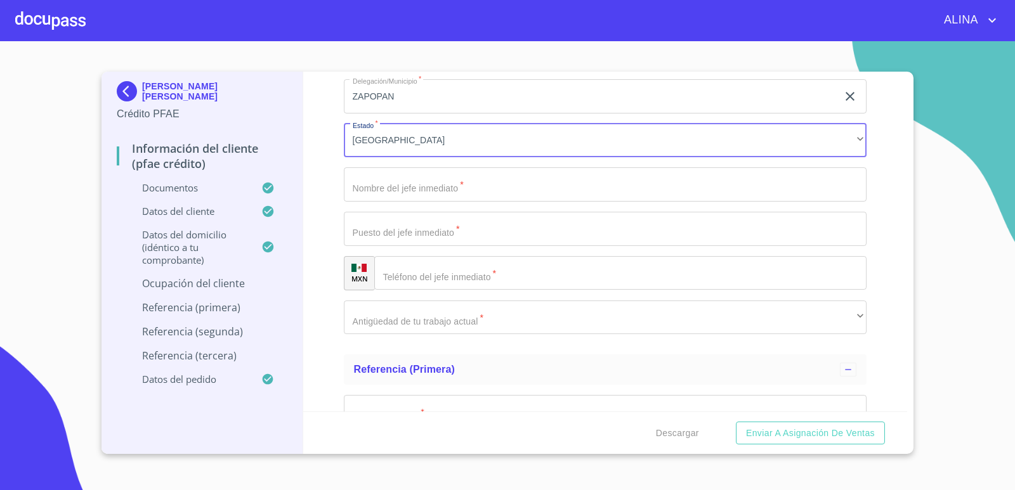
click at [482, 193] on input "Documento de identificación.   *" at bounding box center [605, 184] width 523 height 34
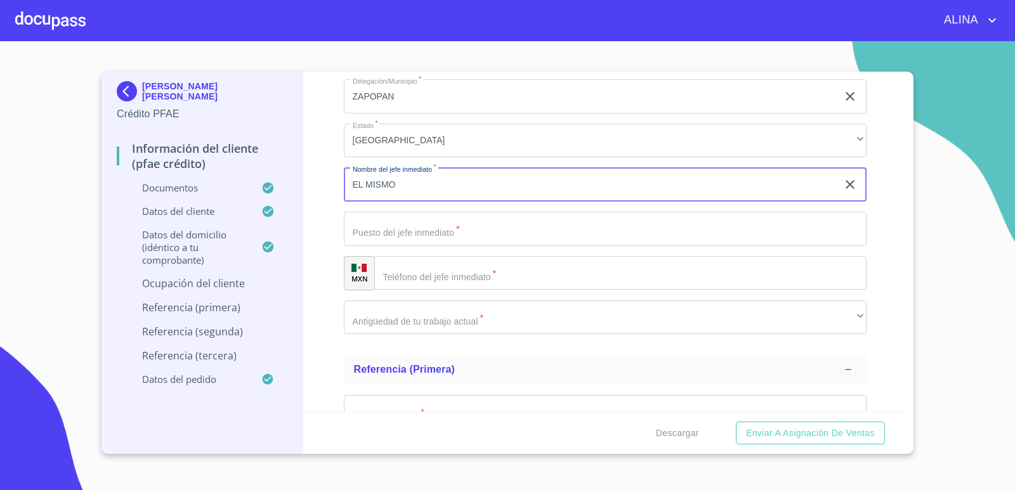
type input "EL MISMO"
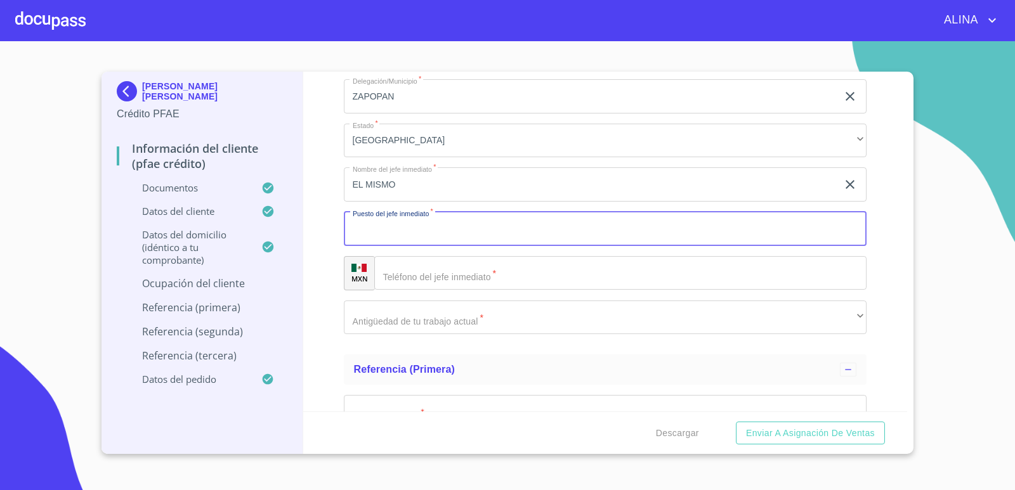
click at [482, 219] on input "Documento de identificación.   *" at bounding box center [605, 229] width 523 height 34
type input "PROPIETARIO"
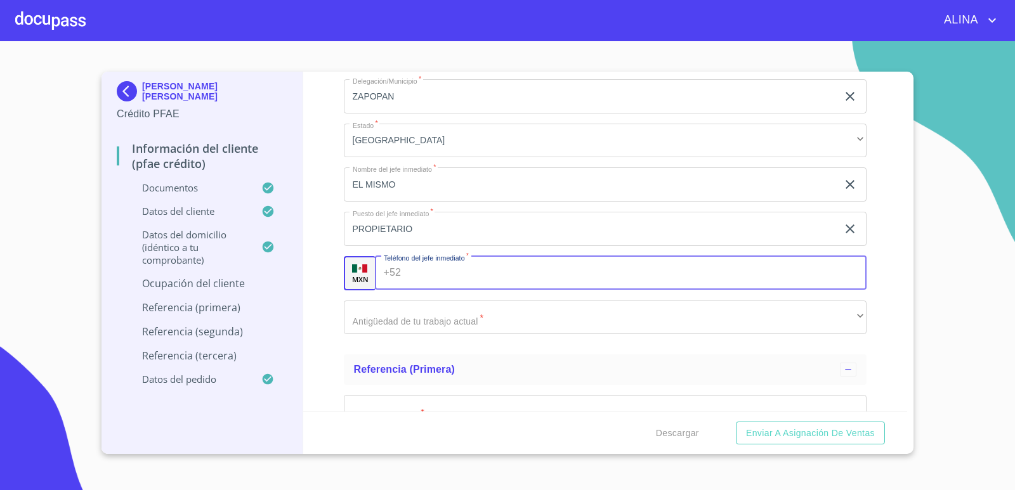
click at [490, 274] on input "Documento de identificación.   *" at bounding box center [636, 273] width 461 height 34
type input "[PHONE_NUMBER]"
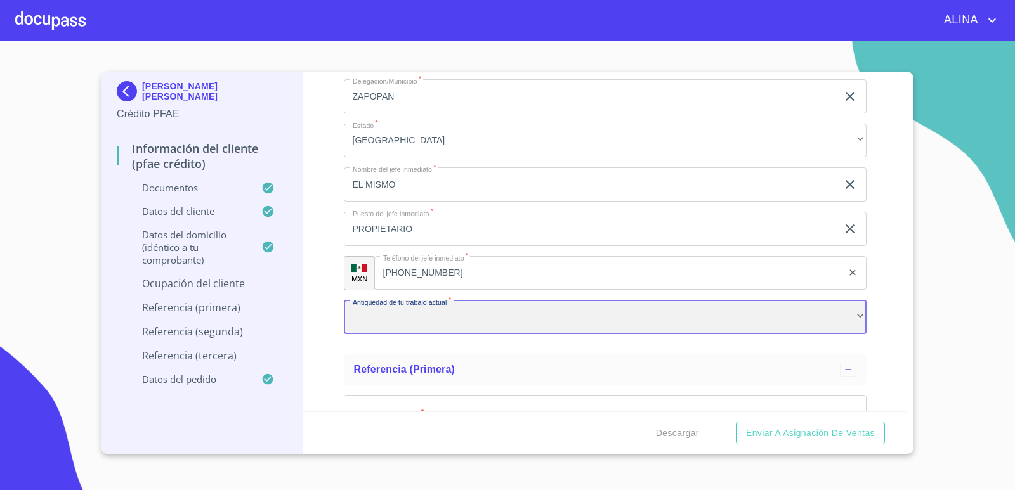
click at [500, 318] on div "​" at bounding box center [605, 318] width 523 height 34
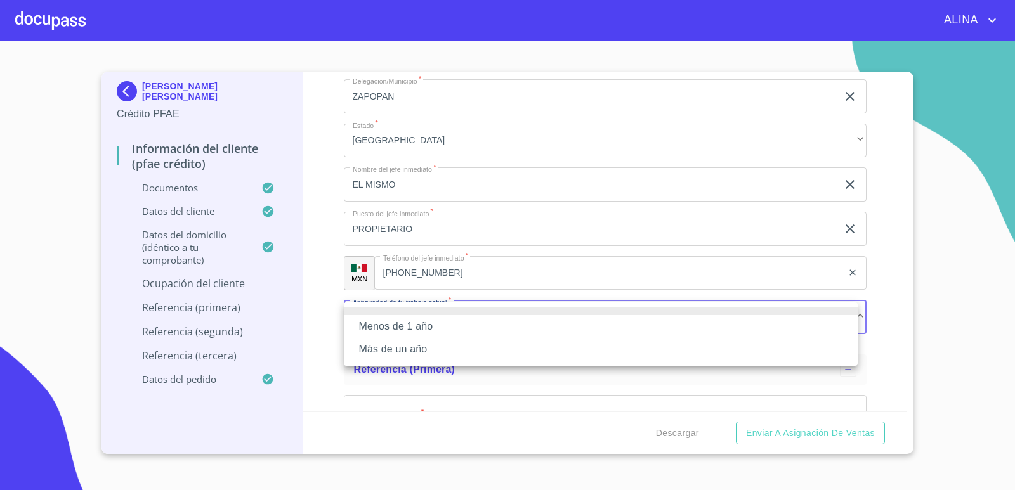
click at [415, 344] on li "Más de un año" at bounding box center [601, 349] width 514 height 23
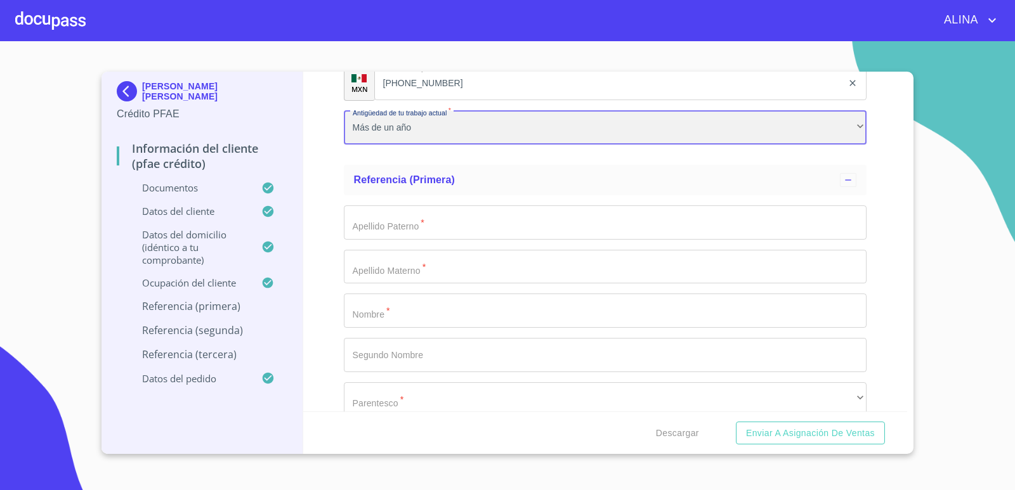
scroll to position [6272, 0]
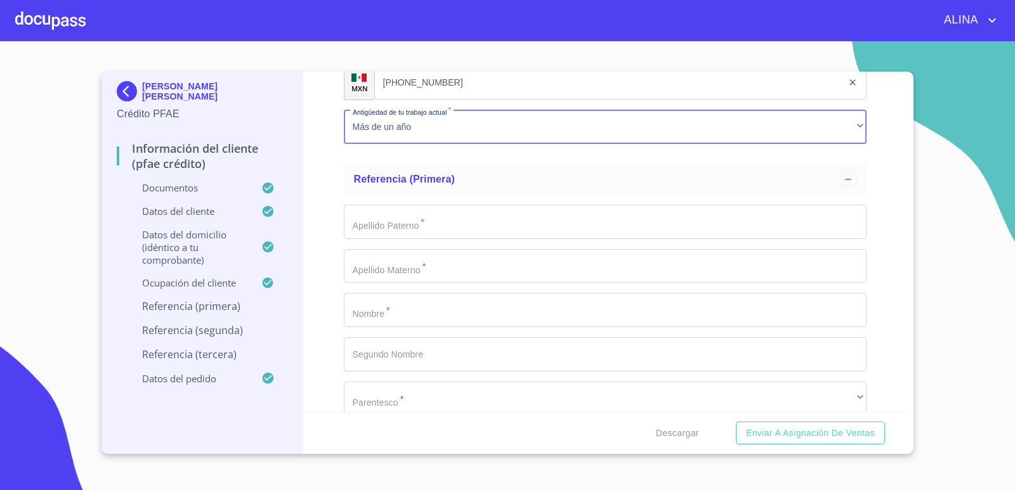
click at [381, 231] on input "Documento de identificación.   *" at bounding box center [605, 222] width 523 height 34
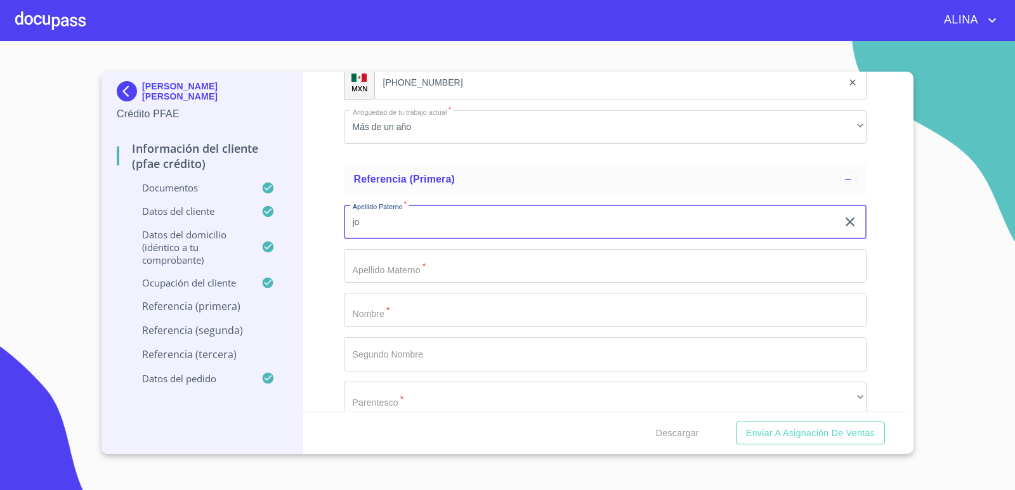
type input "j"
type input "J"
type input "[PERSON_NAME]"
click at [416, 315] on input "Documento de identificación.   *" at bounding box center [605, 310] width 523 height 34
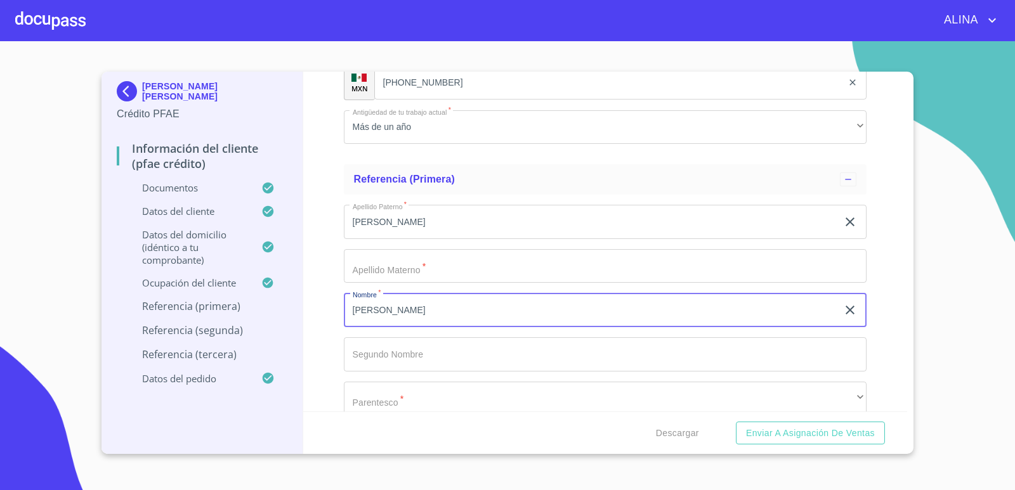
type input "[PERSON_NAME]"
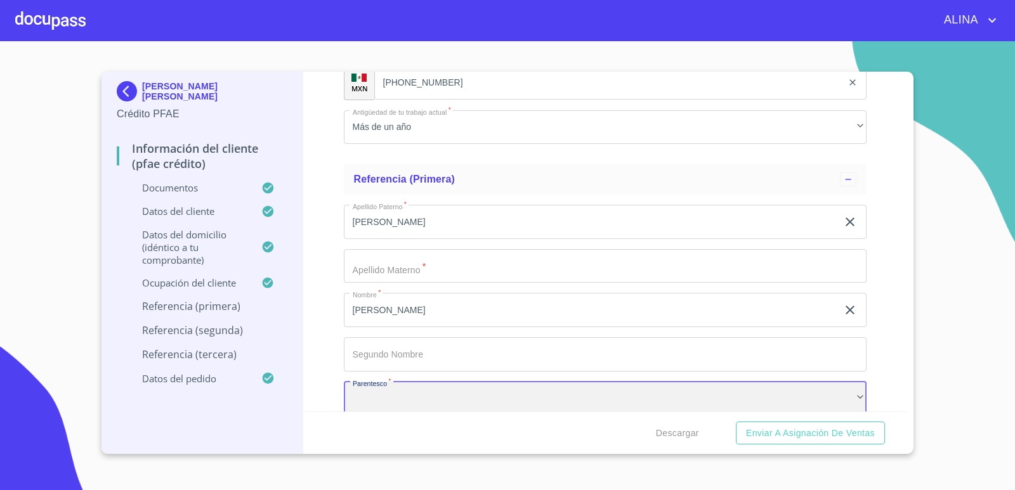
click at [426, 391] on div "​" at bounding box center [605, 399] width 523 height 34
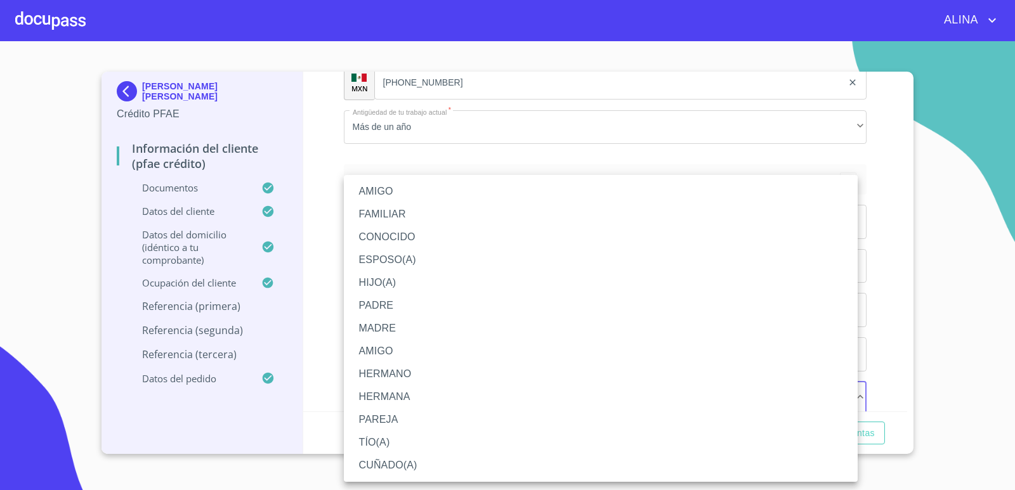
click at [384, 348] on li "AMIGO" at bounding box center [601, 351] width 514 height 23
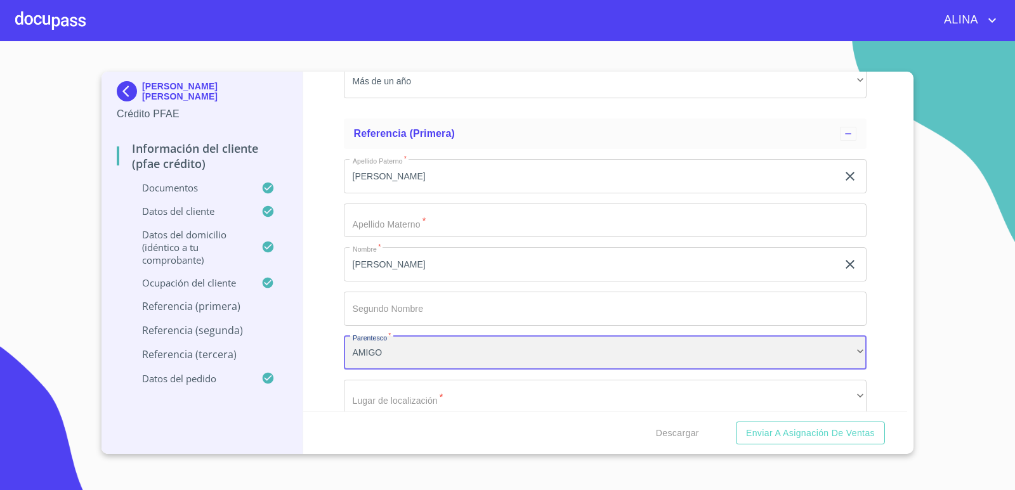
scroll to position [6403, 0]
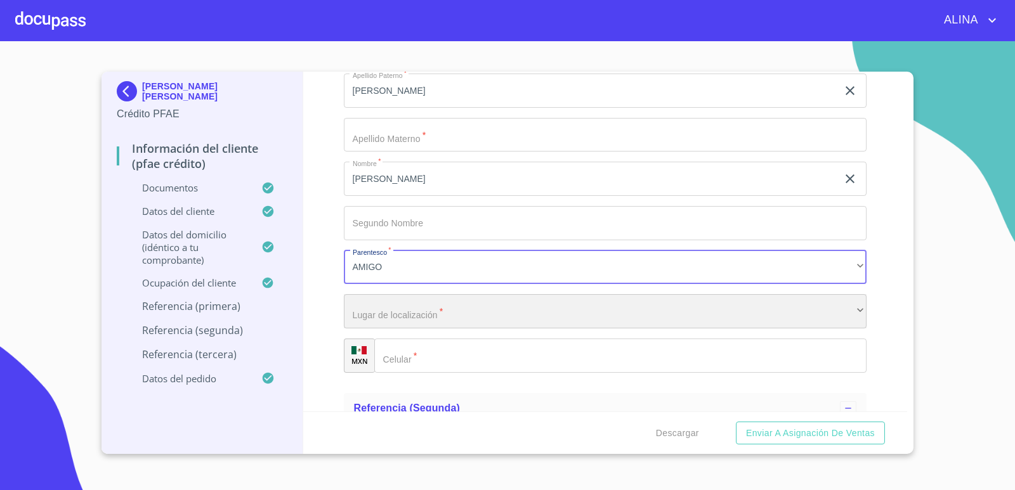
click at [438, 314] on div "​" at bounding box center [605, 311] width 523 height 34
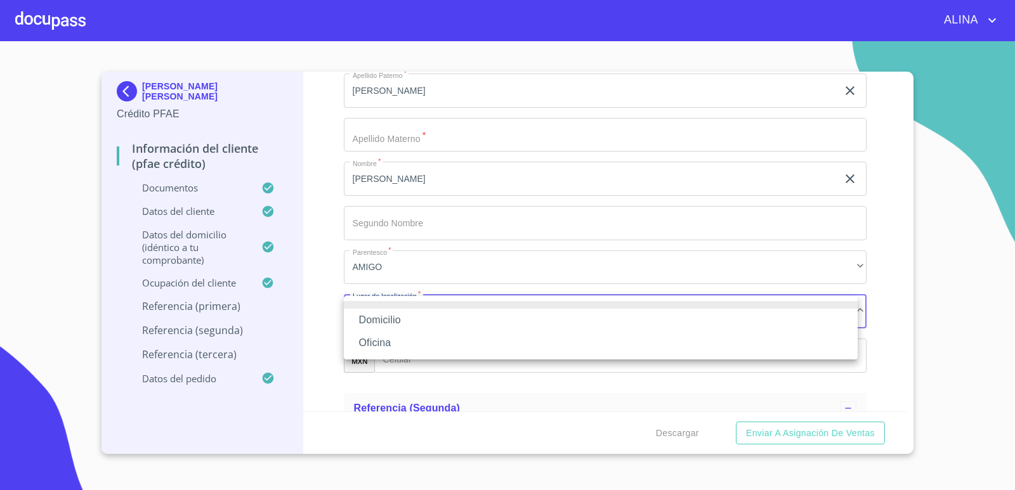
click at [386, 338] on li "Oficina" at bounding box center [601, 343] width 514 height 23
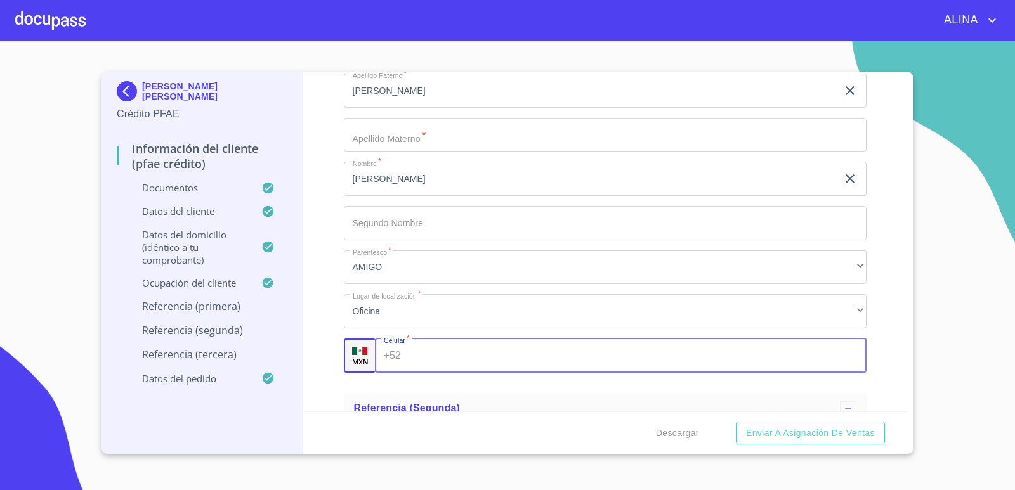
click at [436, 346] on input "Documento de identificación.   *" at bounding box center [636, 356] width 461 height 34
type input "[PHONE_NUMBER]"
click at [411, 138] on input "Documento de identificación.   *" at bounding box center [605, 135] width 523 height 34
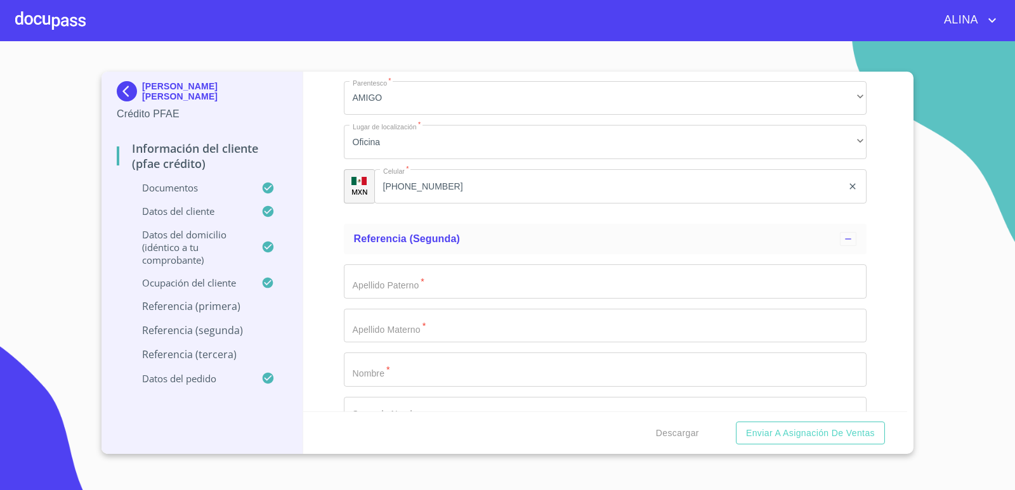
scroll to position [6593, 0]
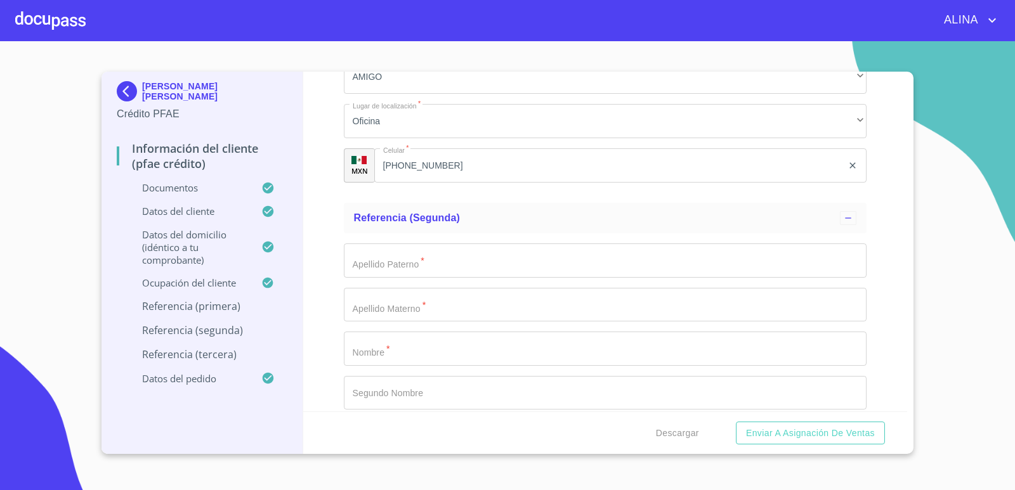
type input "[PERSON_NAME]"
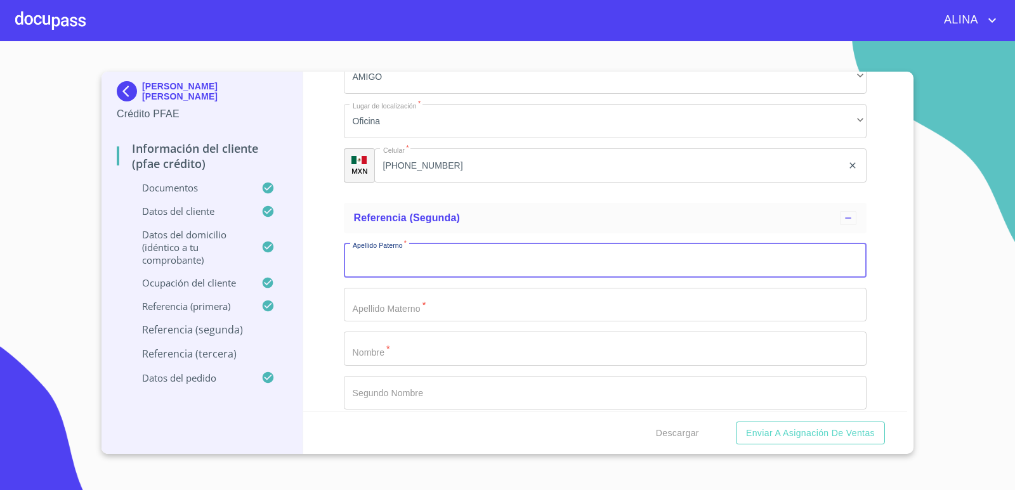
click at [447, 270] on input "Documento de identificación.   *" at bounding box center [605, 261] width 523 height 34
type input "A"
type input "[PERSON_NAME]"
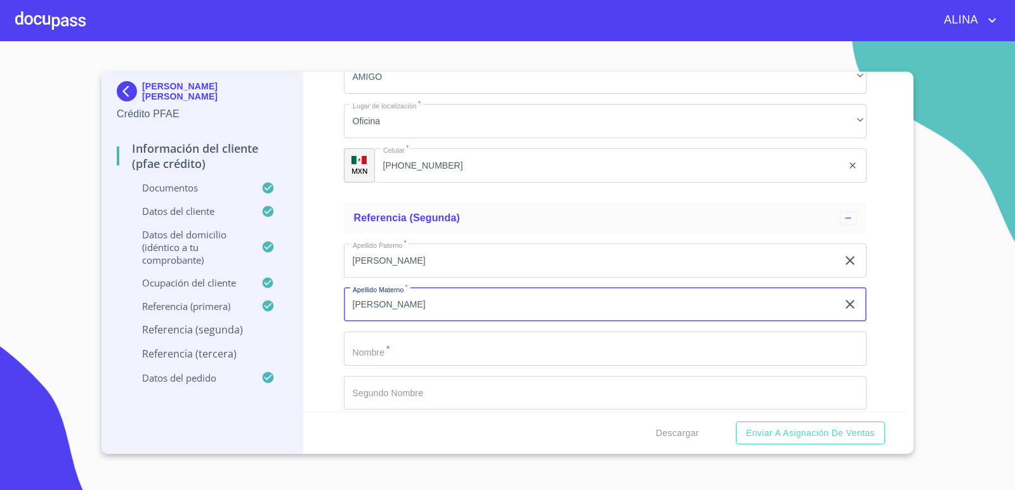
type input "[PERSON_NAME]"
click at [429, 349] on input "Documento de identificación.   *" at bounding box center [605, 349] width 523 height 34
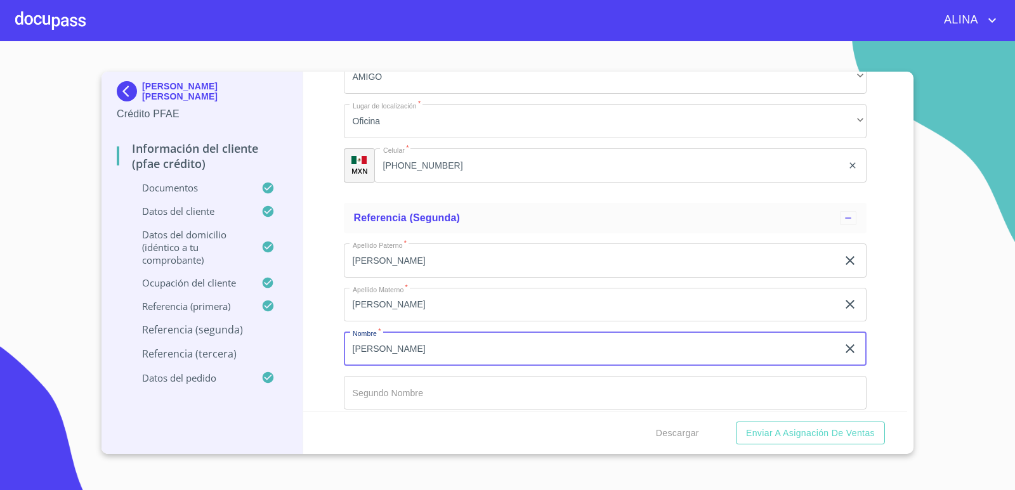
scroll to position [6720, 0]
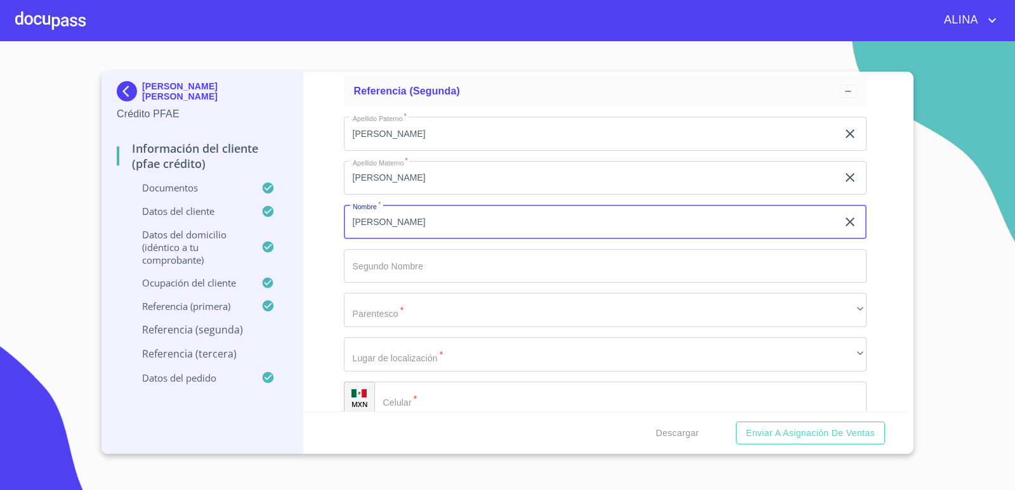
type input "[PERSON_NAME]"
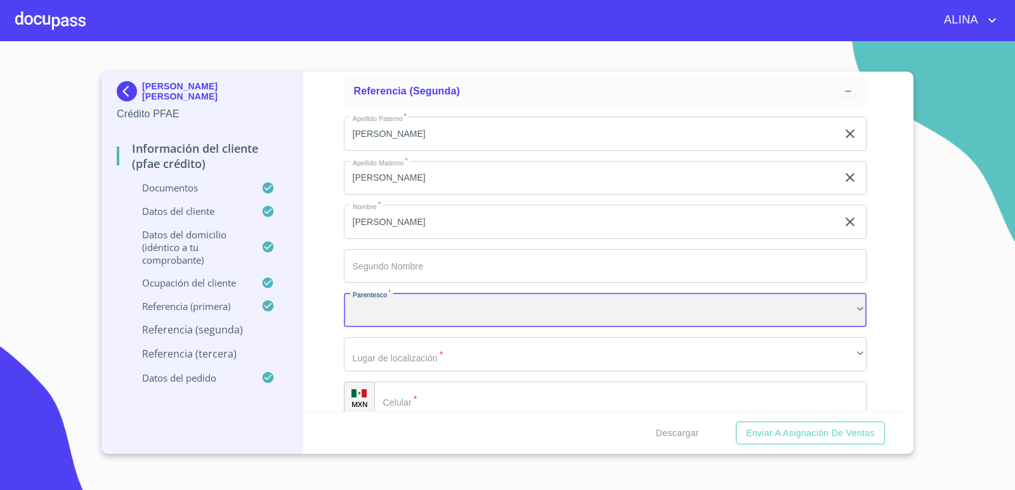
click at [424, 303] on div "​" at bounding box center [605, 310] width 523 height 34
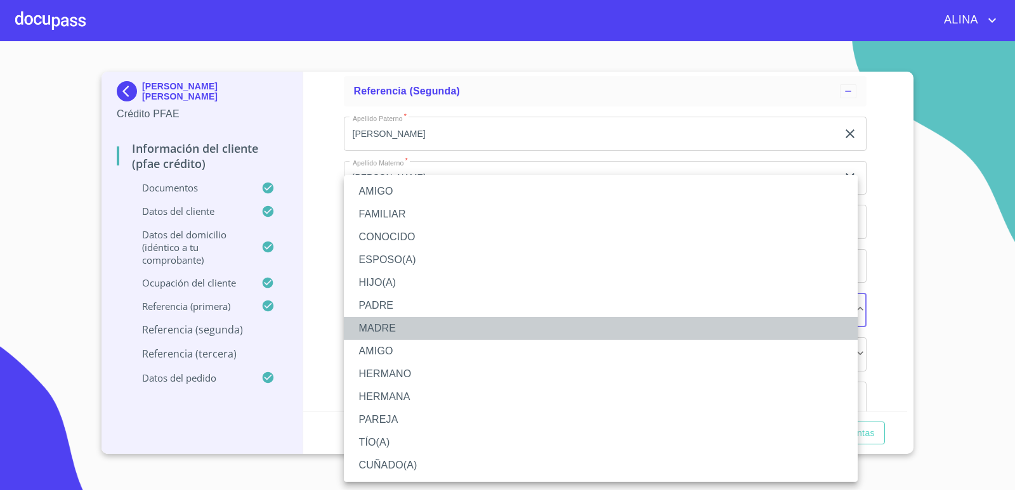
click at [382, 330] on li "MADRE" at bounding box center [601, 328] width 514 height 23
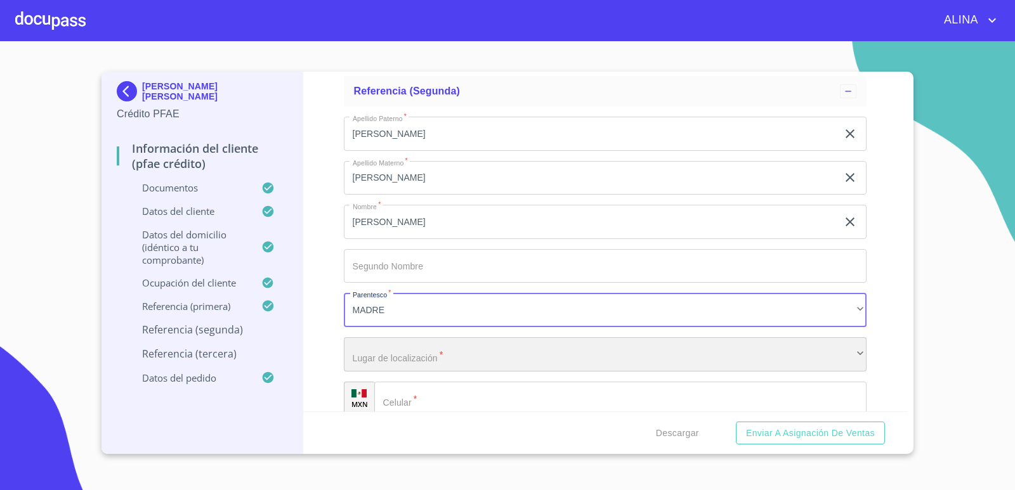
click at [434, 359] on div "​" at bounding box center [605, 354] width 523 height 34
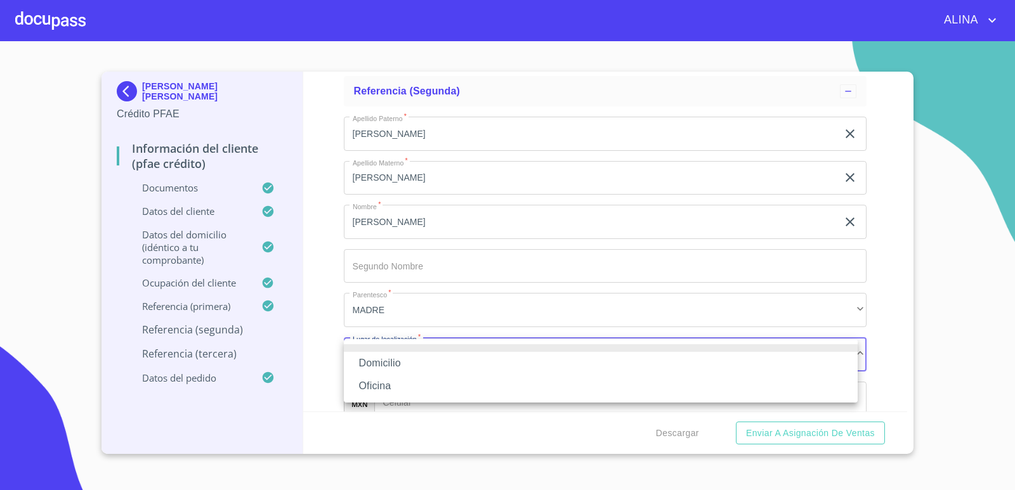
click at [384, 384] on li "Oficina" at bounding box center [601, 386] width 514 height 23
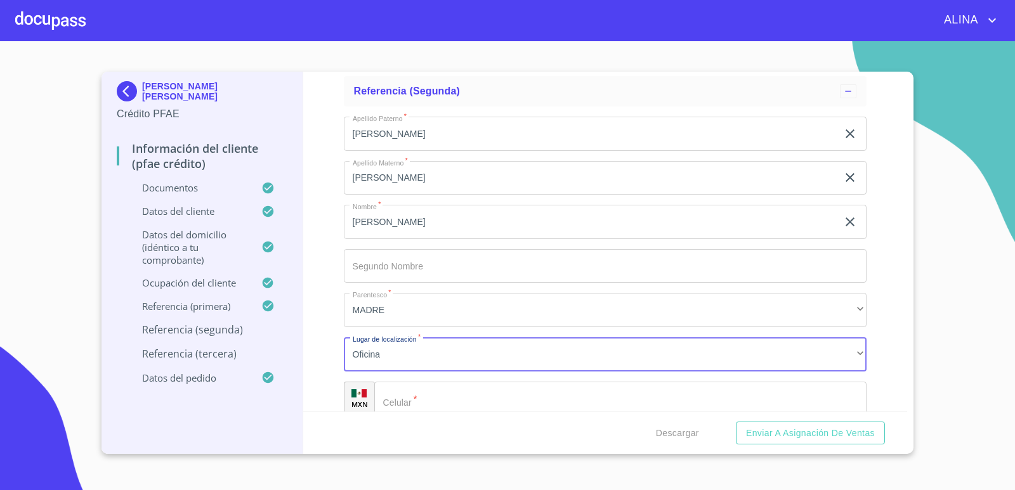
click at [428, 395] on input "Documento de identificación.   *" at bounding box center [620, 399] width 493 height 34
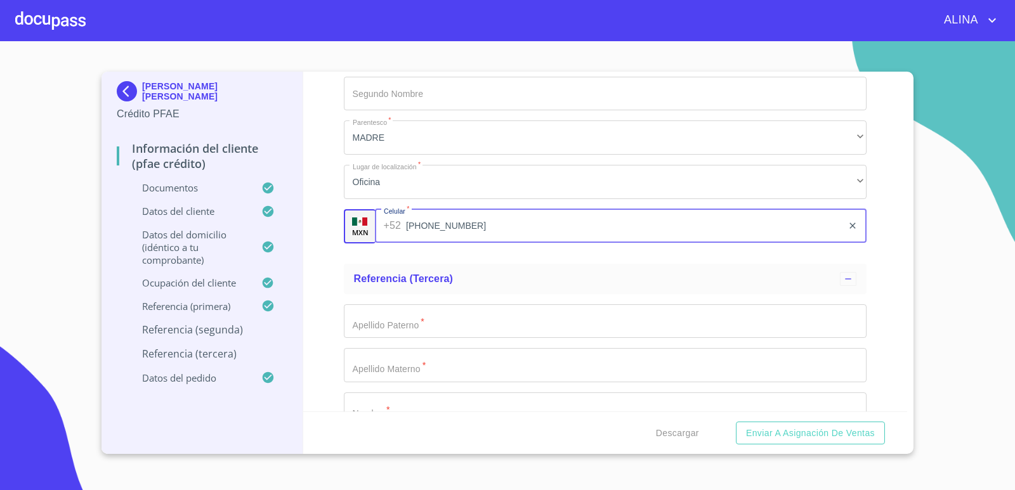
scroll to position [6910, 0]
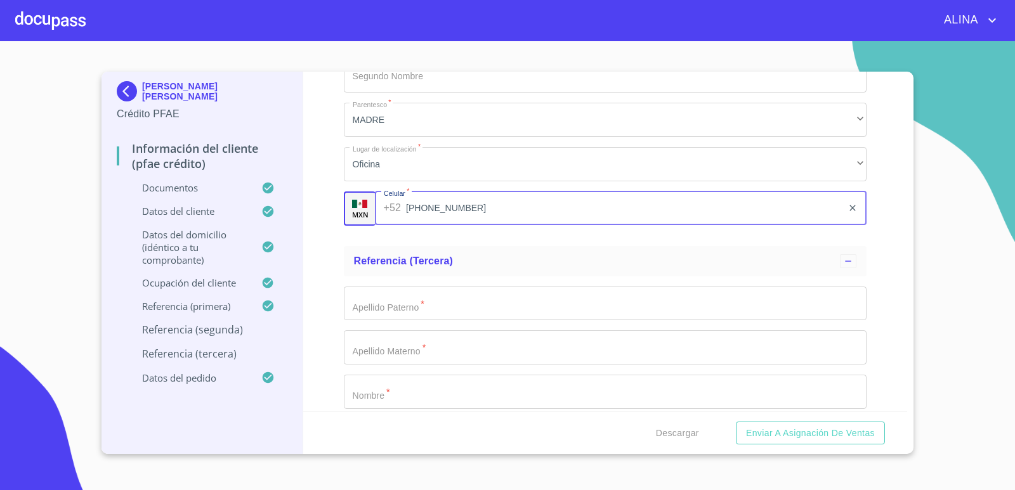
type input "[PHONE_NUMBER]"
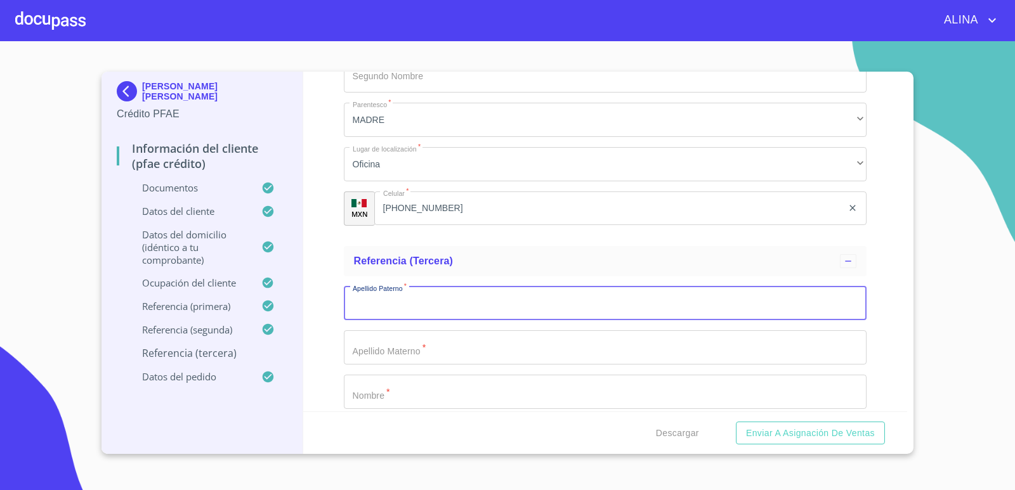
click at [416, 306] on input "Documento de identificación.   *" at bounding box center [605, 304] width 523 height 34
type input "[PERSON_NAME]"
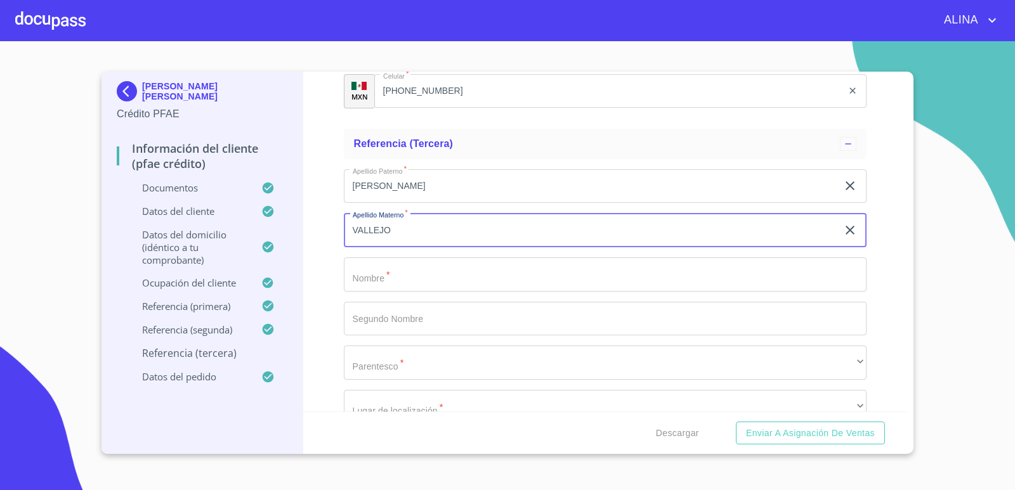
scroll to position [7037, 0]
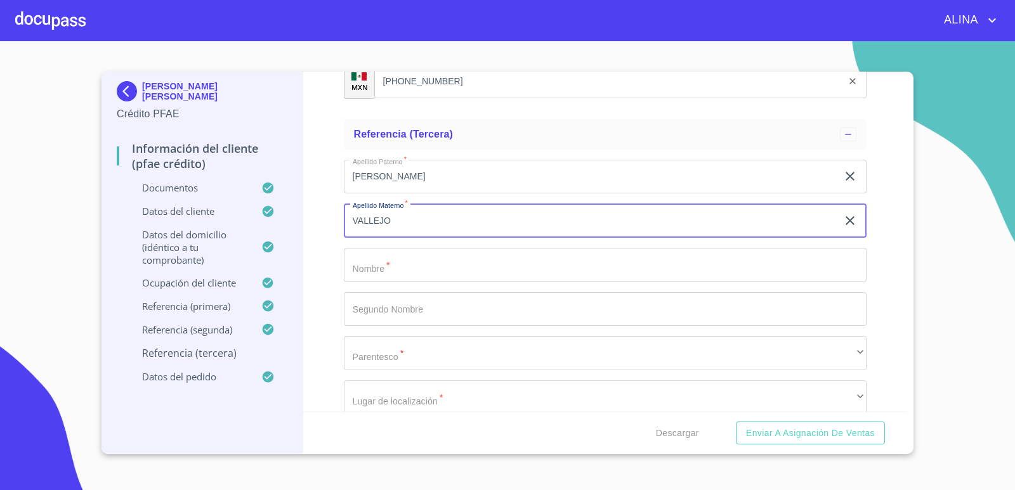
type input "VALLEJO"
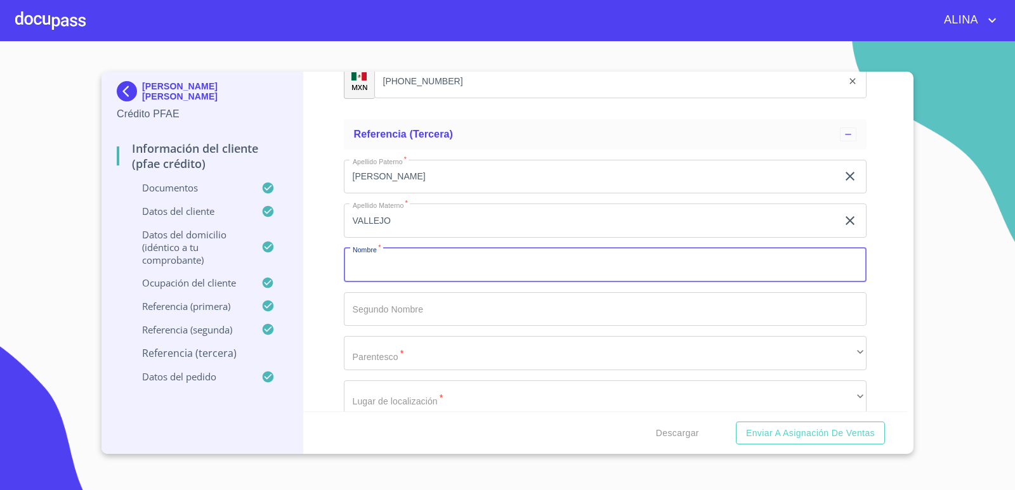
click at [396, 270] on input "Documento de identificación.   *" at bounding box center [605, 265] width 523 height 34
type input "[PERSON_NAME]"
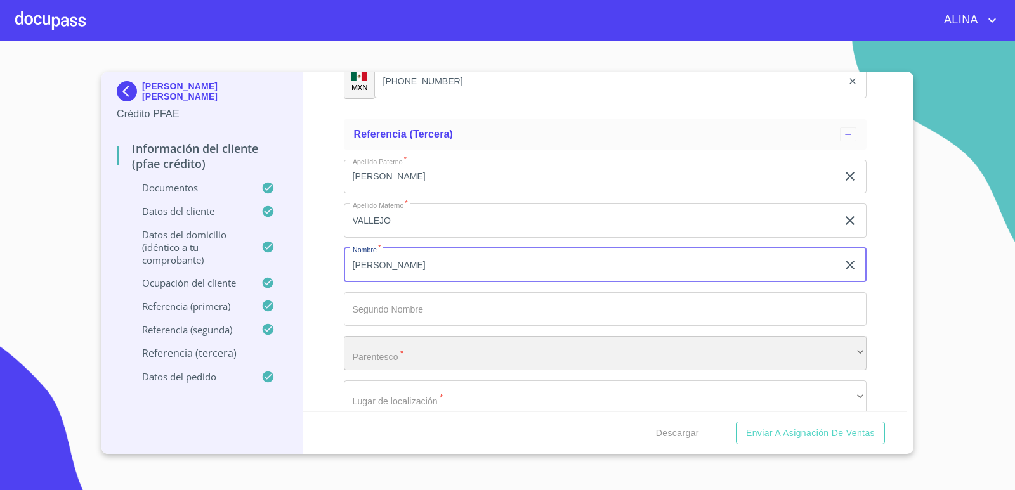
click at [410, 357] on div "​" at bounding box center [605, 353] width 523 height 34
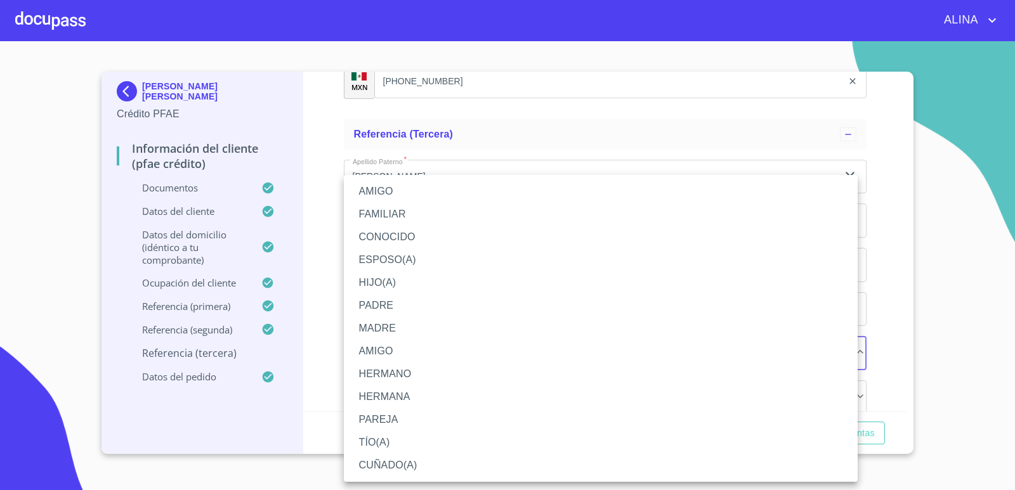
click at [383, 299] on li "PADRE" at bounding box center [601, 305] width 514 height 23
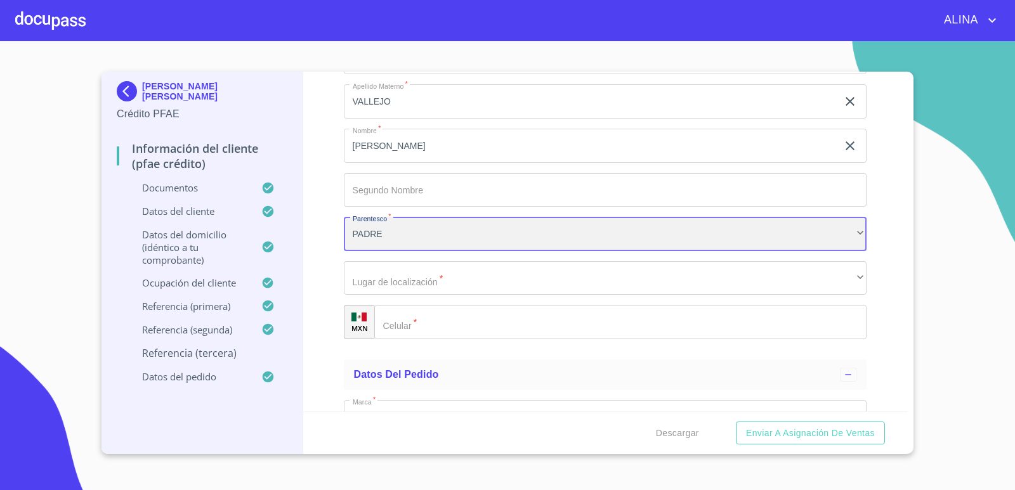
scroll to position [7228, 0]
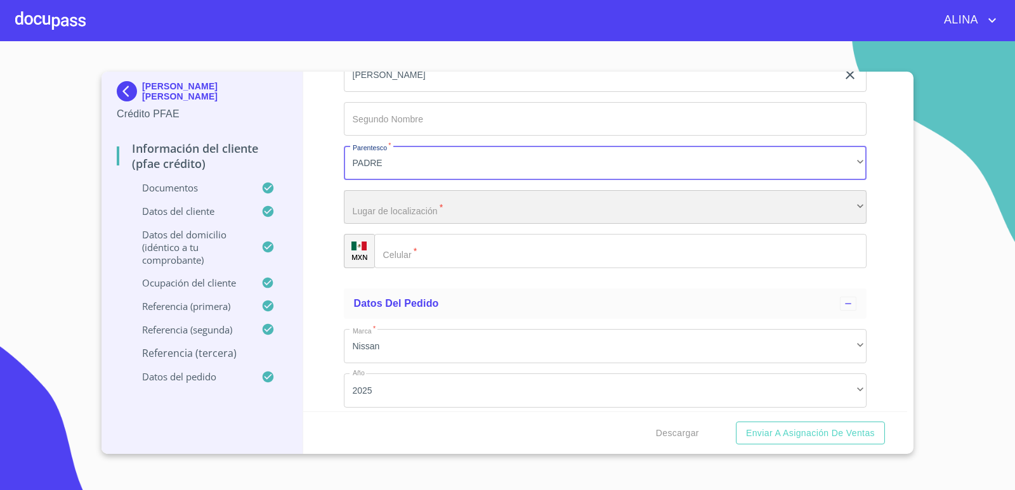
click at [413, 209] on div "​" at bounding box center [605, 207] width 523 height 34
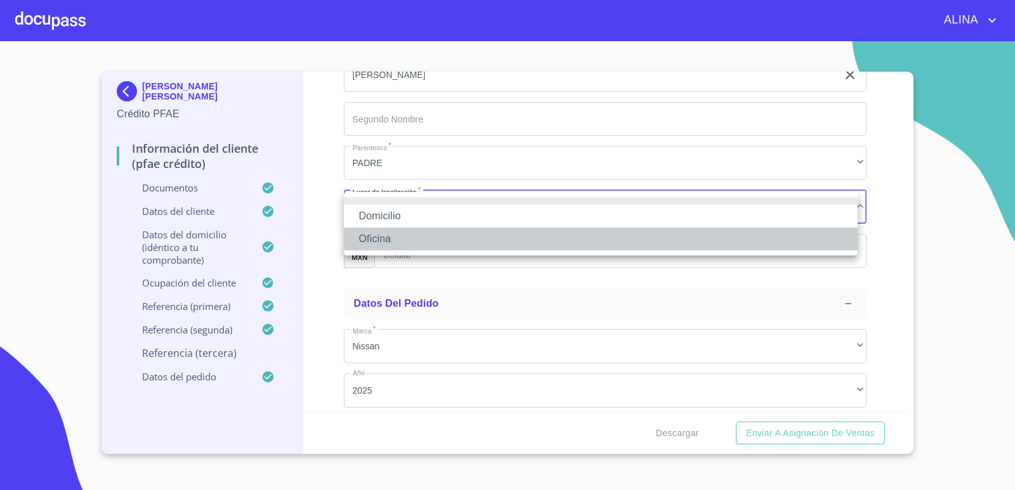
click at [388, 231] on li "Oficina" at bounding box center [601, 239] width 514 height 23
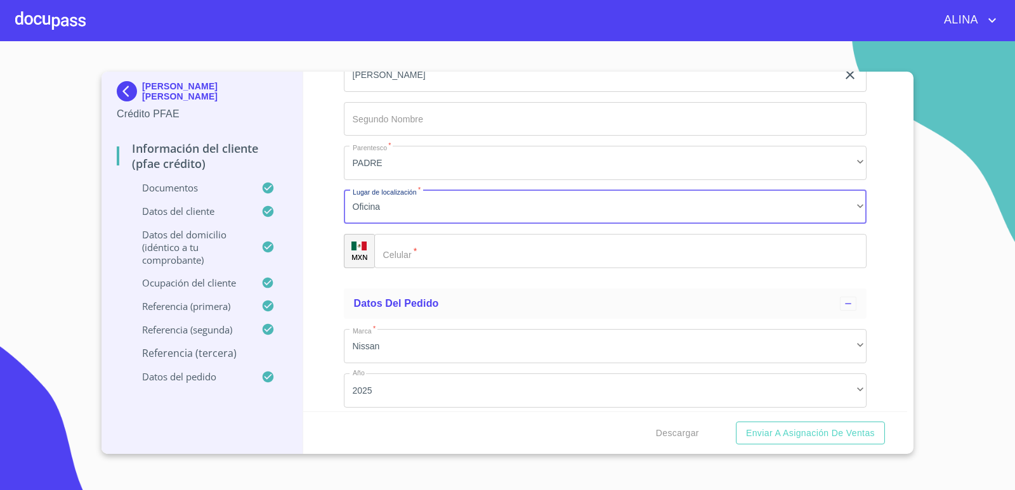
click at [414, 251] on input "Documento de identificación.   *" at bounding box center [620, 251] width 493 height 34
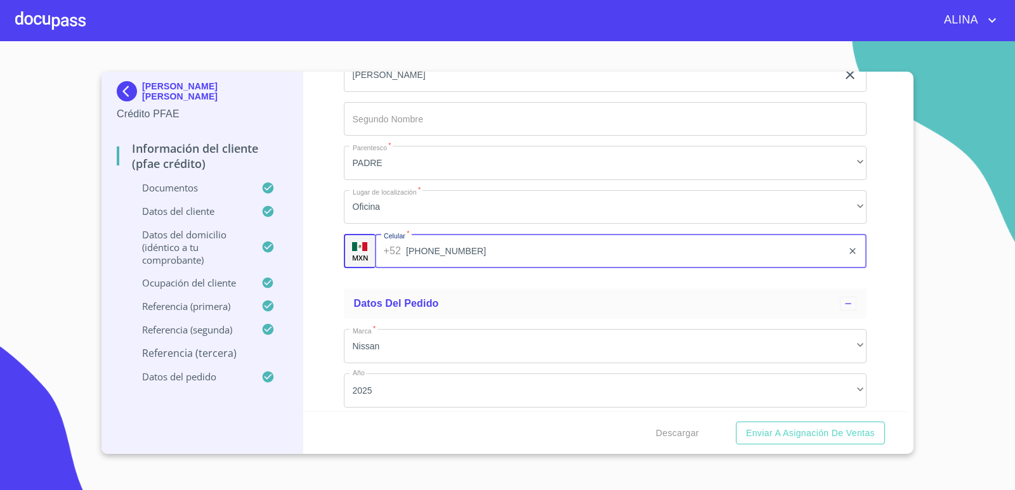
type input "[PHONE_NUMBER]"
click at [888, 277] on div "Información del cliente (PFAE crédito) Documentos Documento de identificación. …" at bounding box center [605, 242] width 605 height 340
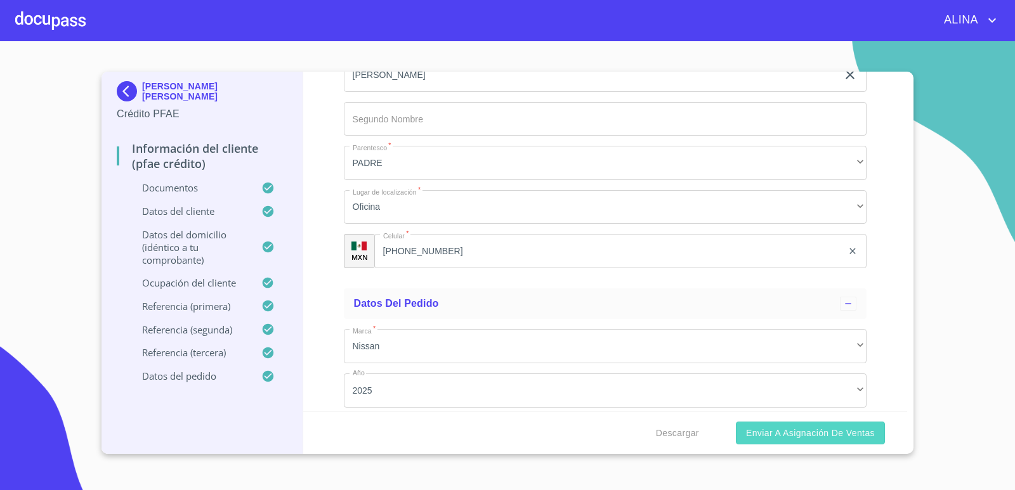
click at [822, 438] on span "Enviar a Asignación de Ventas" at bounding box center [810, 434] width 129 height 16
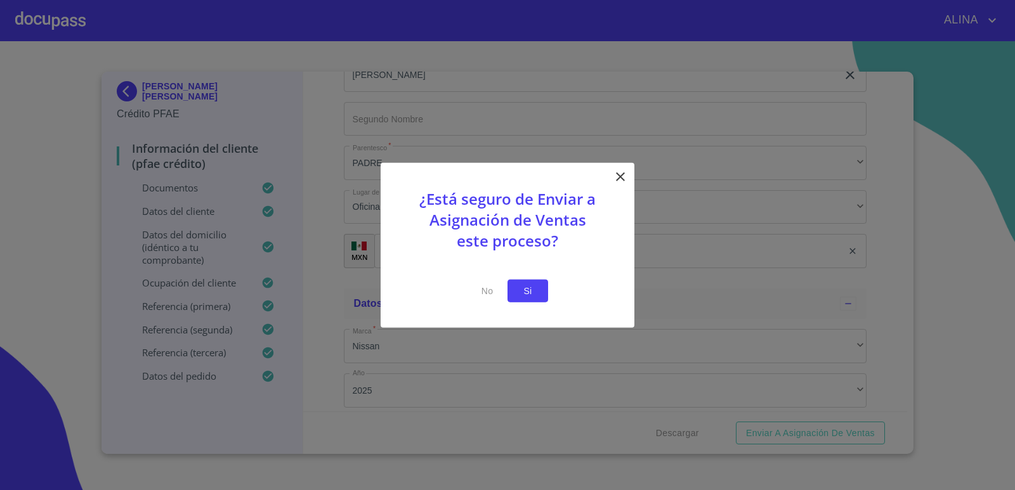
click at [533, 296] on span "Si" at bounding box center [528, 291] width 20 height 16
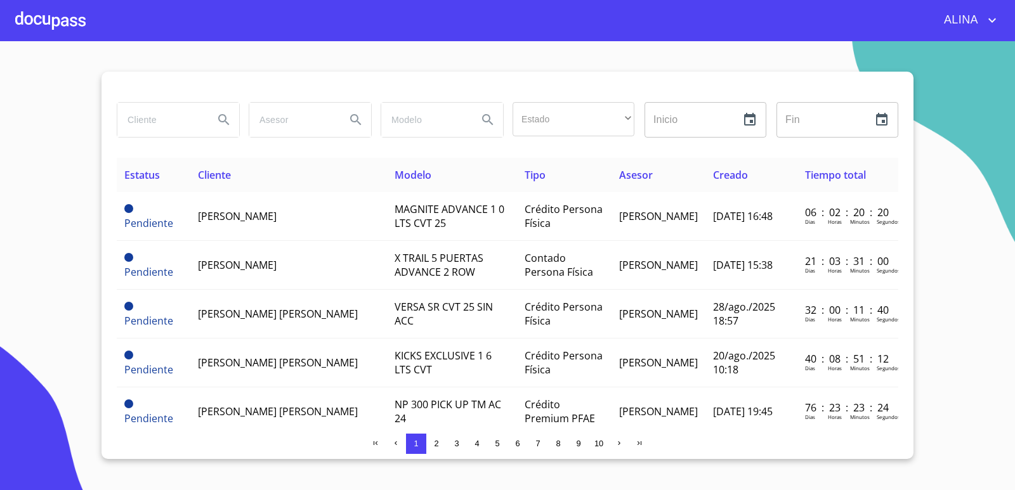
click at [173, 124] on input "search" at bounding box center [160, 120] width 86 height 34
type input "f"
type input "[PERSON_NAME]"
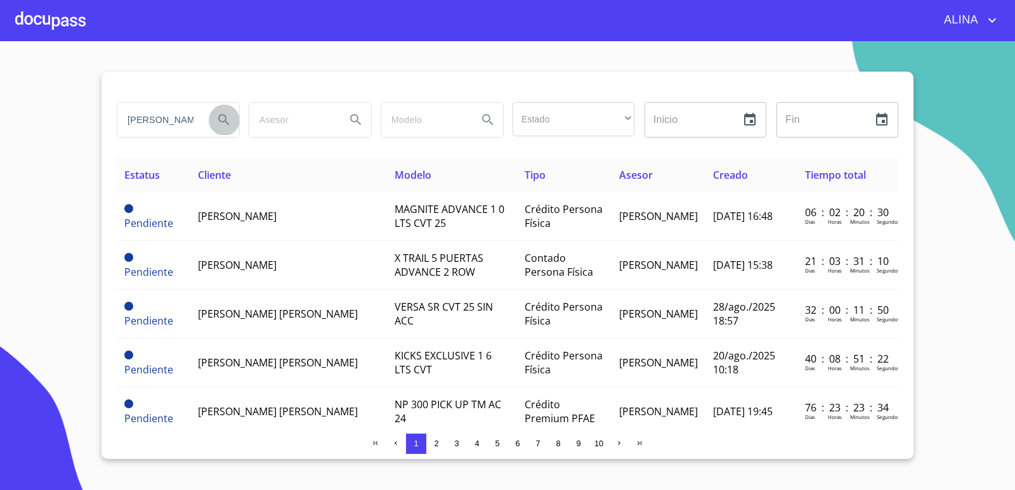
click at [220, 123] on icon "Search" at bounding box center [223, 119] width 15 height 15
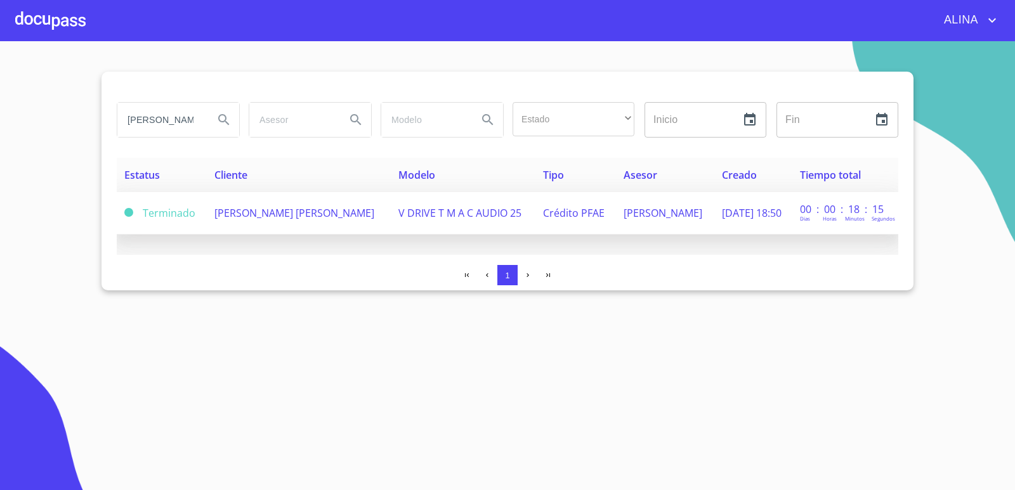
click at [278, 218] on td "[PERSON_NAME] [PERSON_NAME]" at bounding box center [298, 213] width 183 height 43
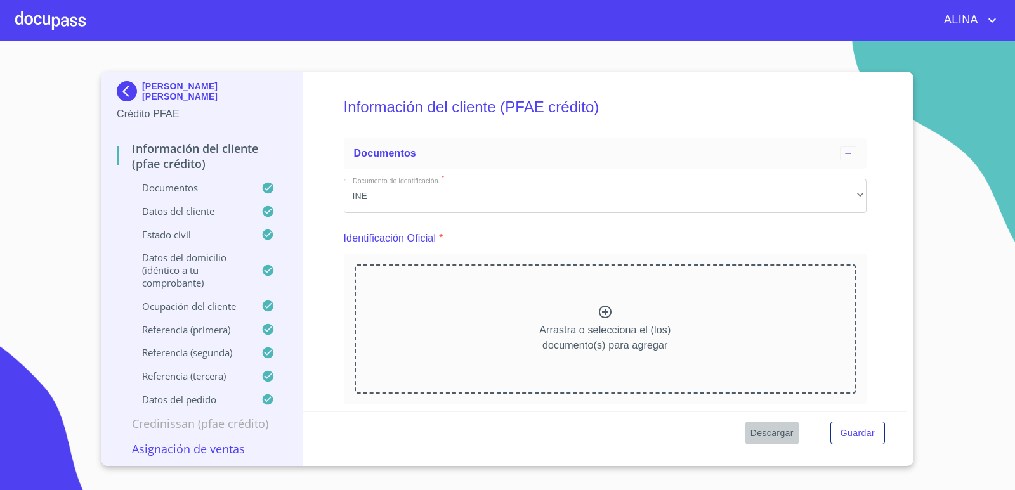
click at [783, 430] on span "Descargar" at bounding box center [771, 434] width 43 height 16
